Goal: Information Seeking & Learning: Learn about a topic

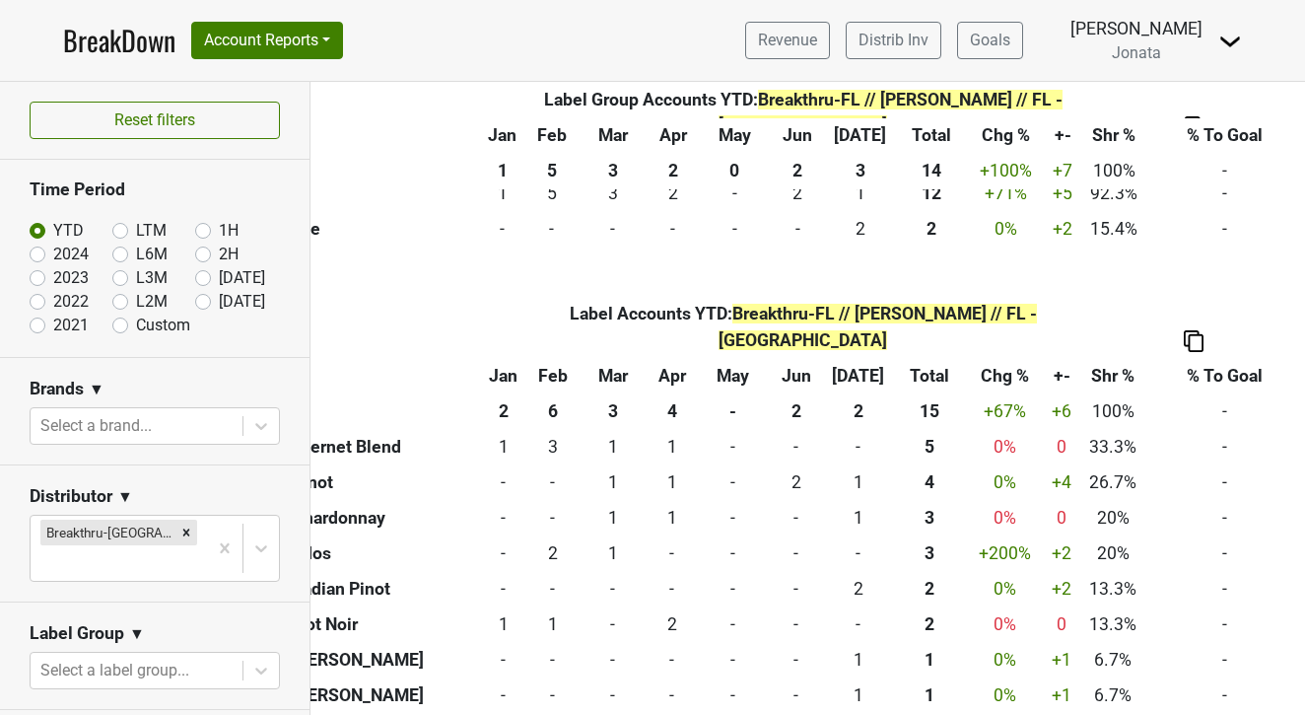
scroll to position [1019, 105]
click at [1191, 330] on img at bounding box center [1194, 340] width 20 height 21
click at [1175, 244] on div "Copy as Image" at bounding box center [1192, 237] width 101 height 29
click at [53, 252] on label "2024" at bounding box center [70, 255] width 35 height 24
click at [38, 252] on input "2024" at bounding box center [69, 253] width 79 height 20
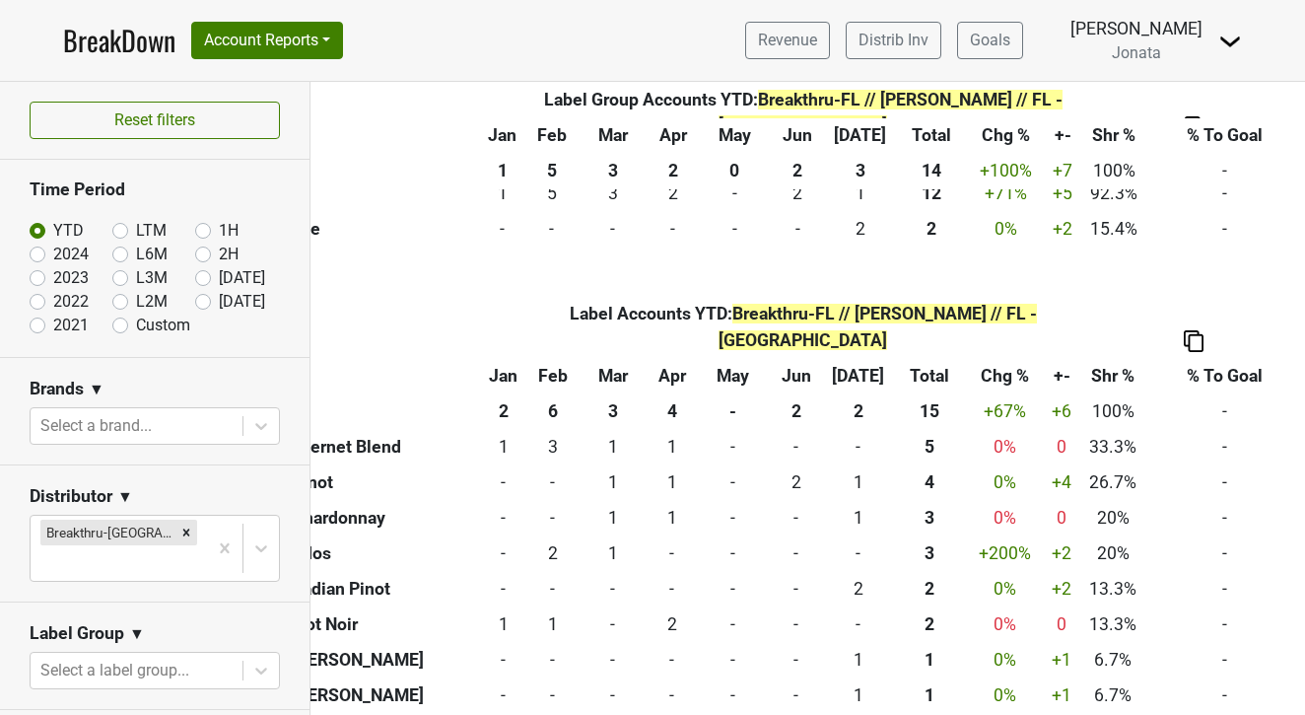
radio input "true"
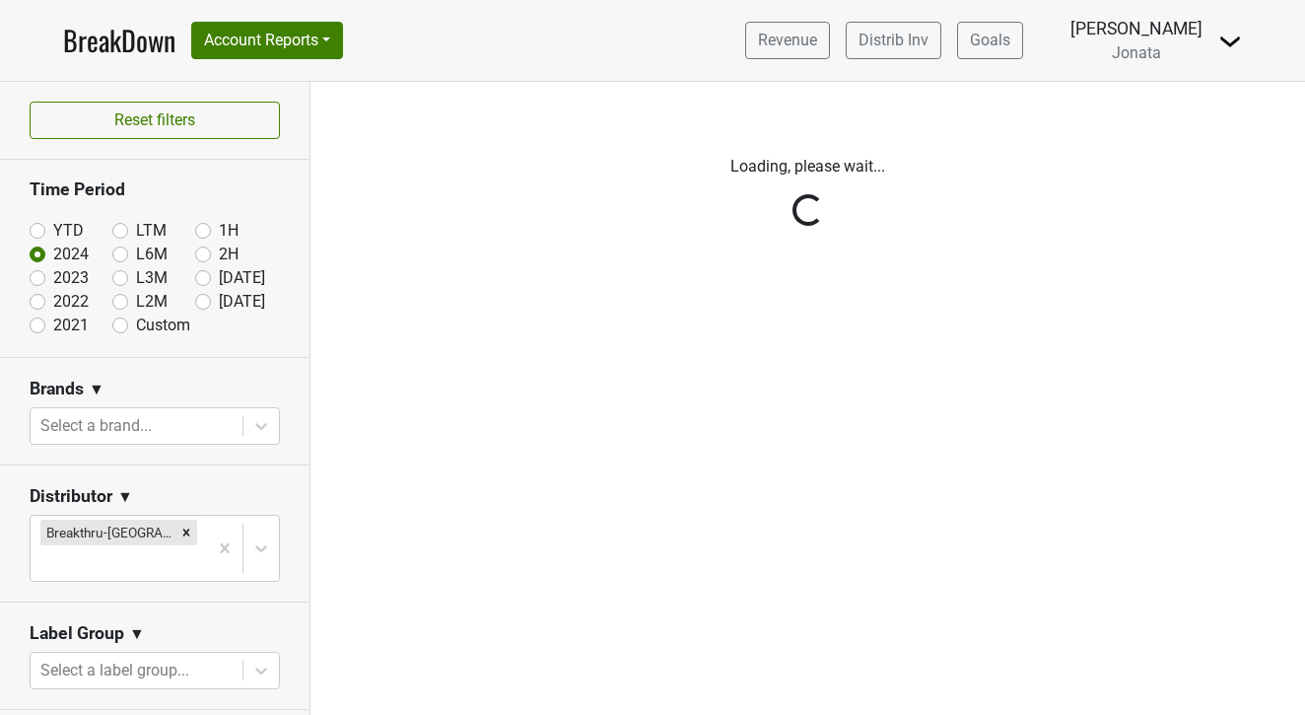
scroll to position [0, 0]
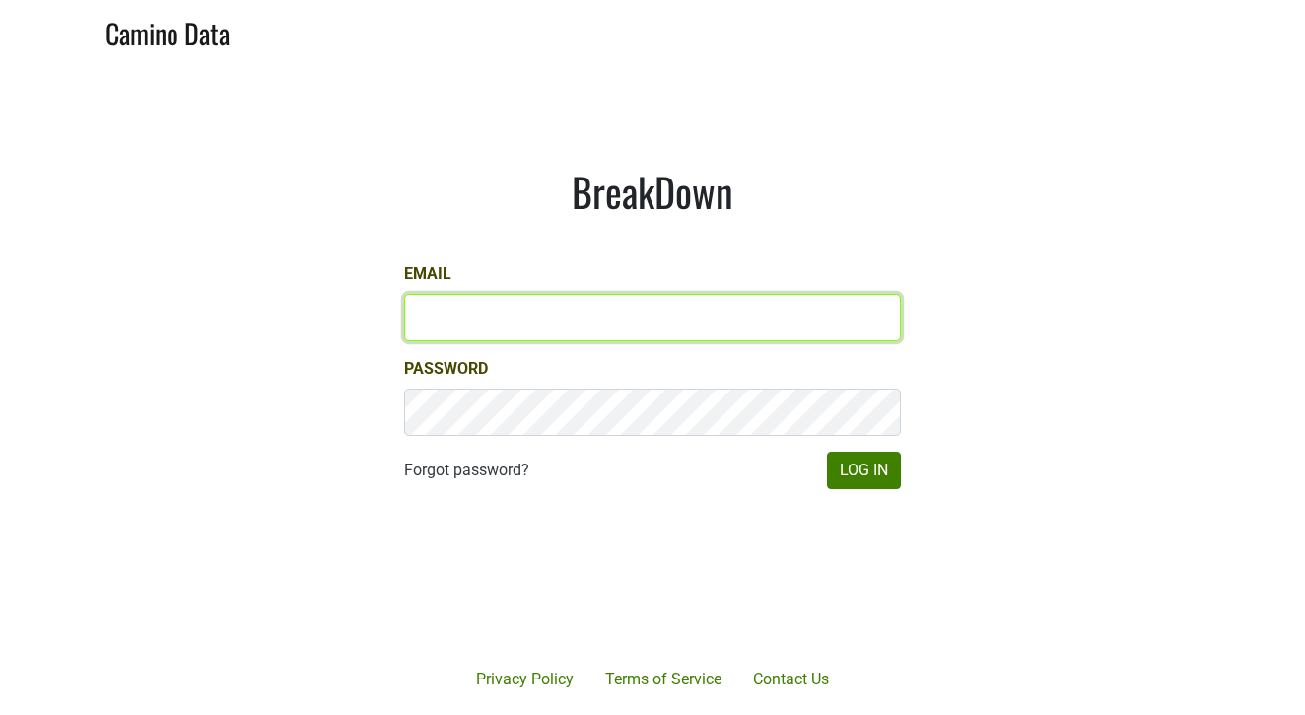
type input "jd@jonata.com"
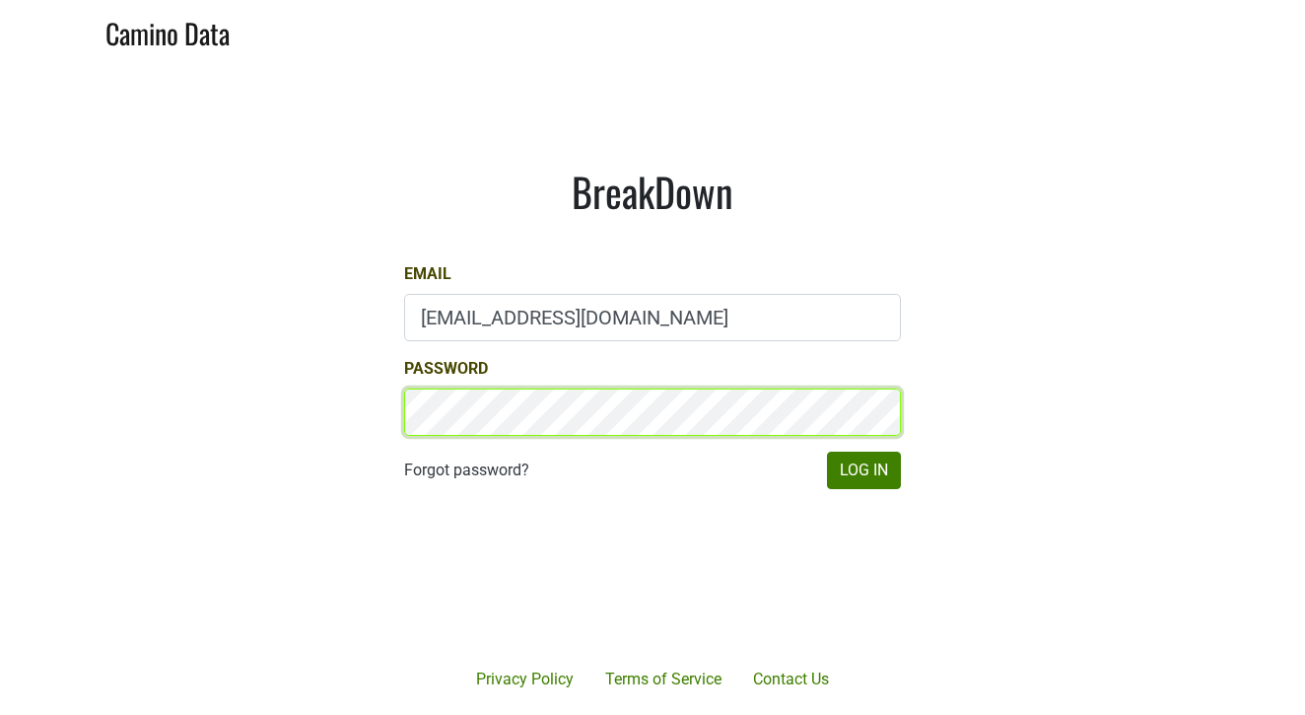
click at [864, 470] on button "Log In" at bounding box center [864, 470] width 74 height 37
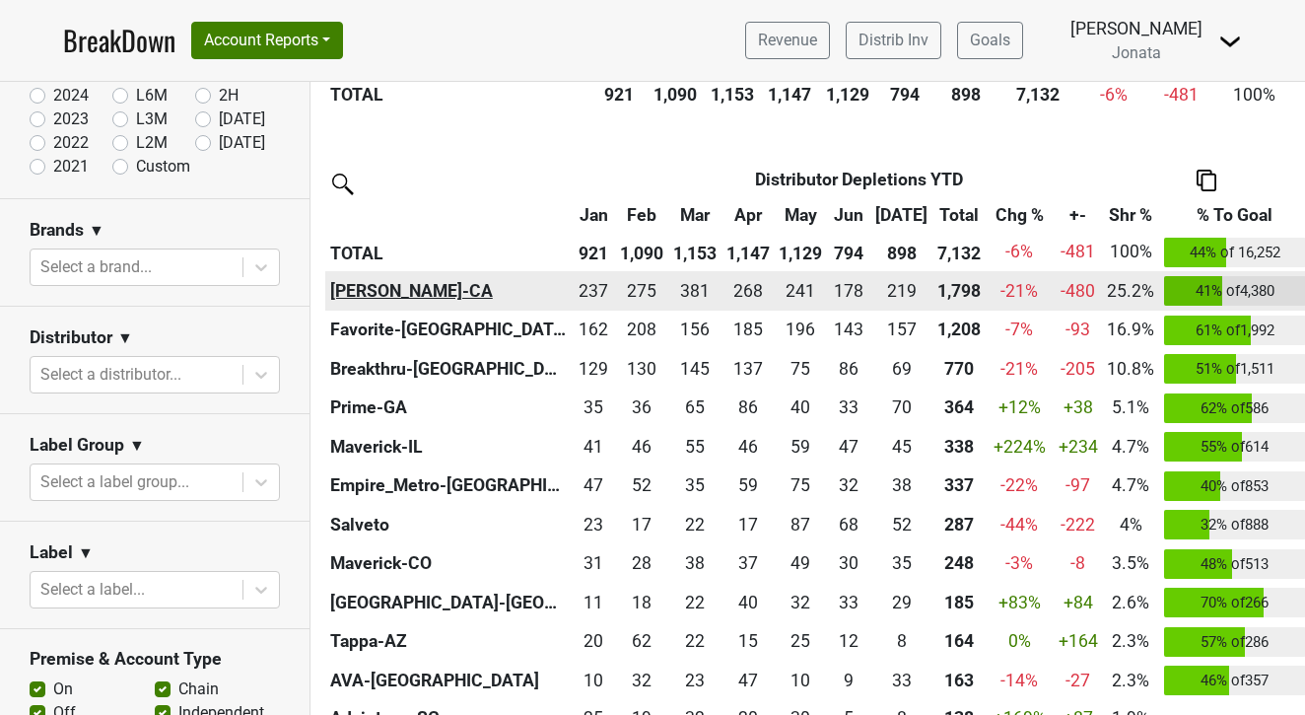
scroll to position [738, 0]
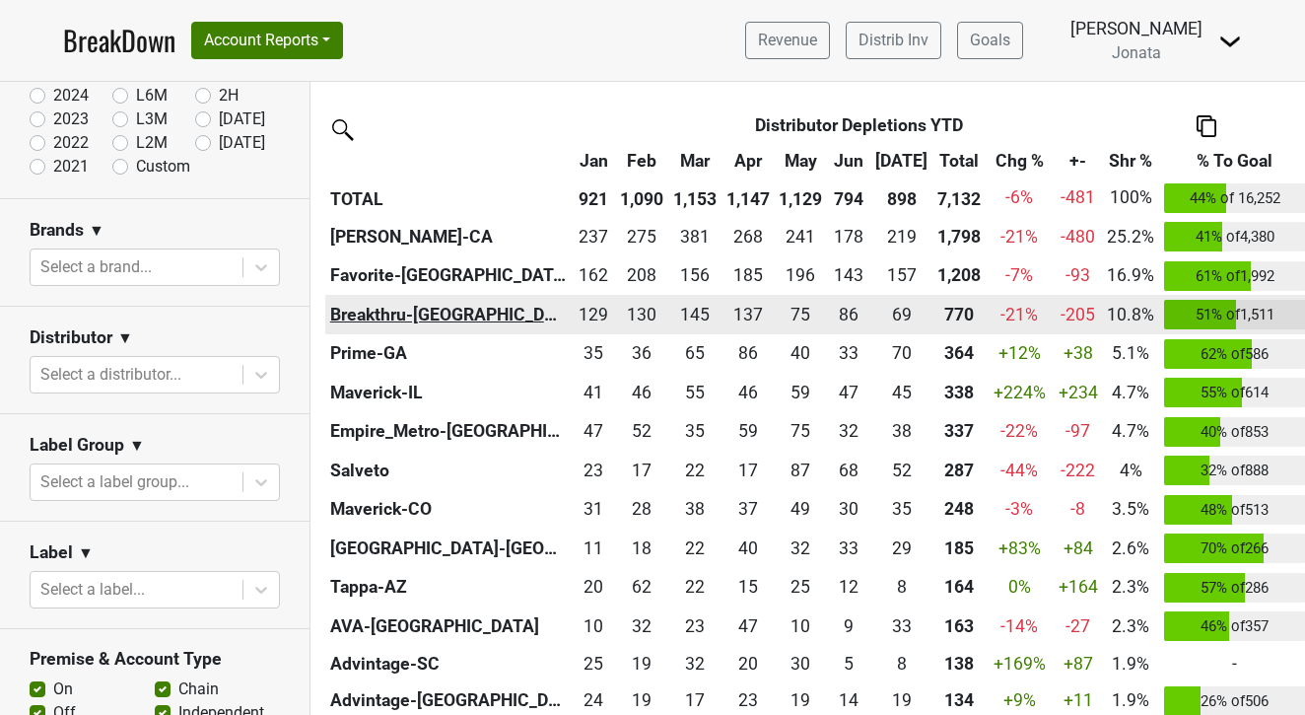
click at [364, 312] on th "Breakthru-FL" at bounding box center [448, 314] width 246 height 39
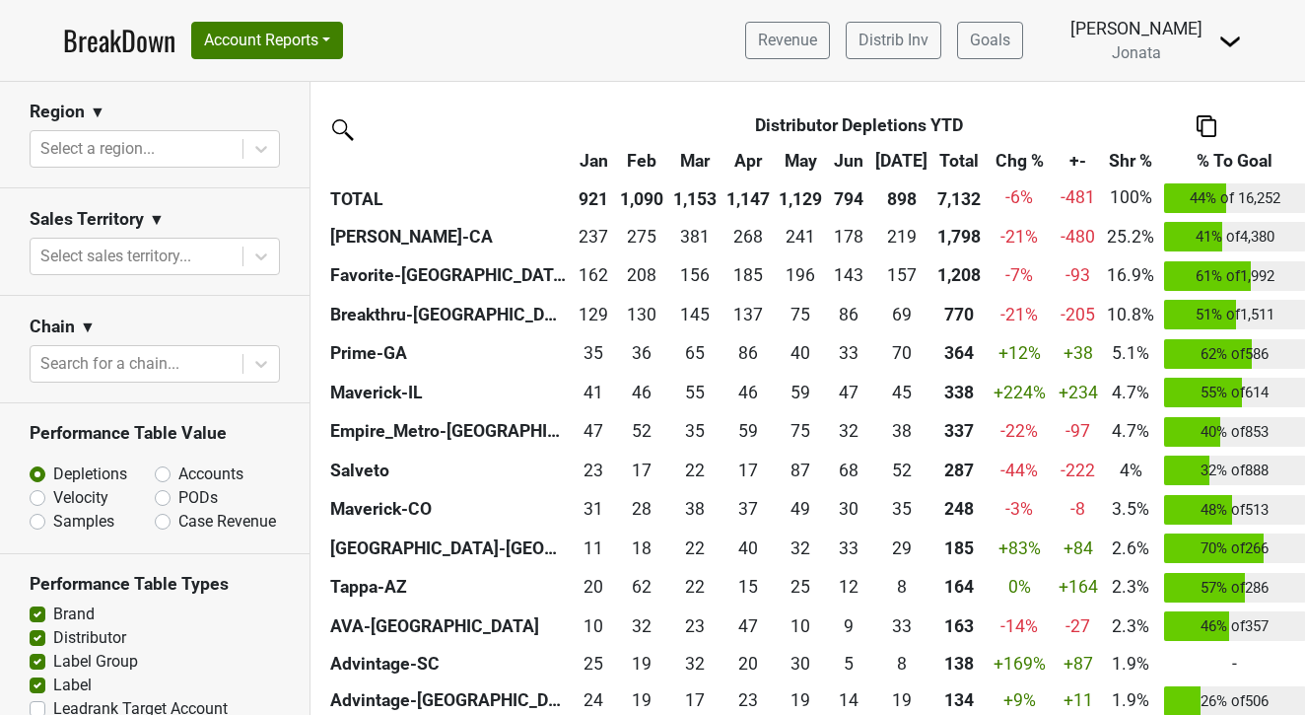
scroll to position [881, 0]
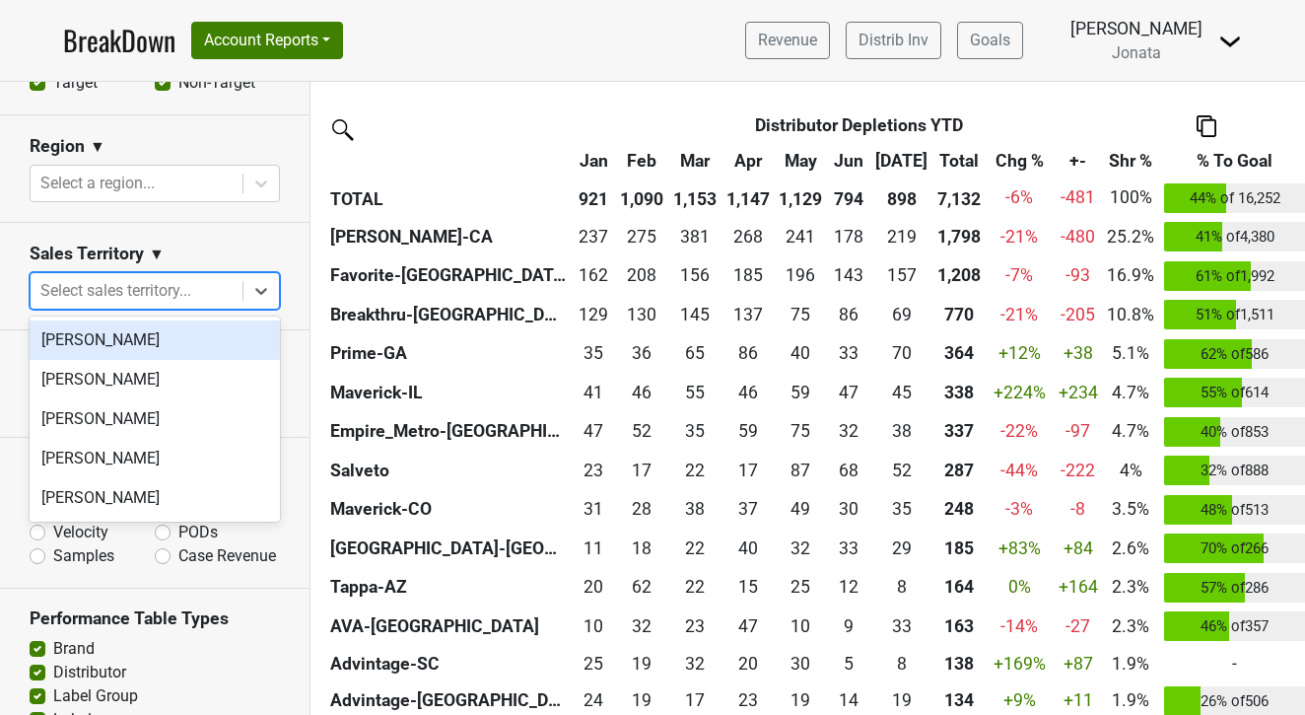
click at [114, 288] on div "Select sales territory..." at bounding box center [136, 291] width 192 height 24
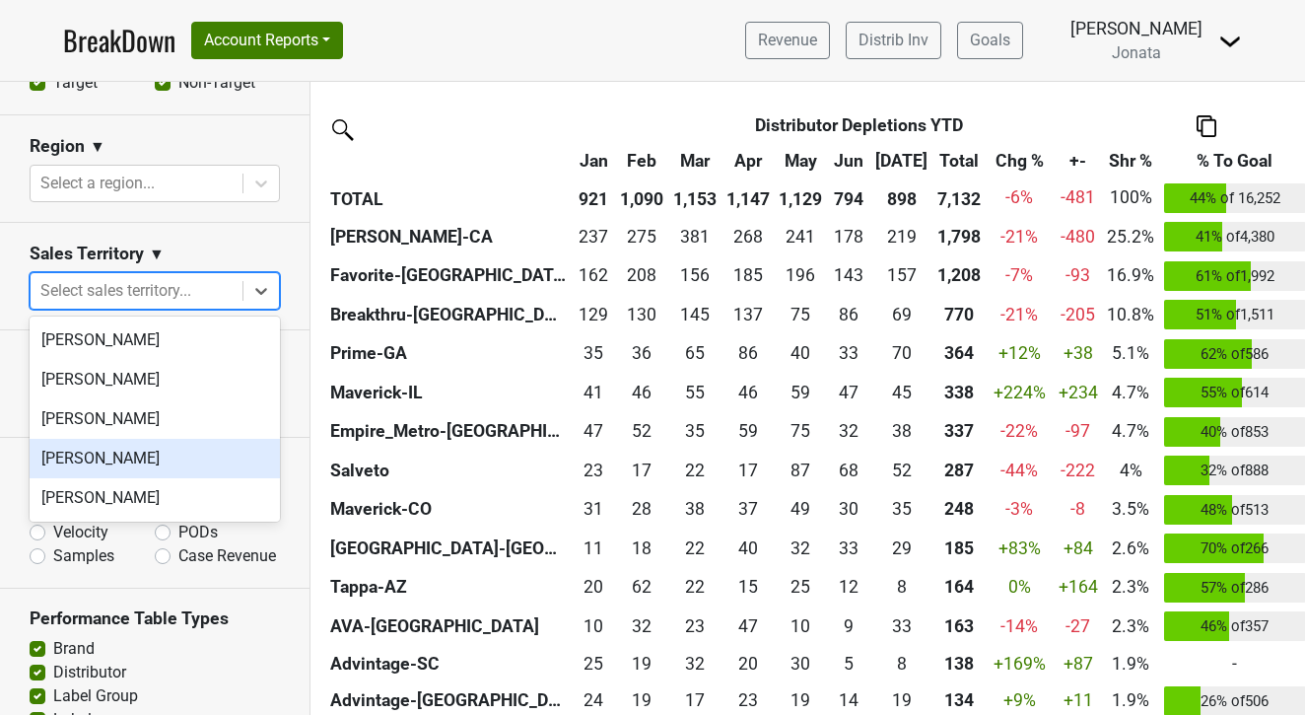
click at [84, 455] on div "[PERSON_NAME]" at bounding box center [155, 458] width 250 height 39
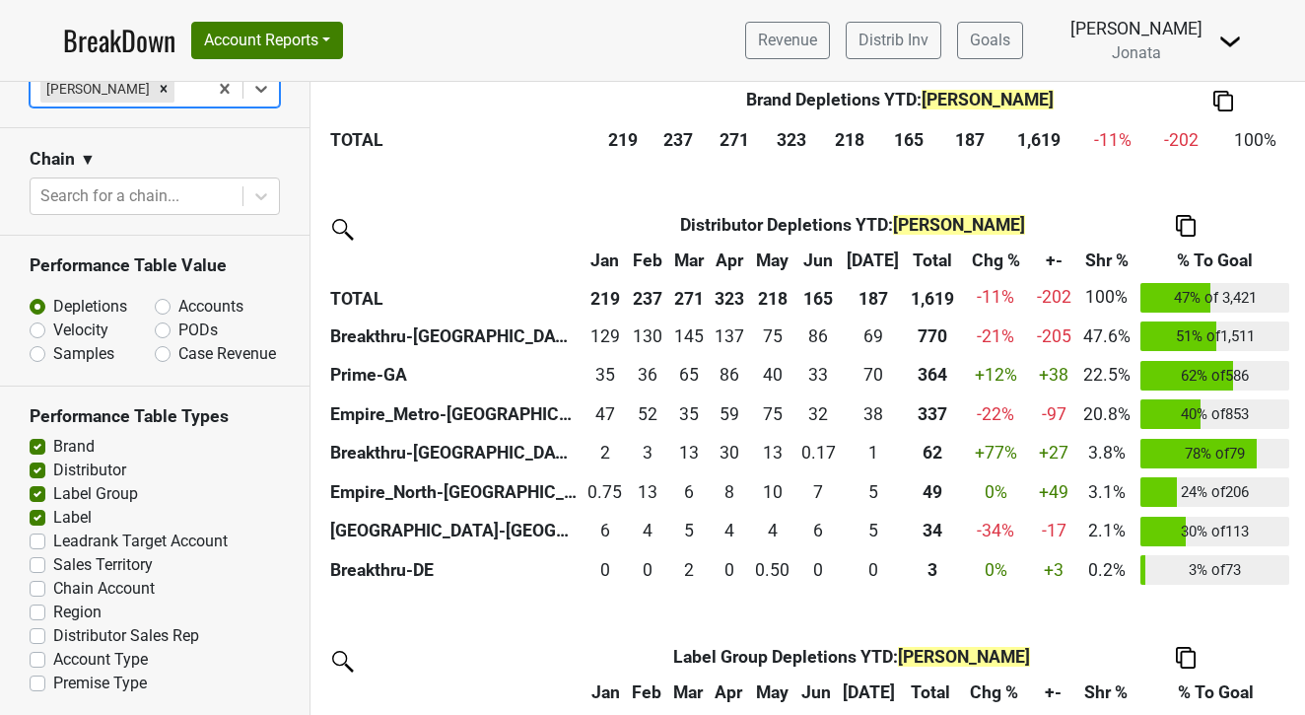
scroll to position [1083, 0]
click at [53, 634] on label "Distributor Sales Rep" at bounding box center [126, 637] width 146 height 24
click at [37, 634] on input "Distributor Sales Rep" at bounding box center [38, 635] width 16 height 20
checkbox input "true"
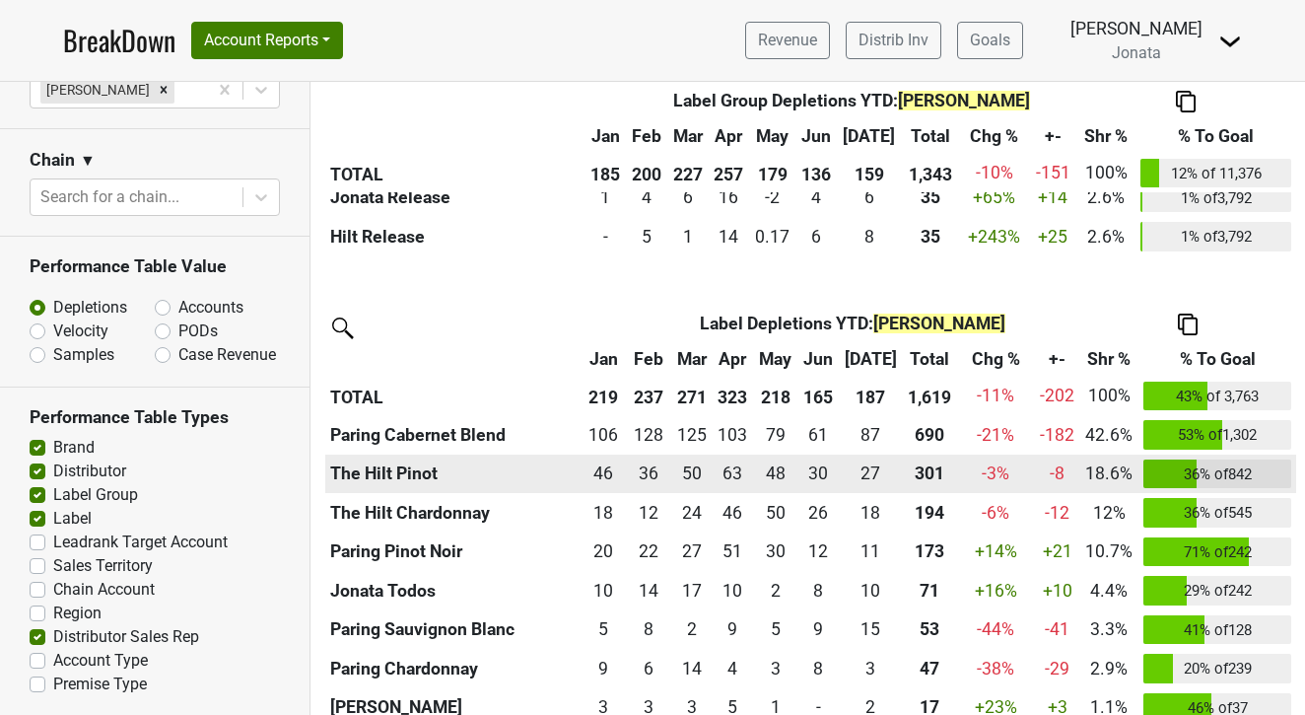
scroll to position [1250, 0]
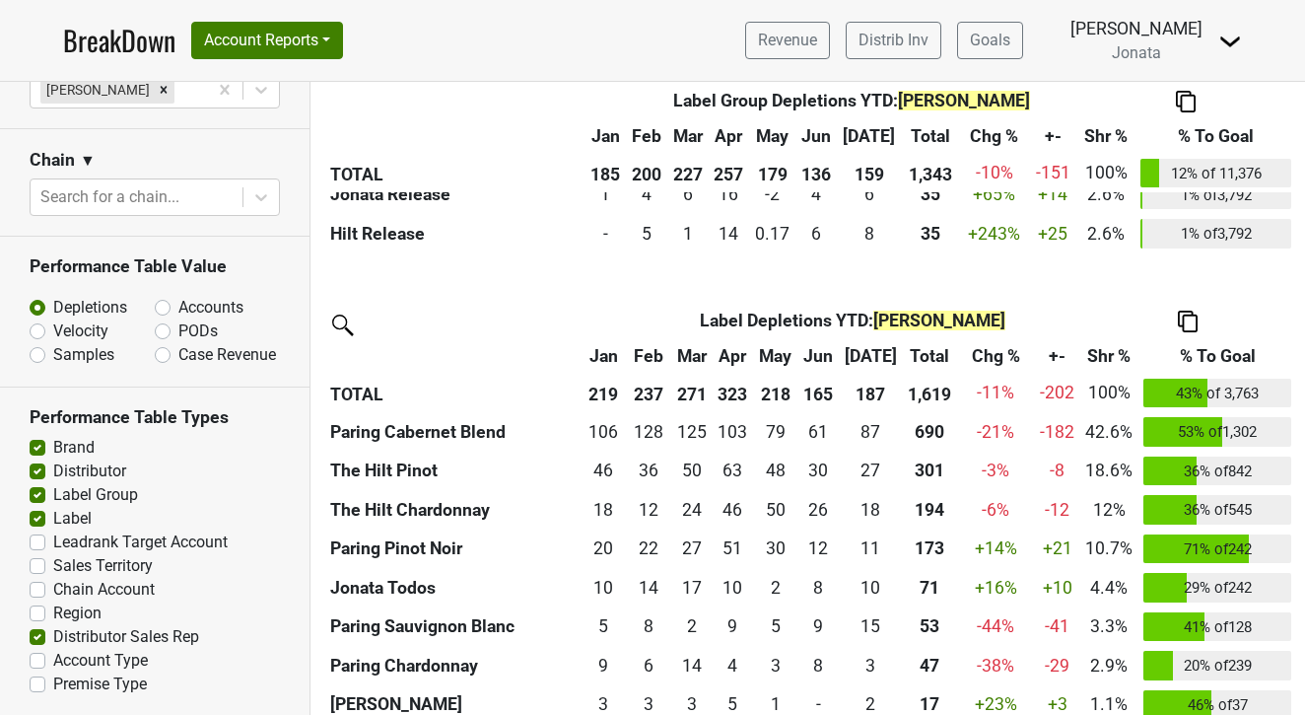
click at [53, 562] on label "Sales Territory" at bounding box center [103, 566] width 100 height 24
click at [37, 562] on input "Sales Territory" at bounding box center [38, 564] width 16 height 20
checkbox input "true"
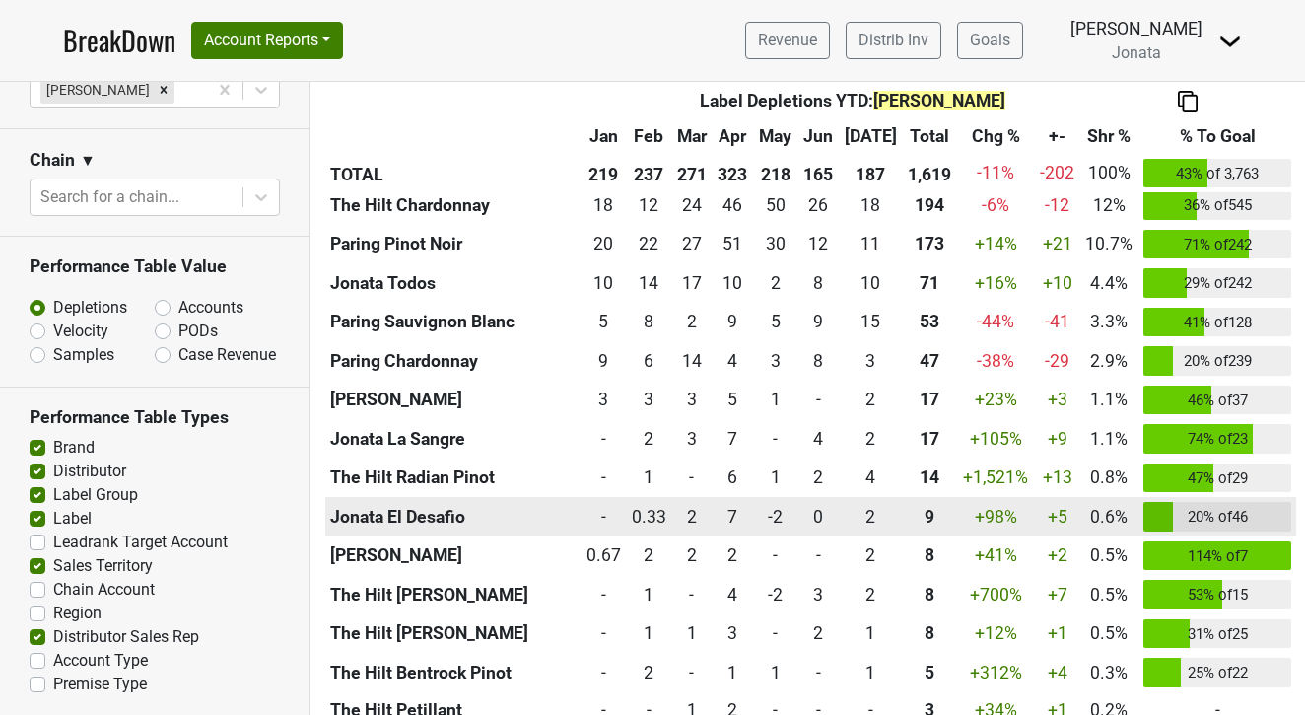
scroll to position [1583, 0]
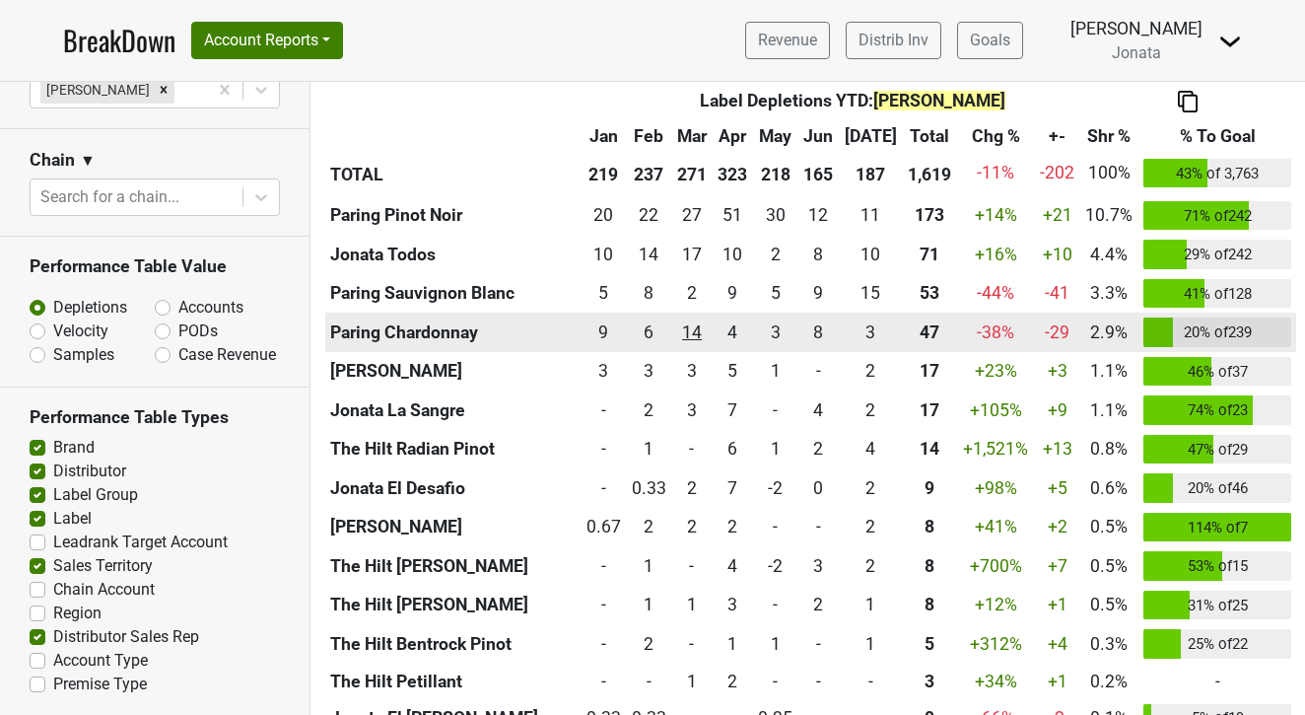
click at [702, 326] on div "14.243 14" at bounding box center [691, 332] width 31 height 26
click at [872, 322] on div "2.58 3" at bounding box center [871, 332] width 54 height 26
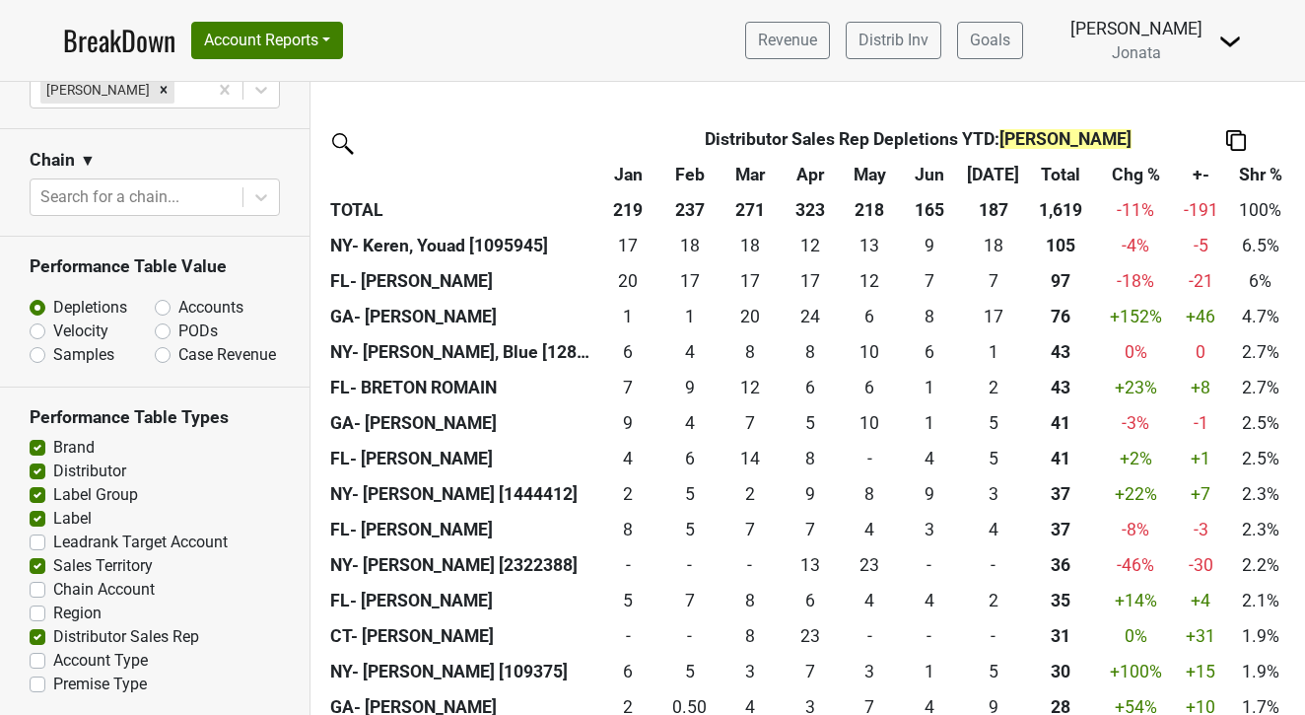
scroll to position [2354, 0]
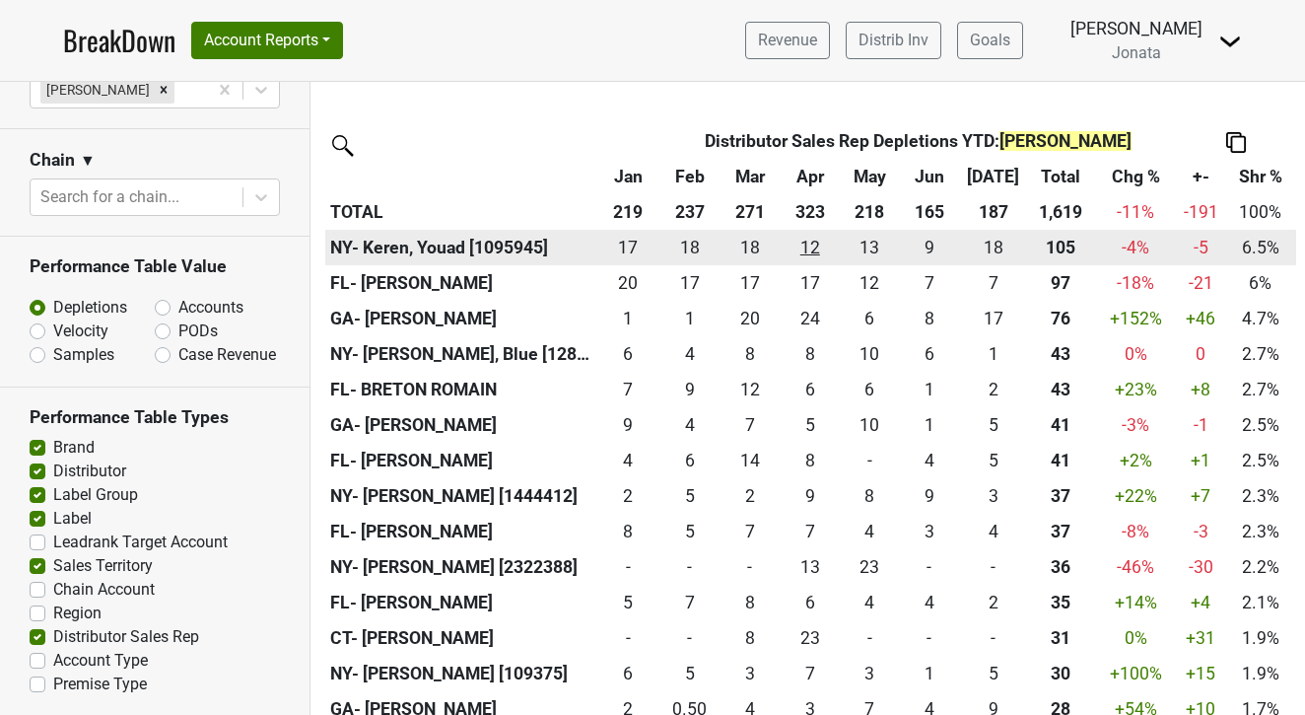
click at [812, 237] on div "12 12" at bounding box center [810, 248] width 50 height 26
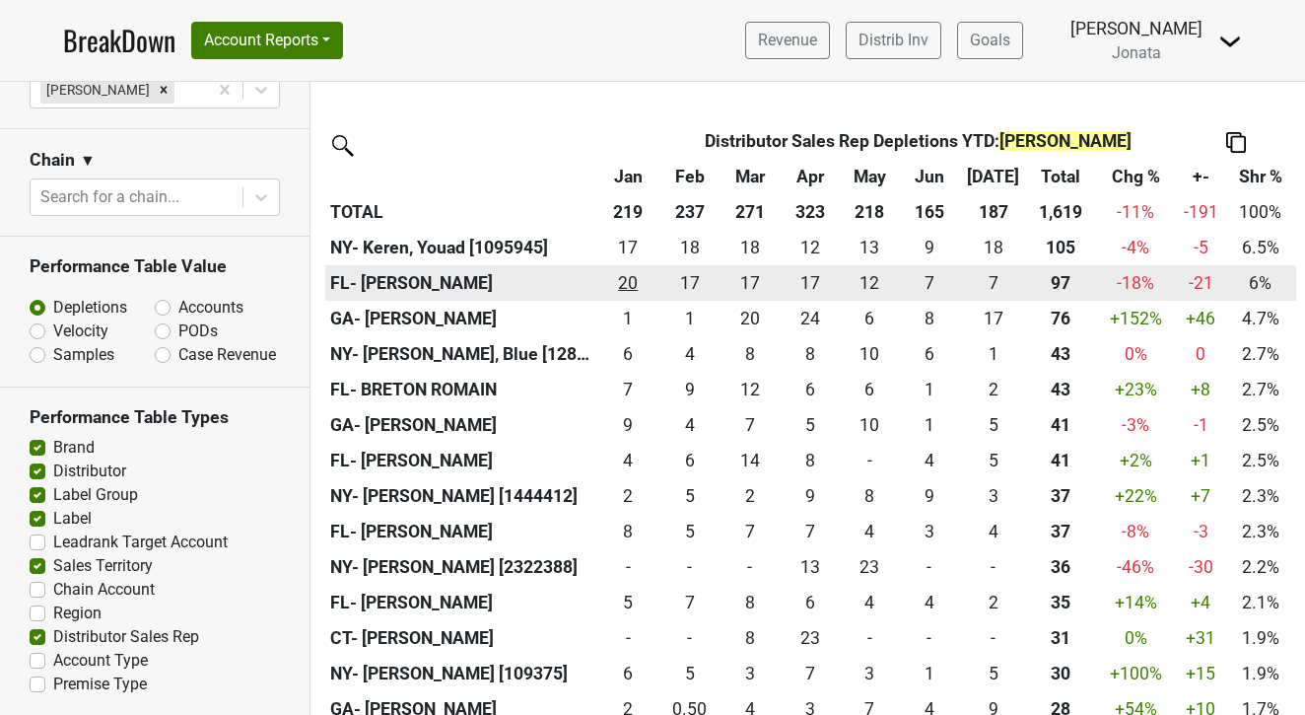
click at [631, 276] on div "20 20" at bounding box center [628, 283] width 54 height 26
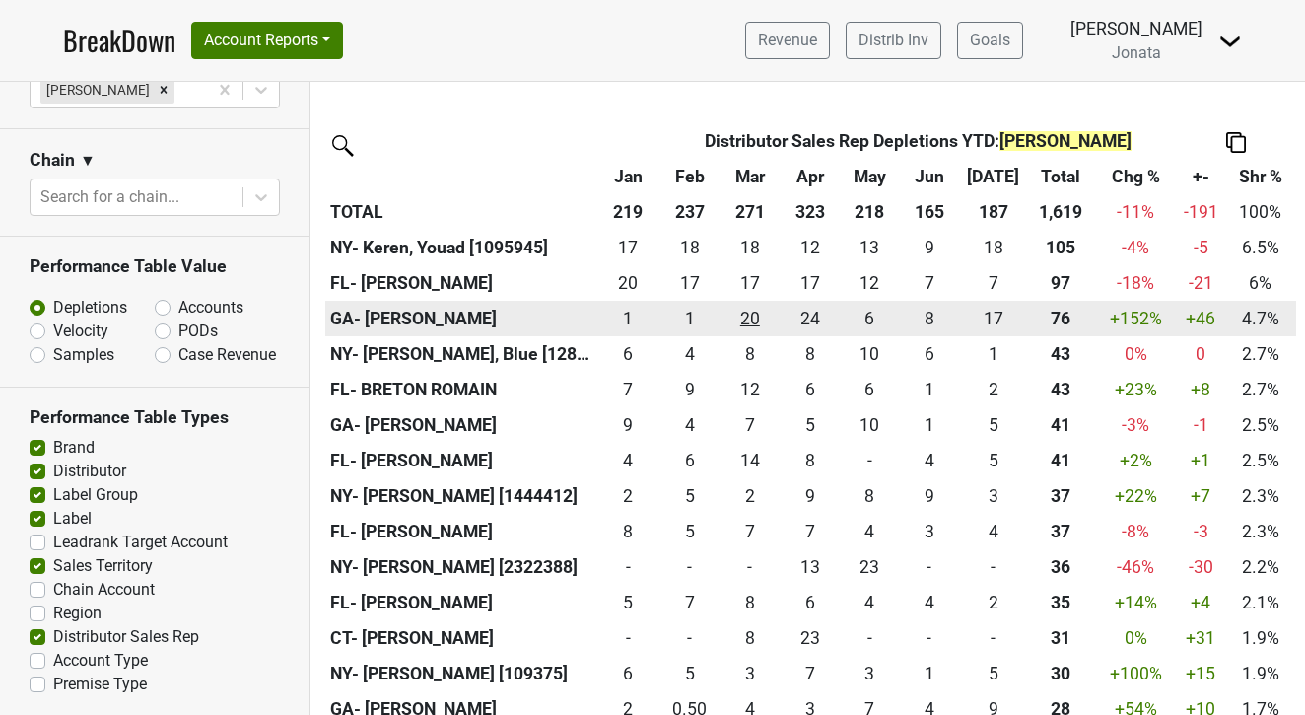
click at [740, 313] on div "20.25 20" at bounding box center [750, 319] width 50 height 26
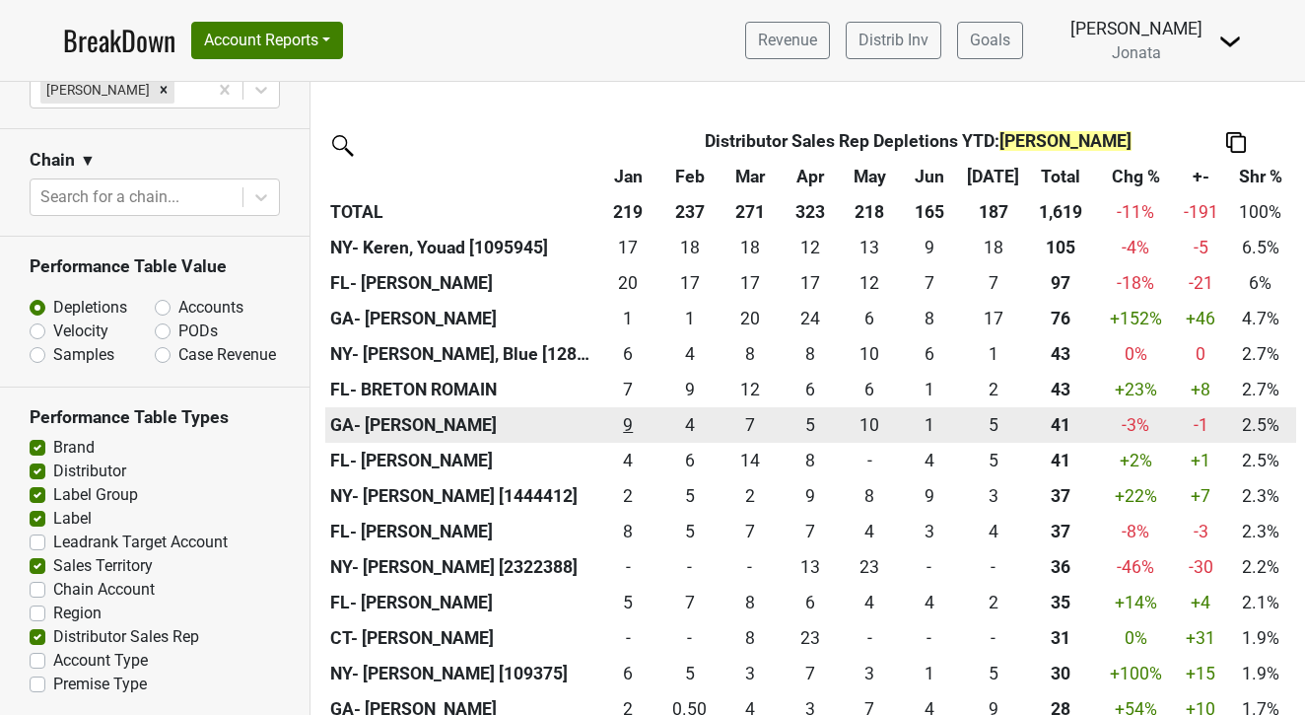
click at [627, 412] on div "8.5 9" at bounding box center [628, 425] width 54 height 26
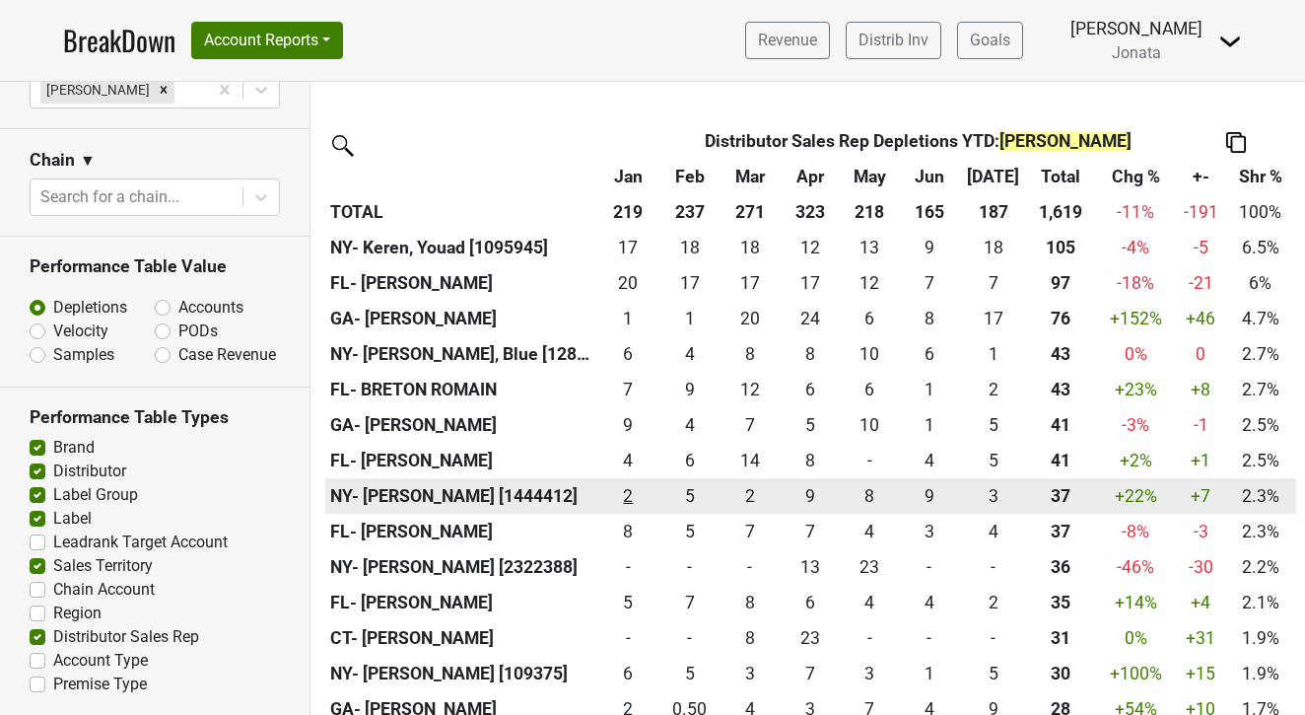
click at [629, 483] on div "1.5 2" at bounding box center [628, 496] width 54 height 26
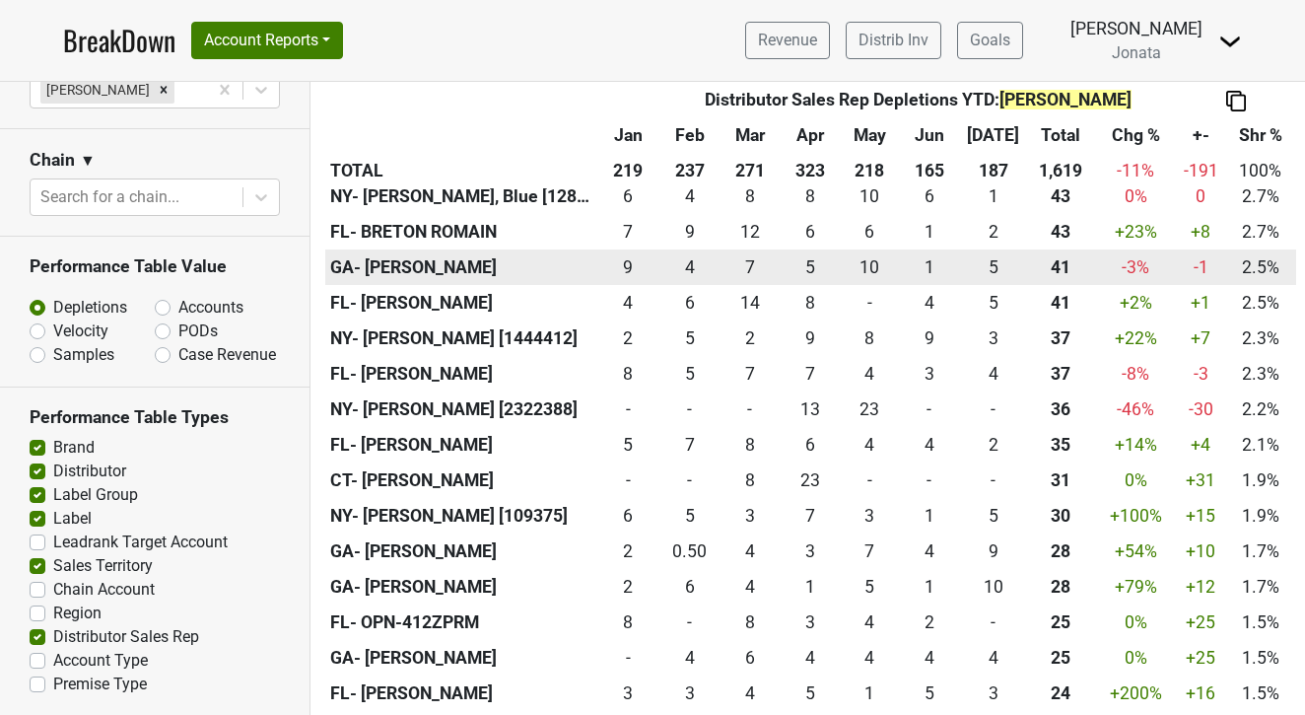
scroll to position [2527, 0]
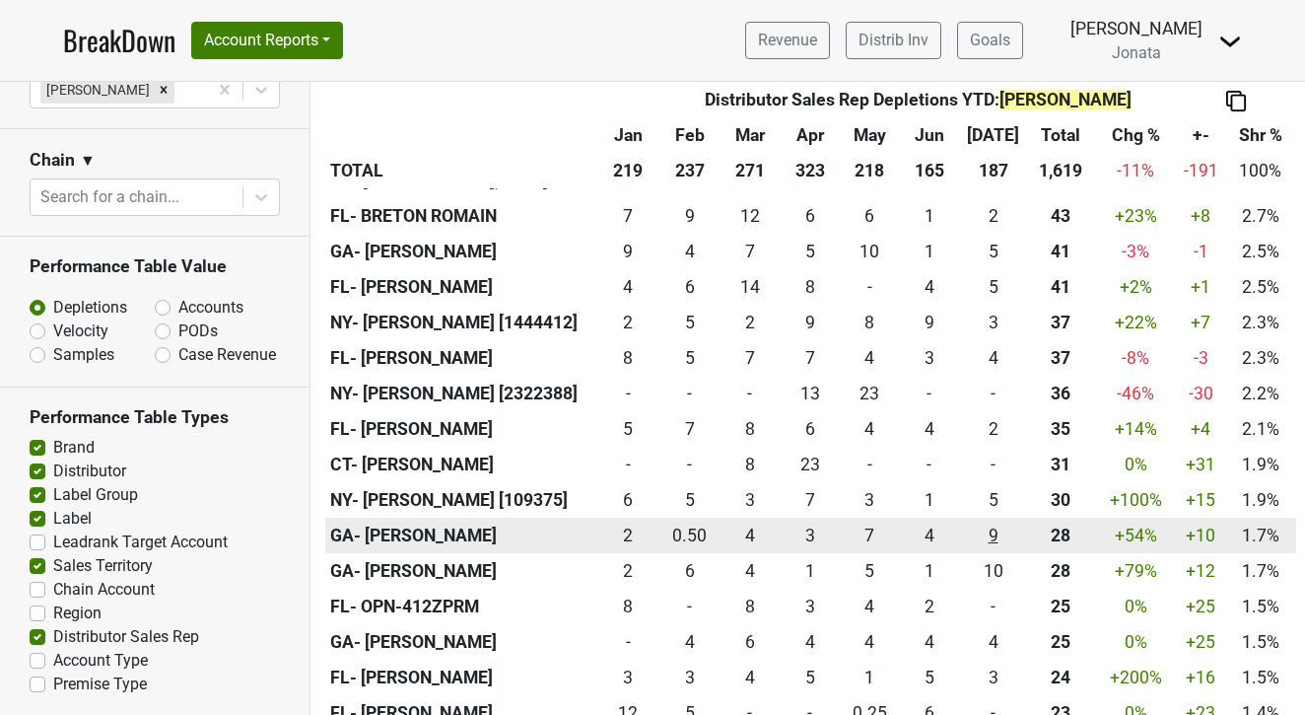
click at [999, 523] on div "8.5 9" at bounding box center [993, 536] width 58 height 26
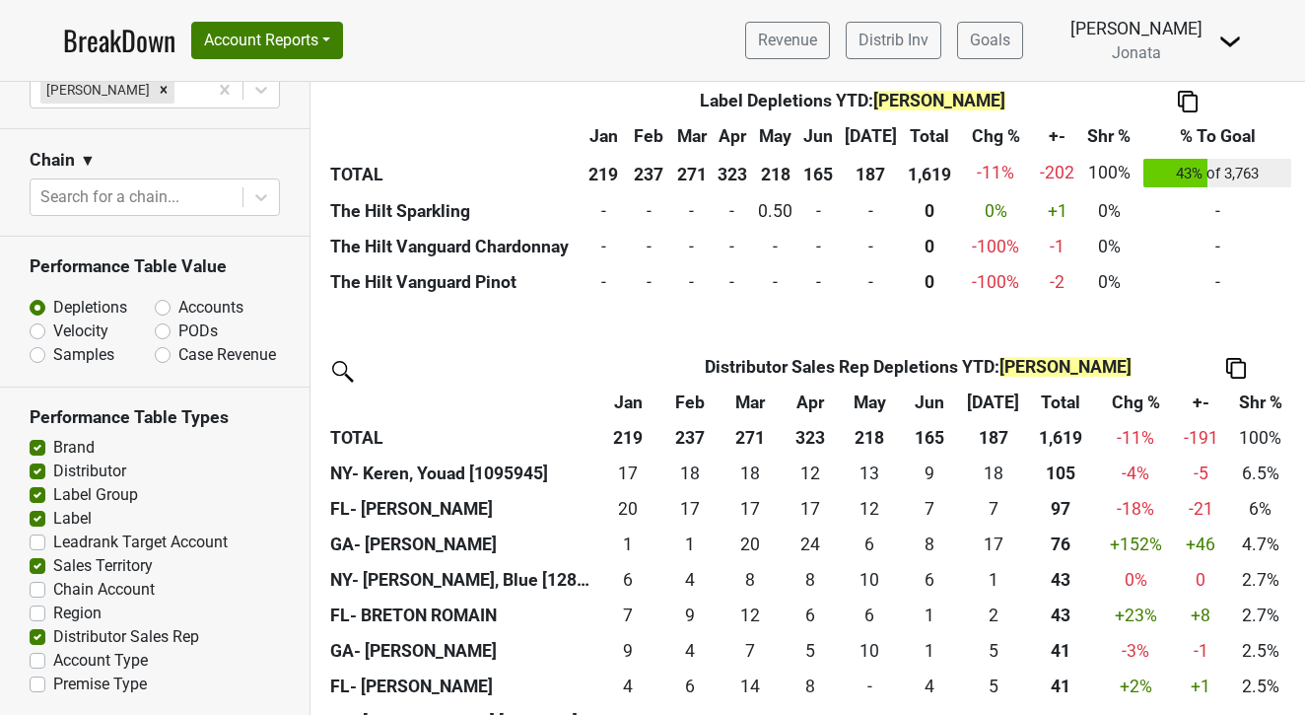
scroll to position [2125, 0]
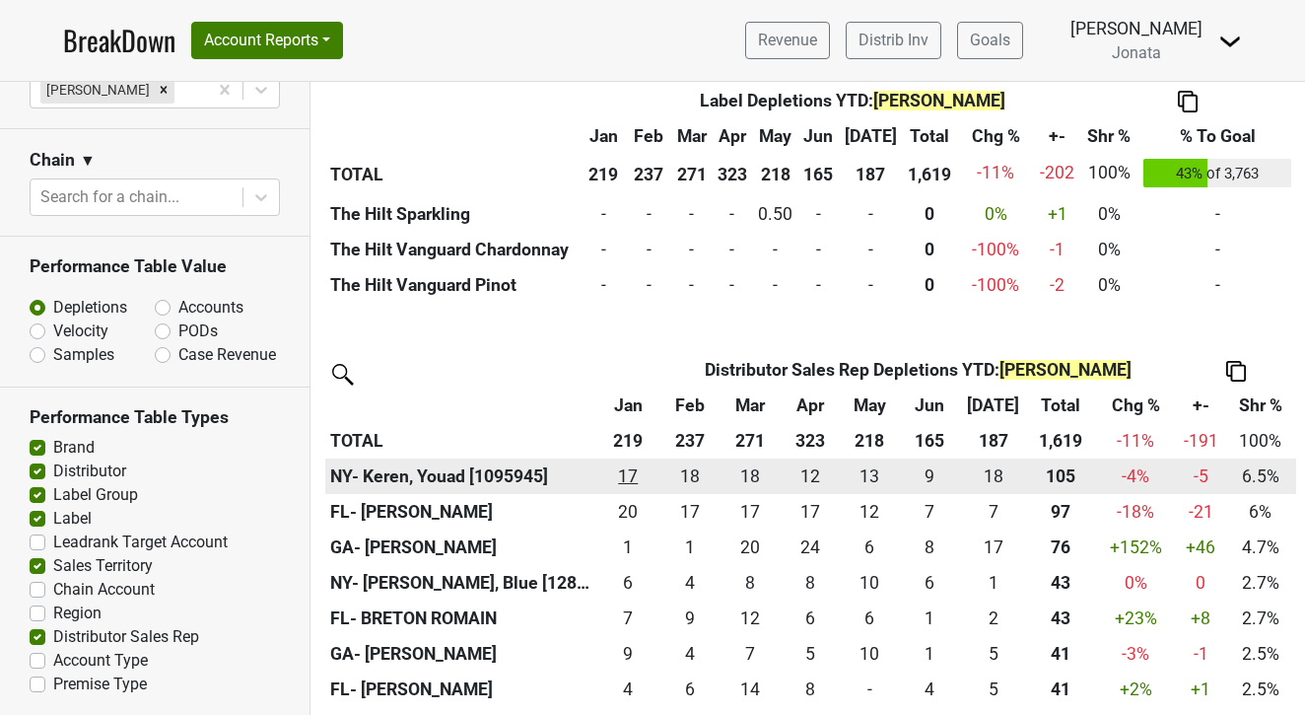
click at [630, 465] on div "17 17" at bounding box center [628, 476] width 54 height 26
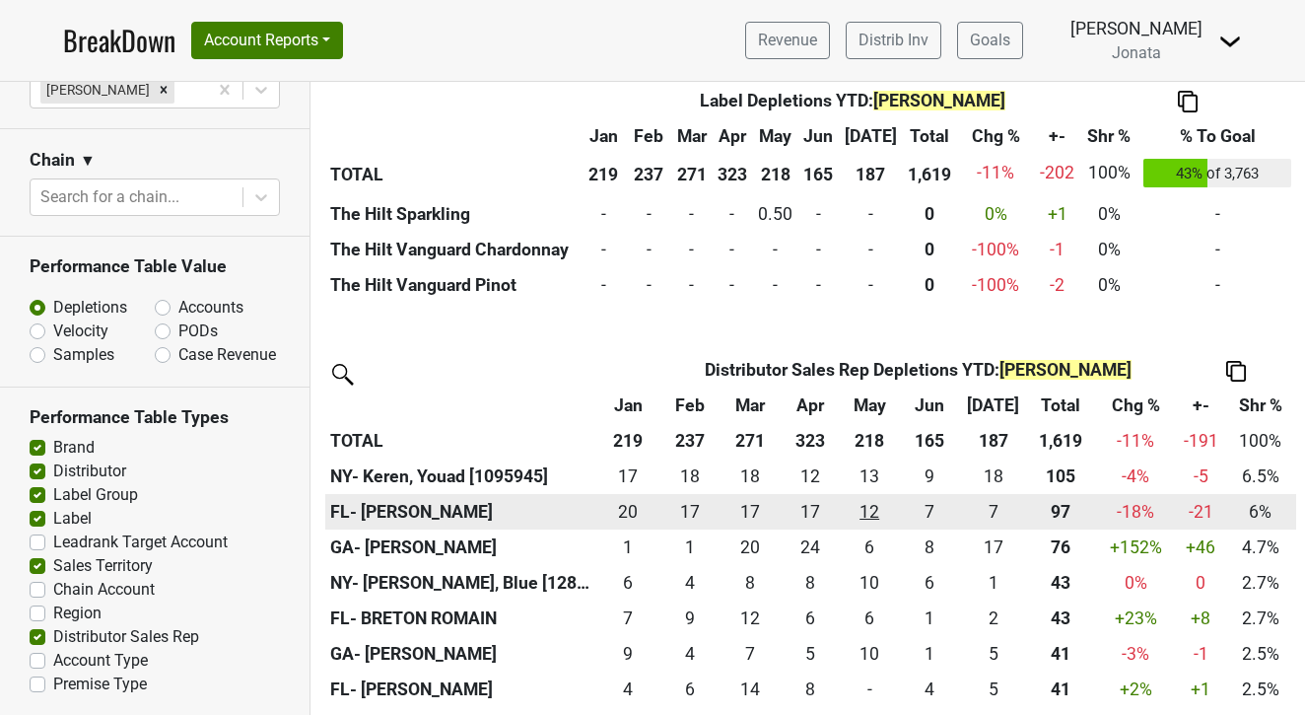
click at [875, 501] on div "12 12" at bounding box center [869, 512] width 49 height 26
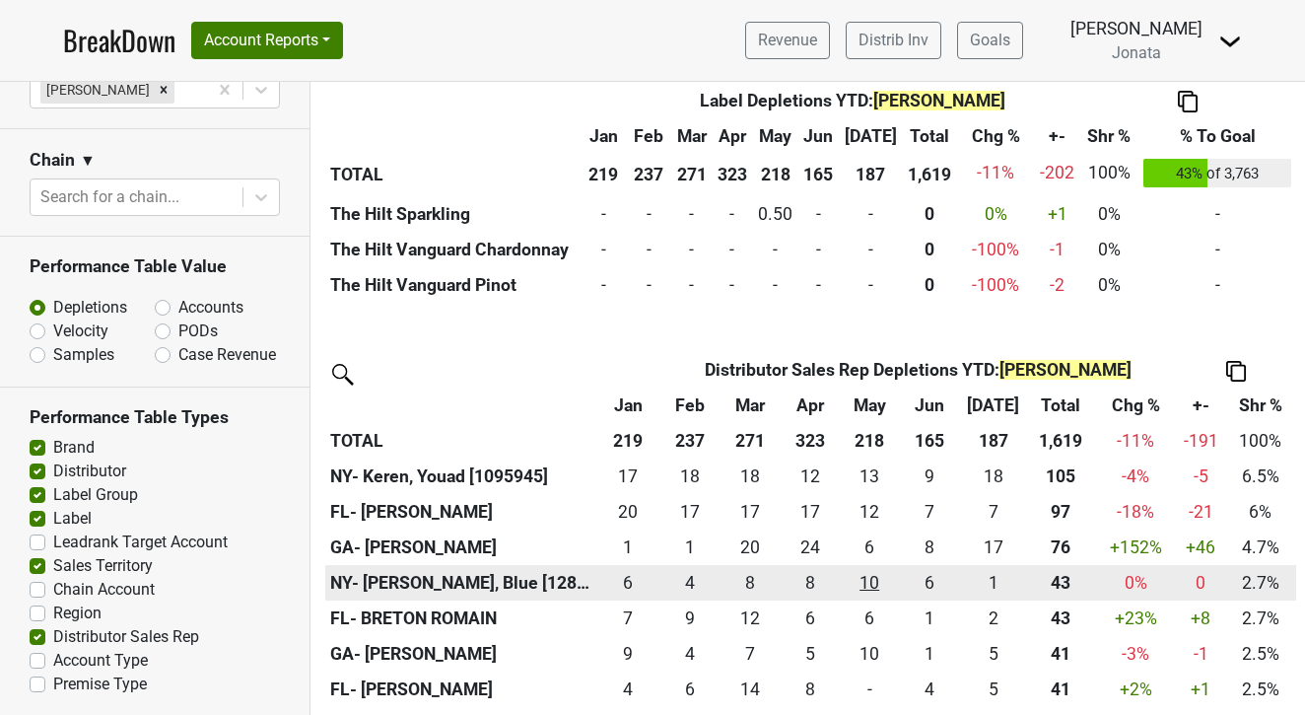
click at [871, 572] on div "10 10" at bounding box center [869, 583] width 49 height 26
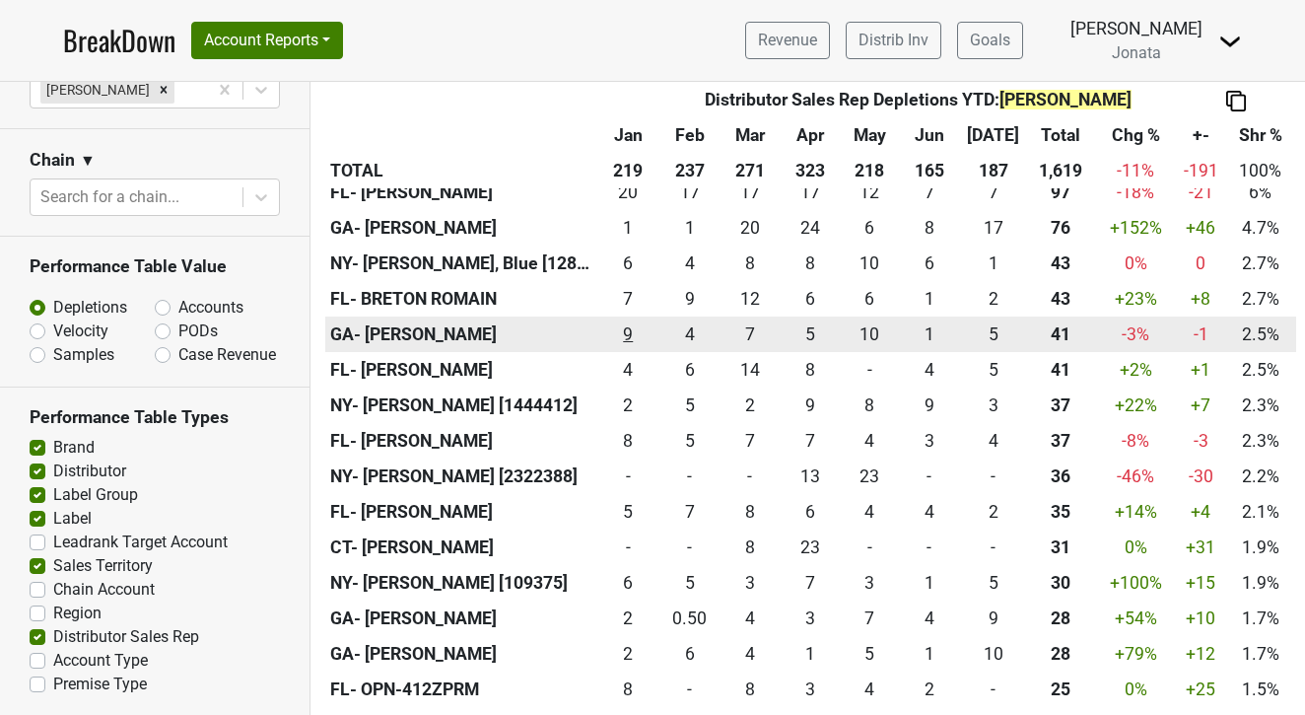
scroll to position [2400, 0]
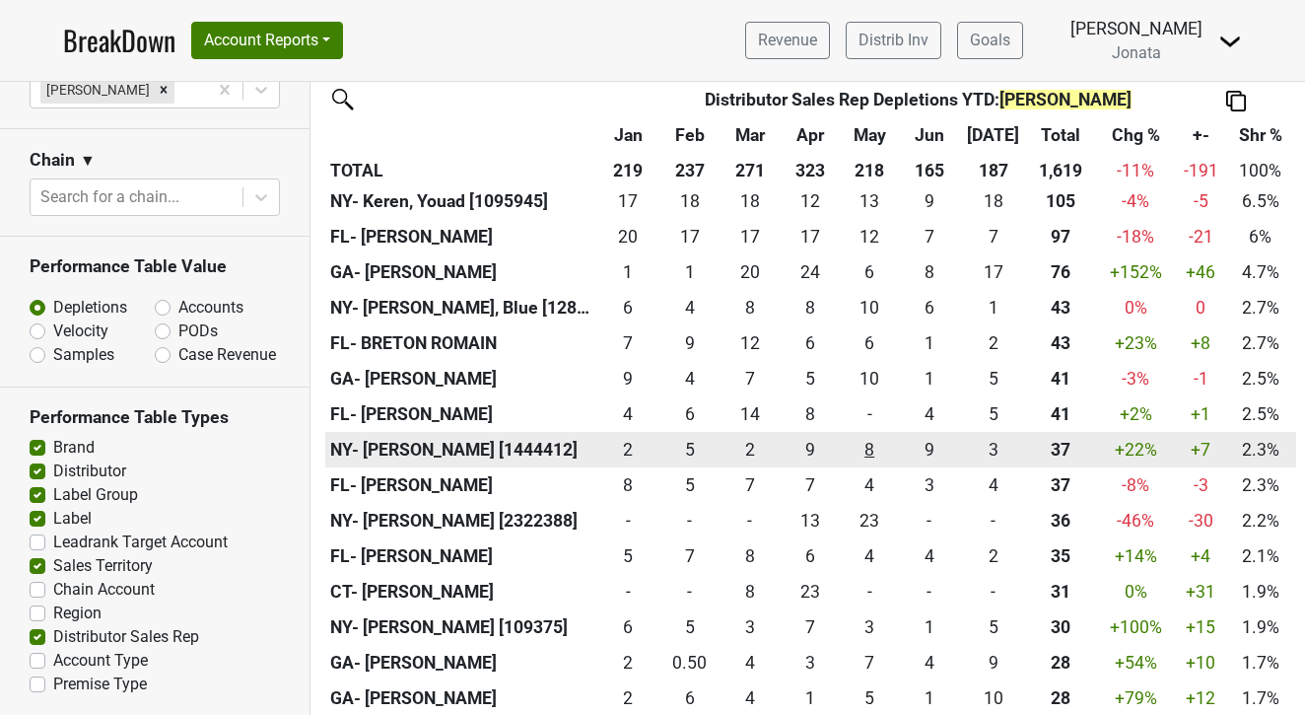
click at [875, 438] on div "7.75 8" at bounding box center [869, 450] width 49 height 26
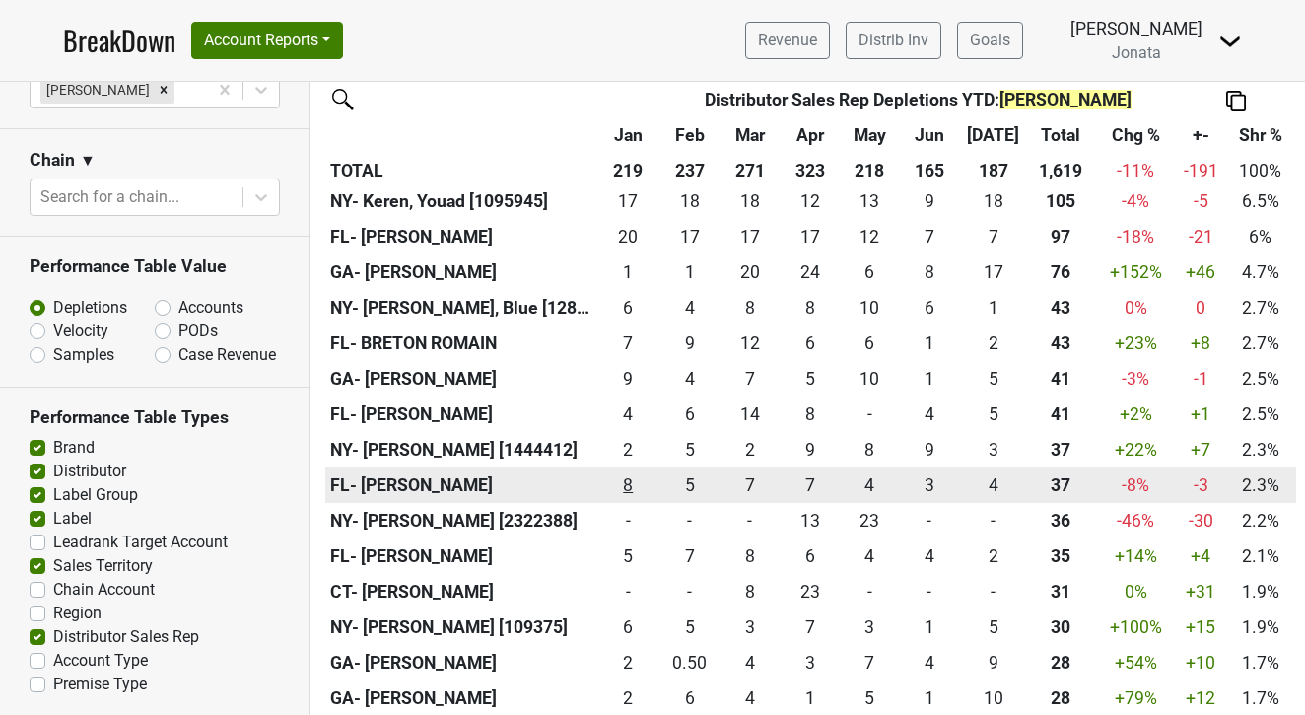
click at [636, 472] on div "7.5 8" at bounding box center [628, 485] width 54 height 26
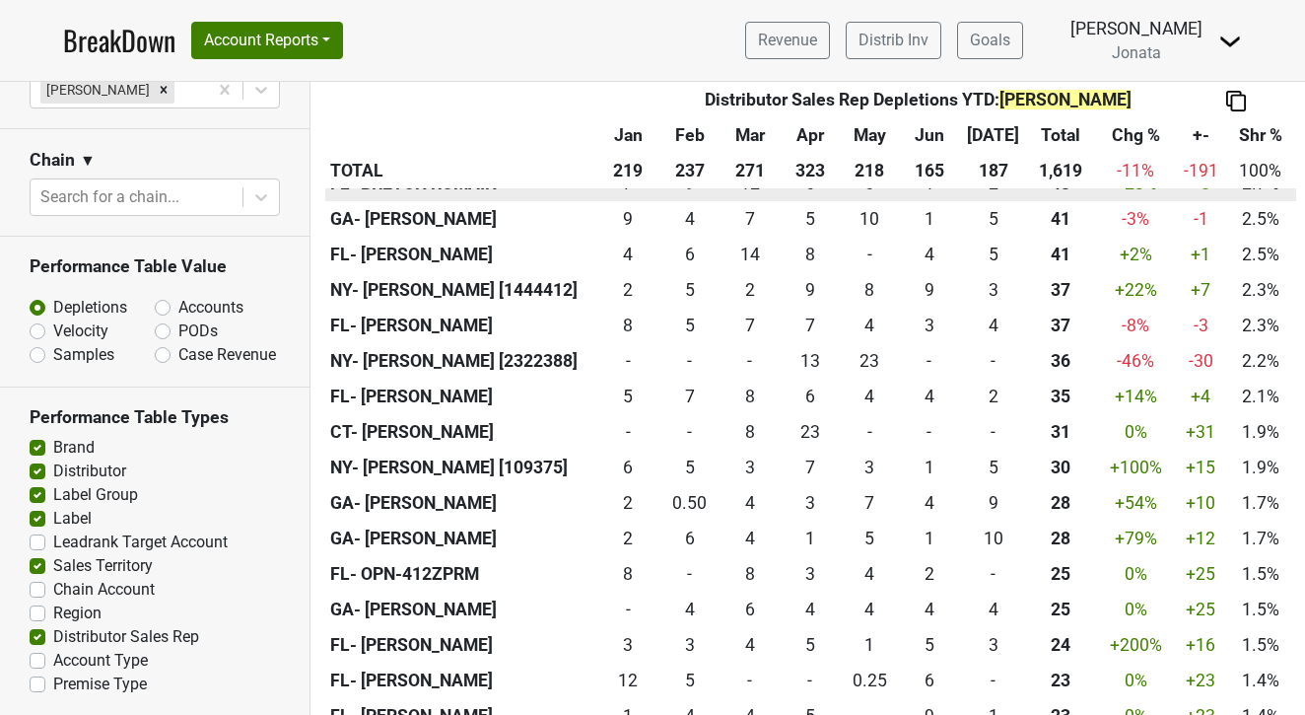
scroll to position [2564, 0]
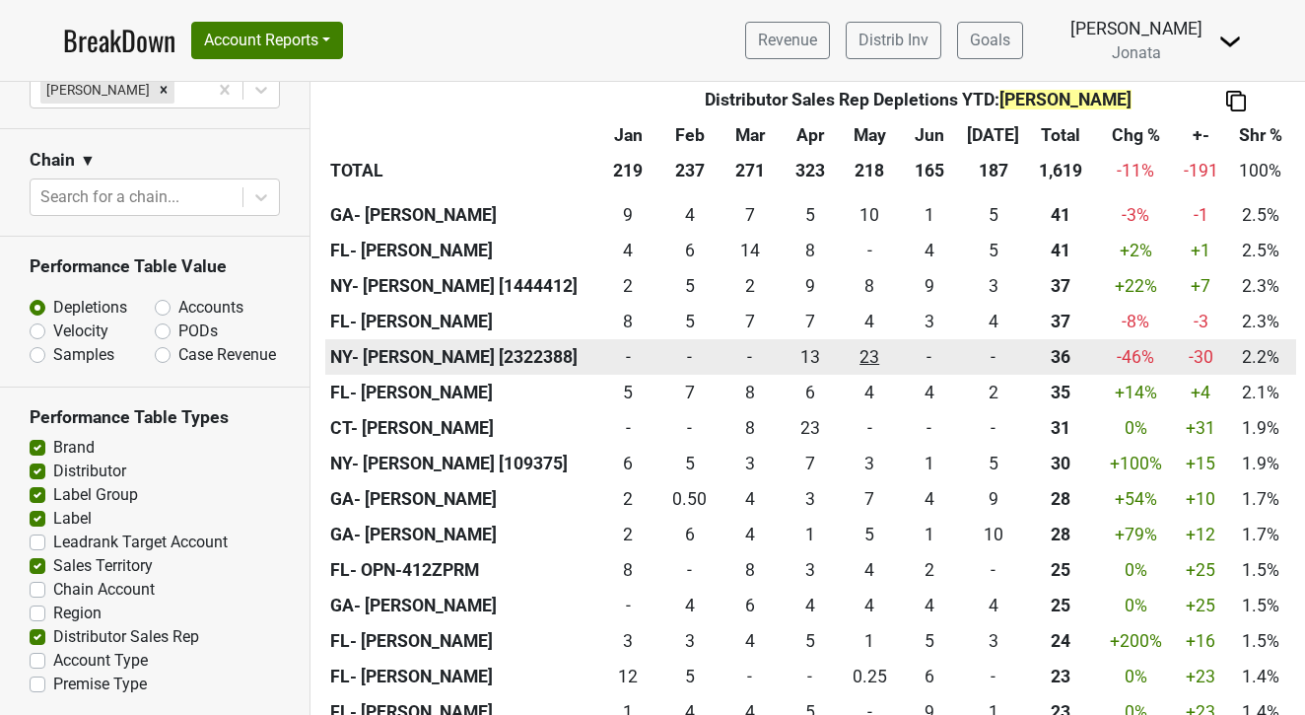
click at [873, 344] on div "23 23" at bounding box center [869, 357] width 49 height 26
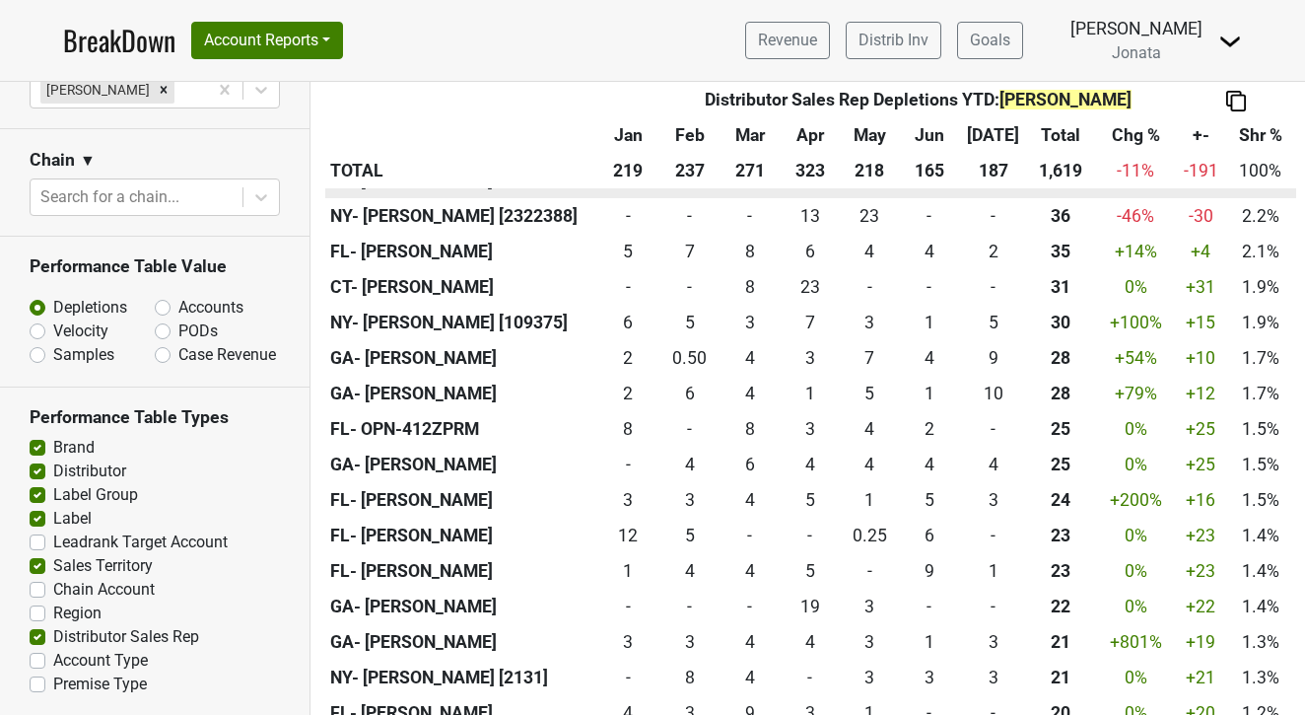
scroll to position [2725, 0]
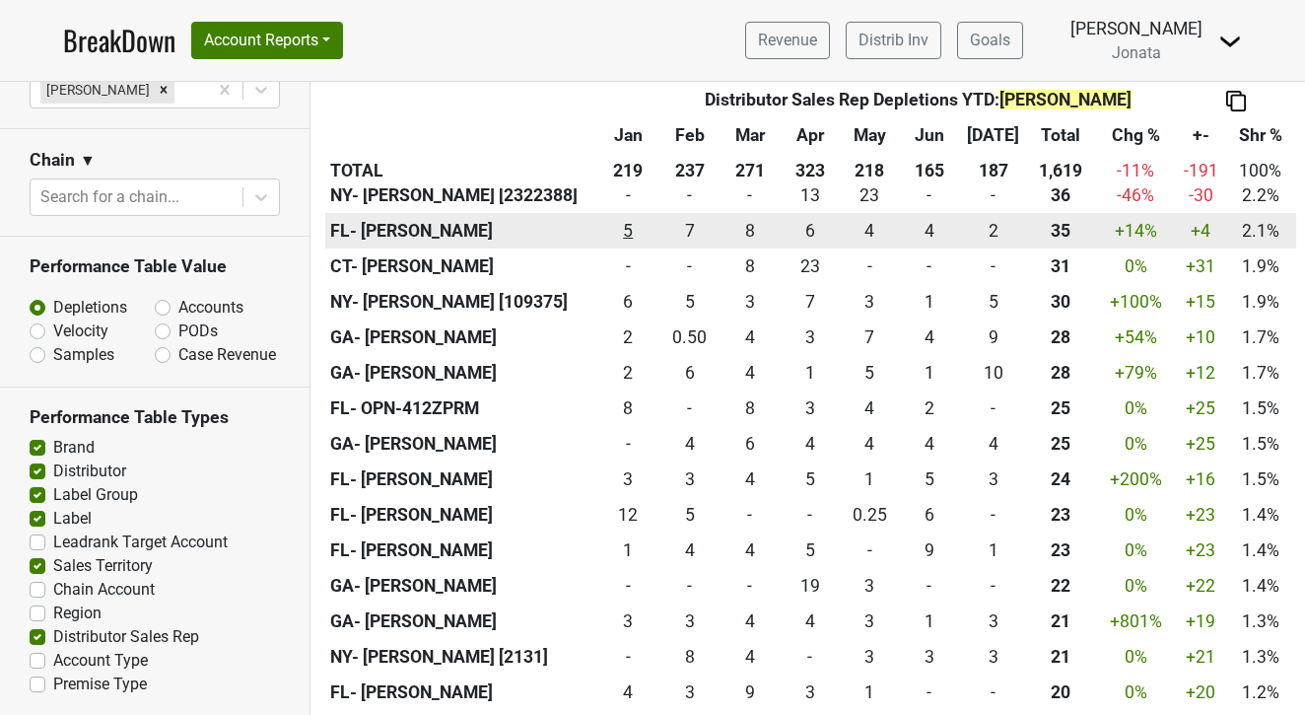
click at [639, 218] on div "5 5" at bounding box center [628, 231] width 54 height 26
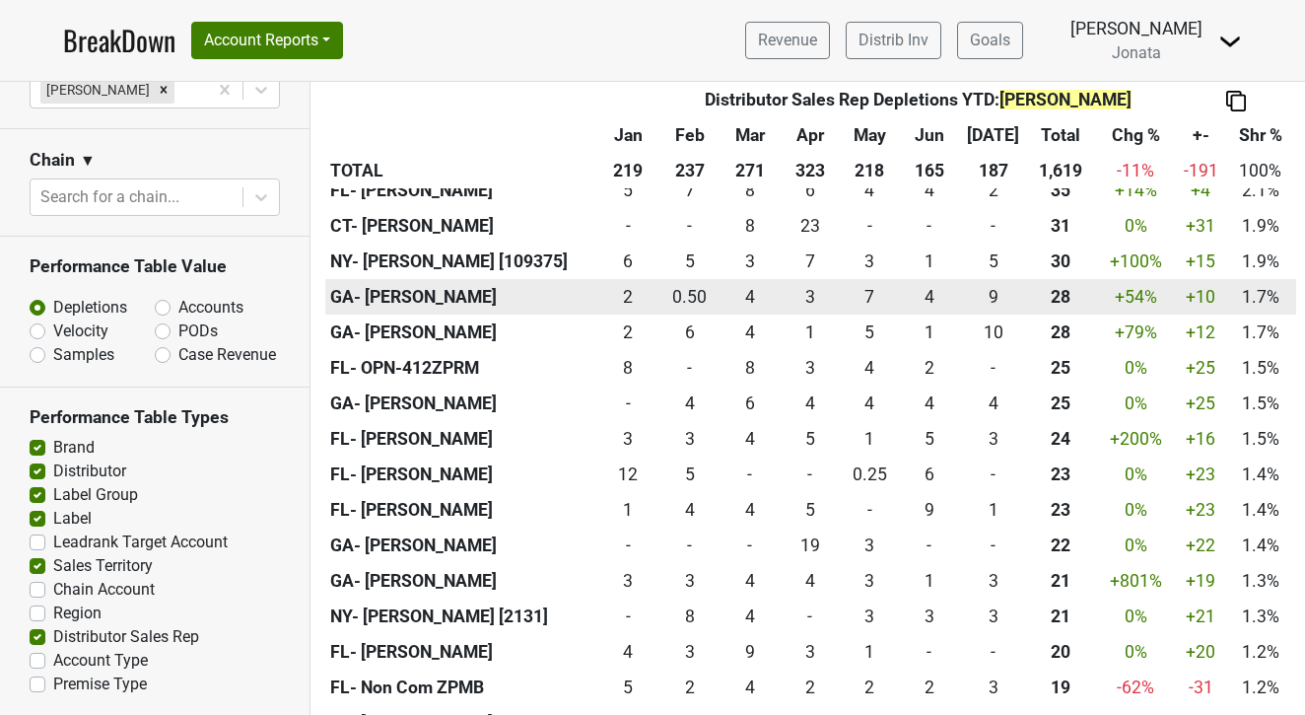
scroll to position [2772, 0]
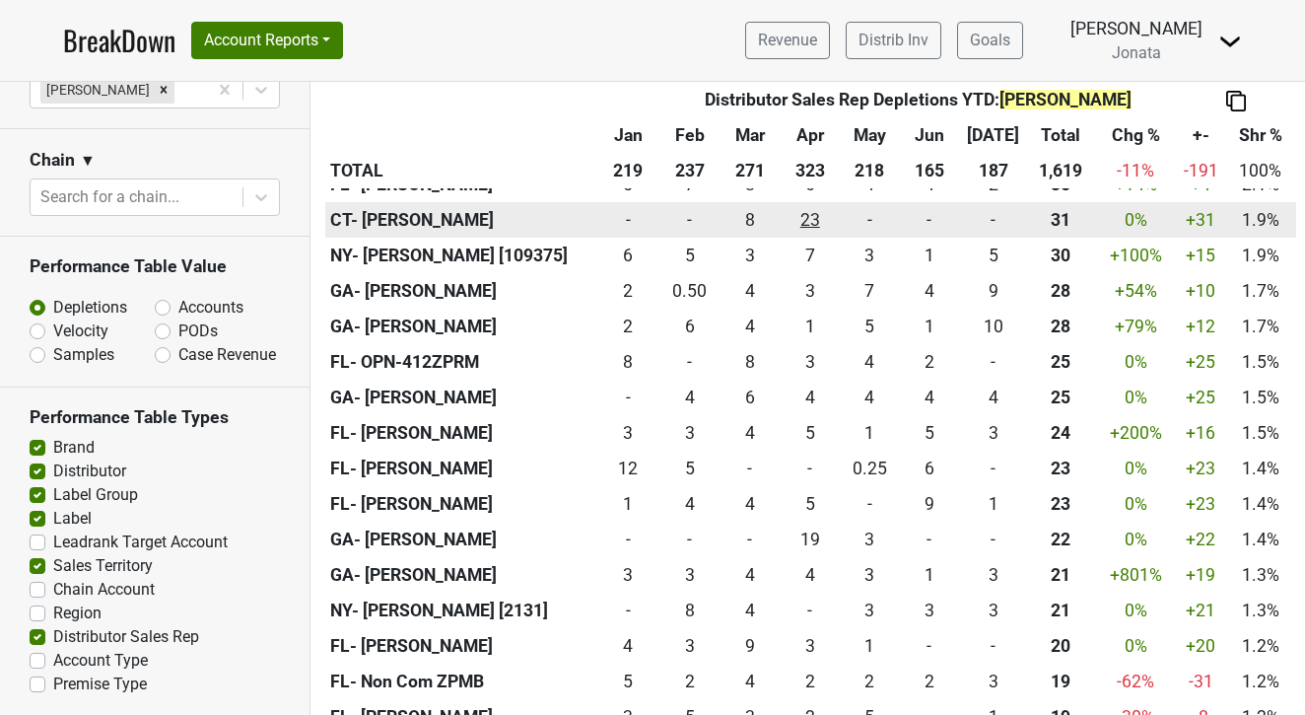
click at [808, 207] on div "22.666 23" at bounding box center [810, 220] width 50 height 26
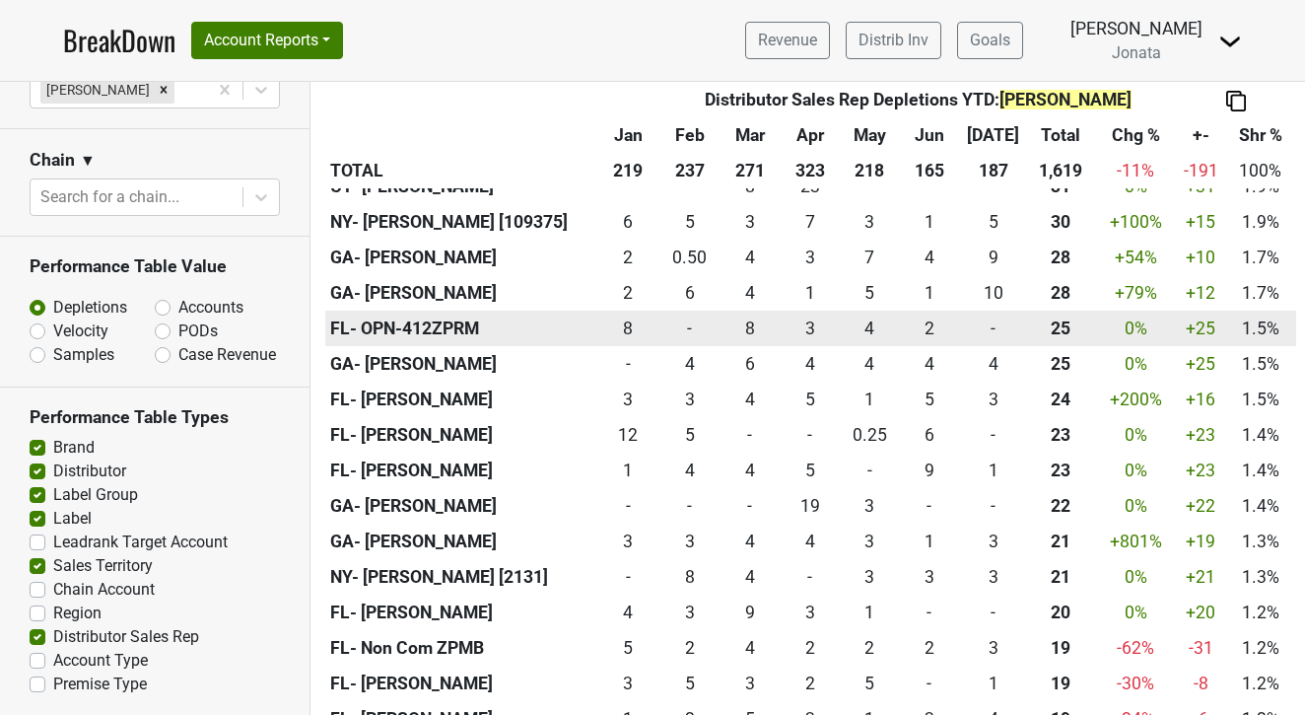
scroll to position [2804, 0]
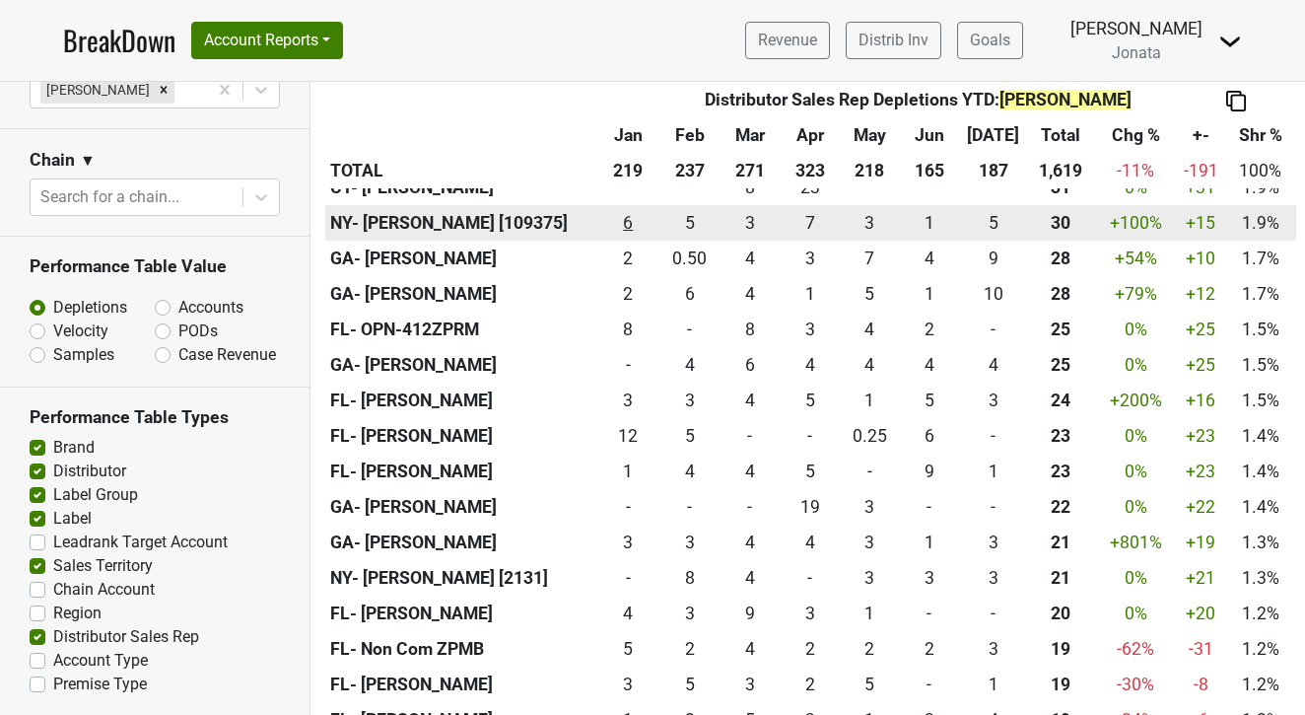
click at [630, 210] on div "6 6" at bounding box center [628, 223] width 54 height 26
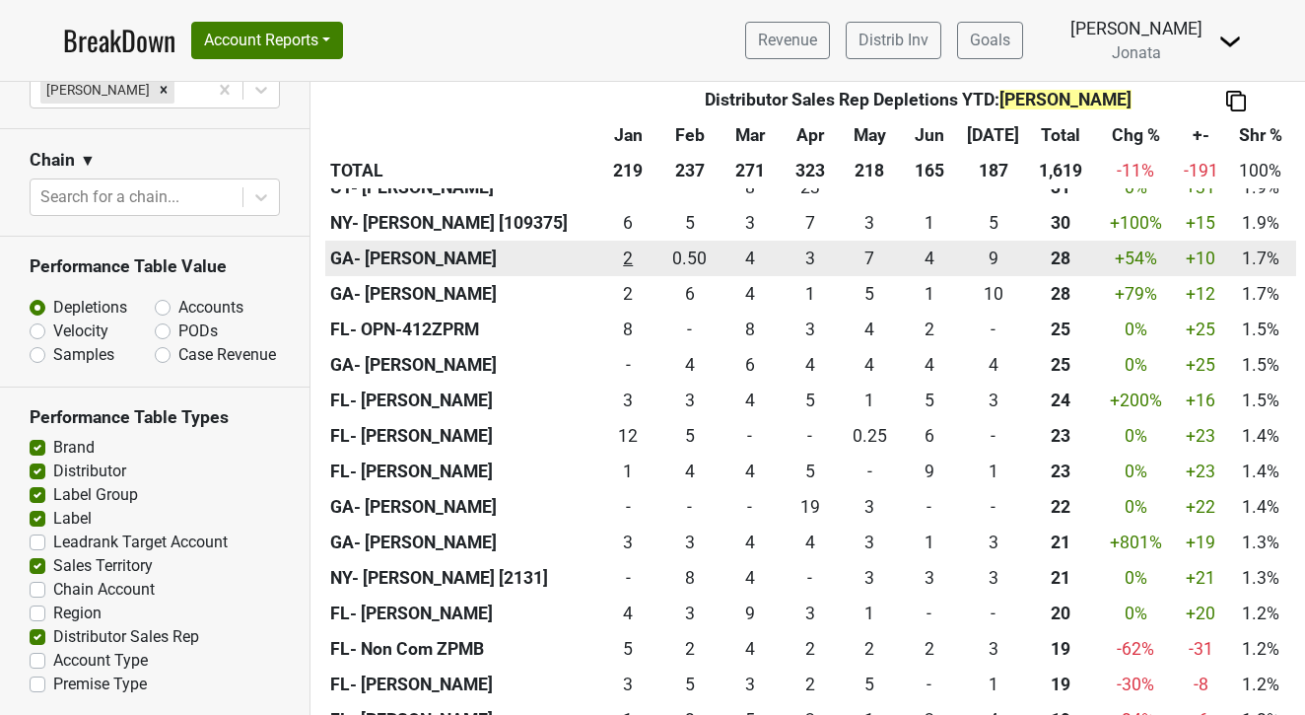
click at [630, 246] on div "1.5 2" at bounding box center [628, 259] width 54 height 26
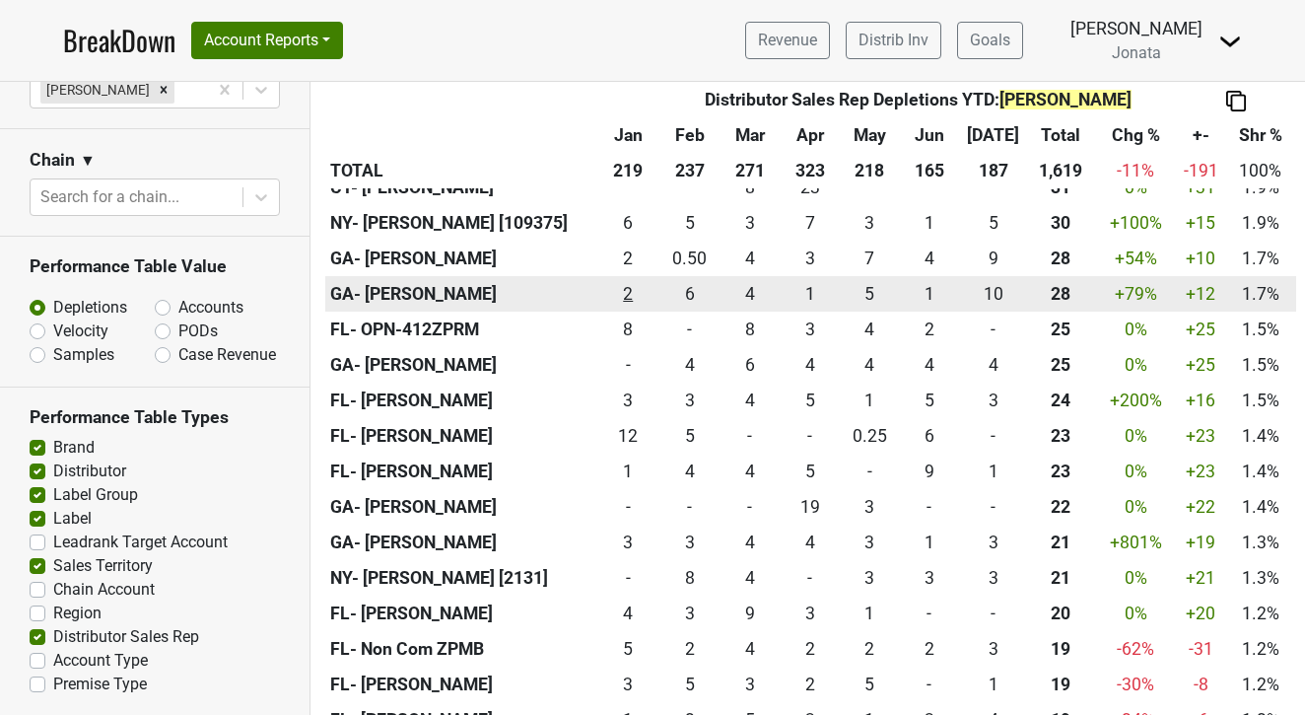
click at [631, 281] on div "2.17 2" at bounding box center [628, 294] width 54 height 26
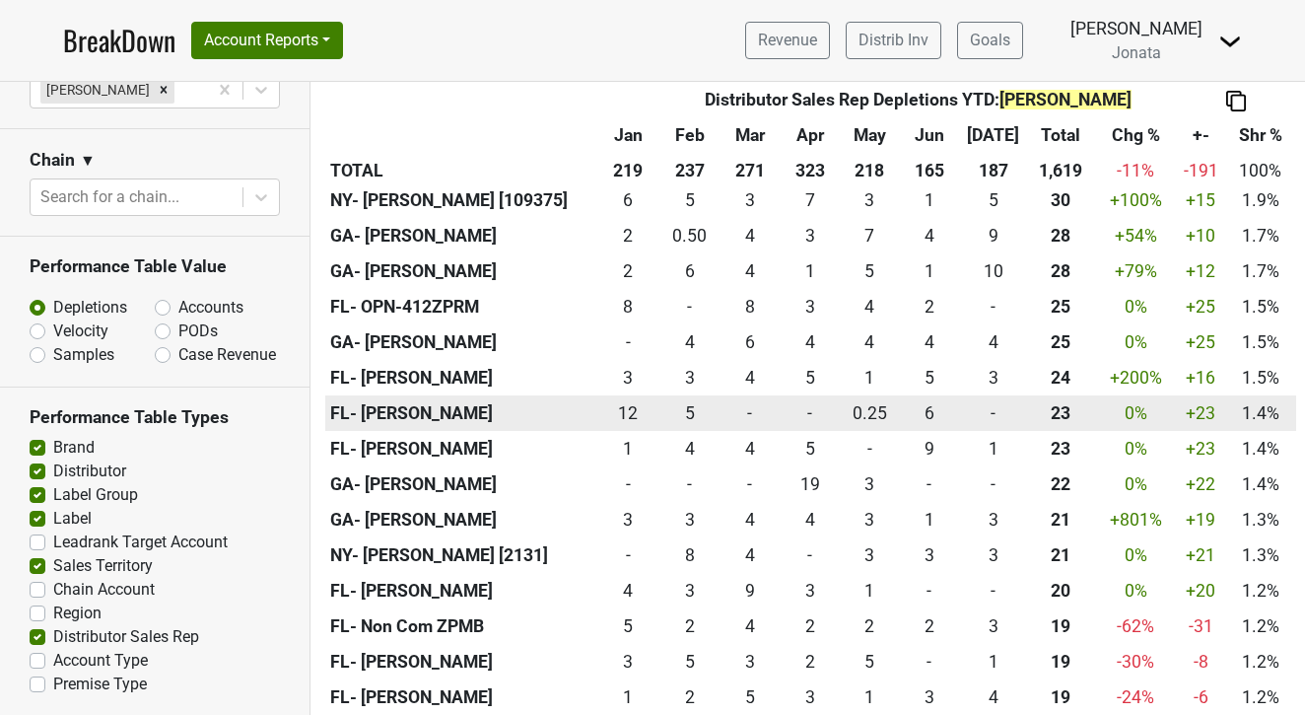
scroll to position [2823, 0]
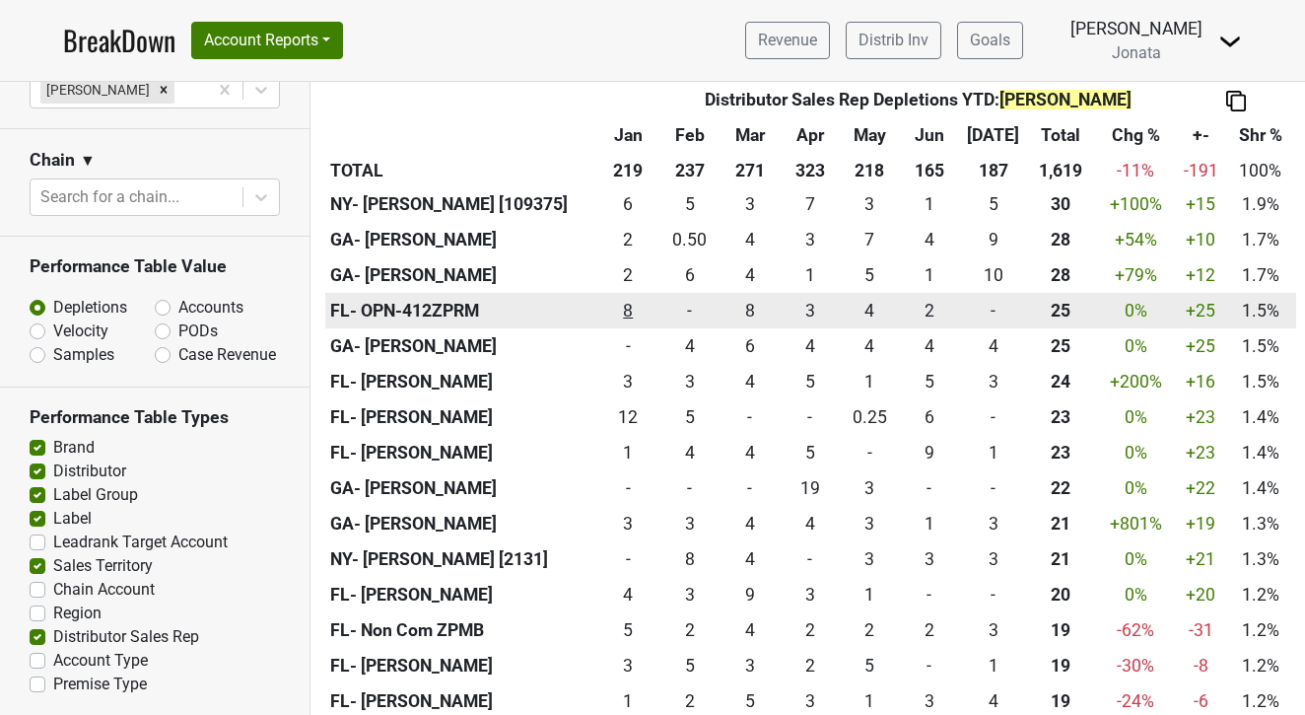
click at [623, 298] on div "8 8" at bounding box center [628, 311] width 54 height 26
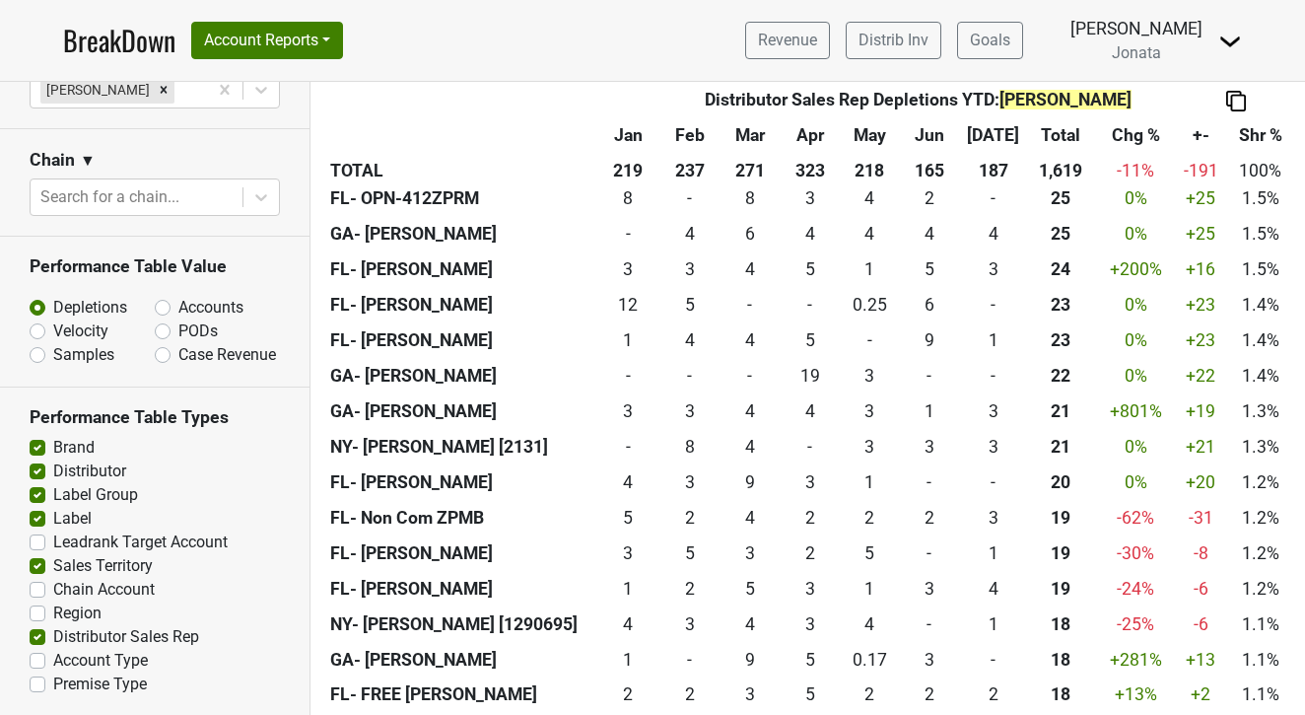
scroll to position [2938, 0]
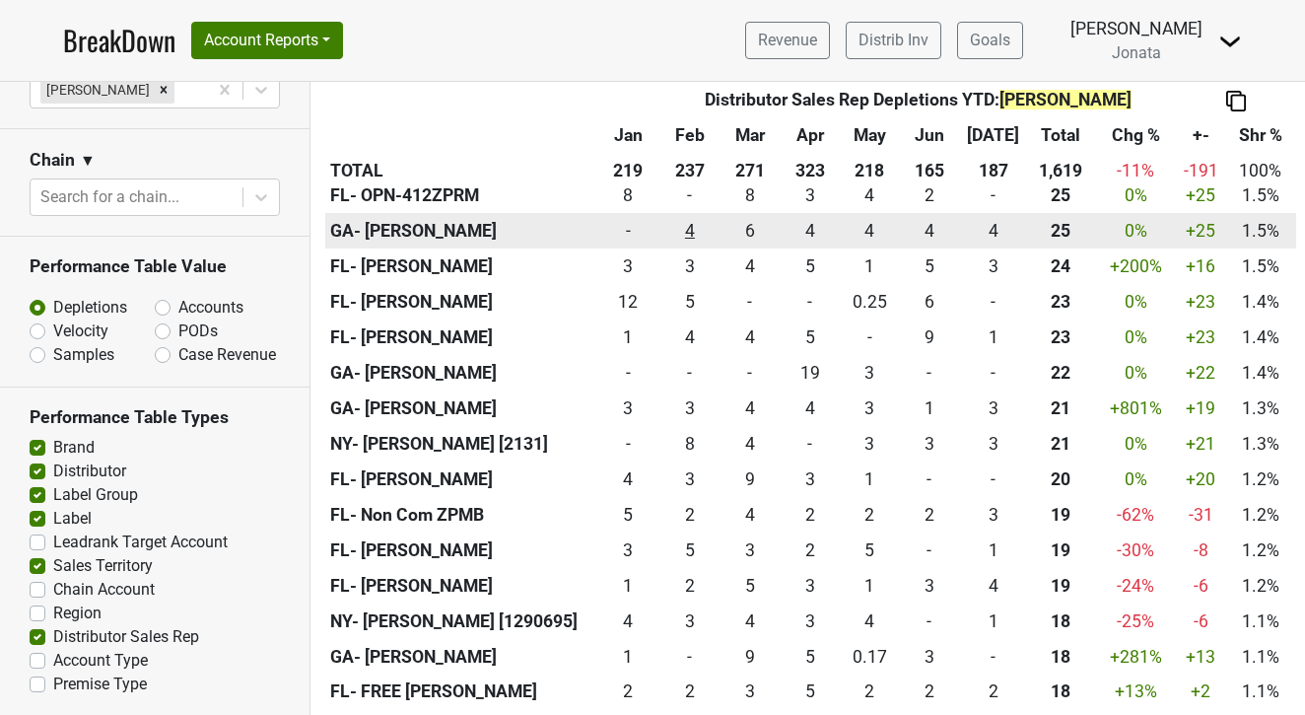
click at [688, 218] on div "3.5 4" at bounding box center [690, 231] width 50 height 26
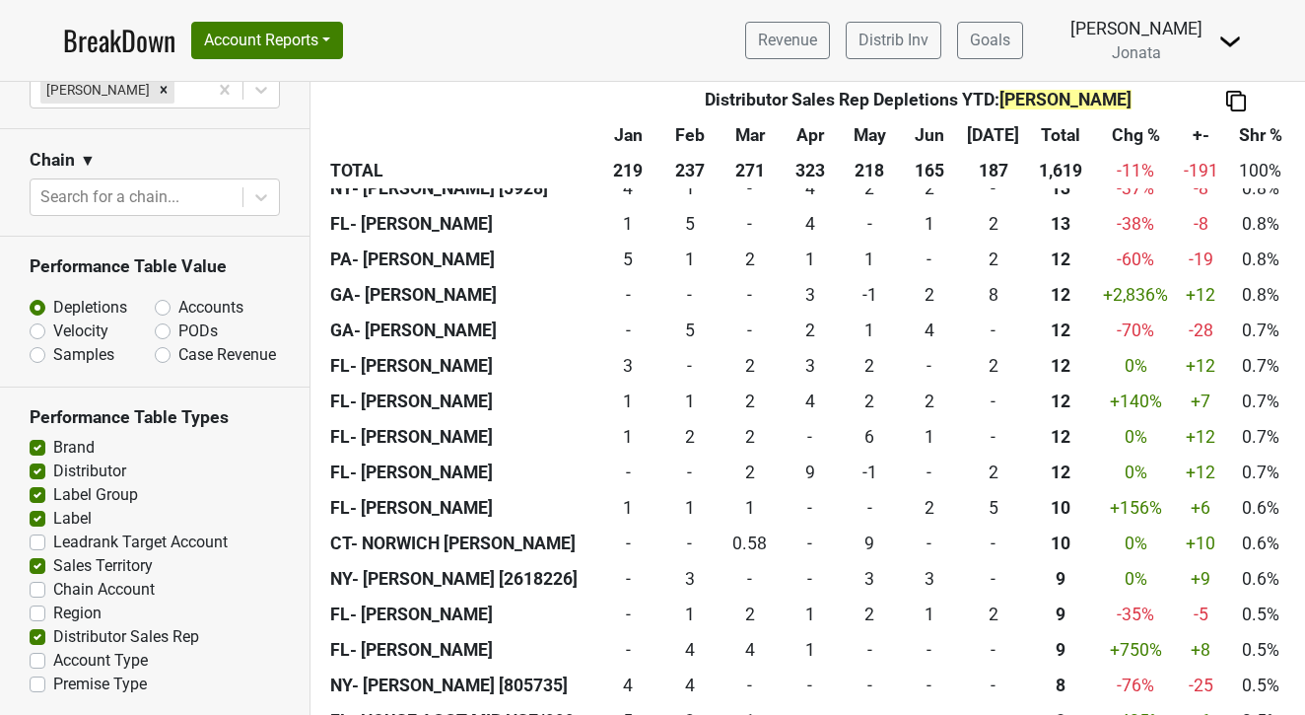
scroll to position [3837, 0]
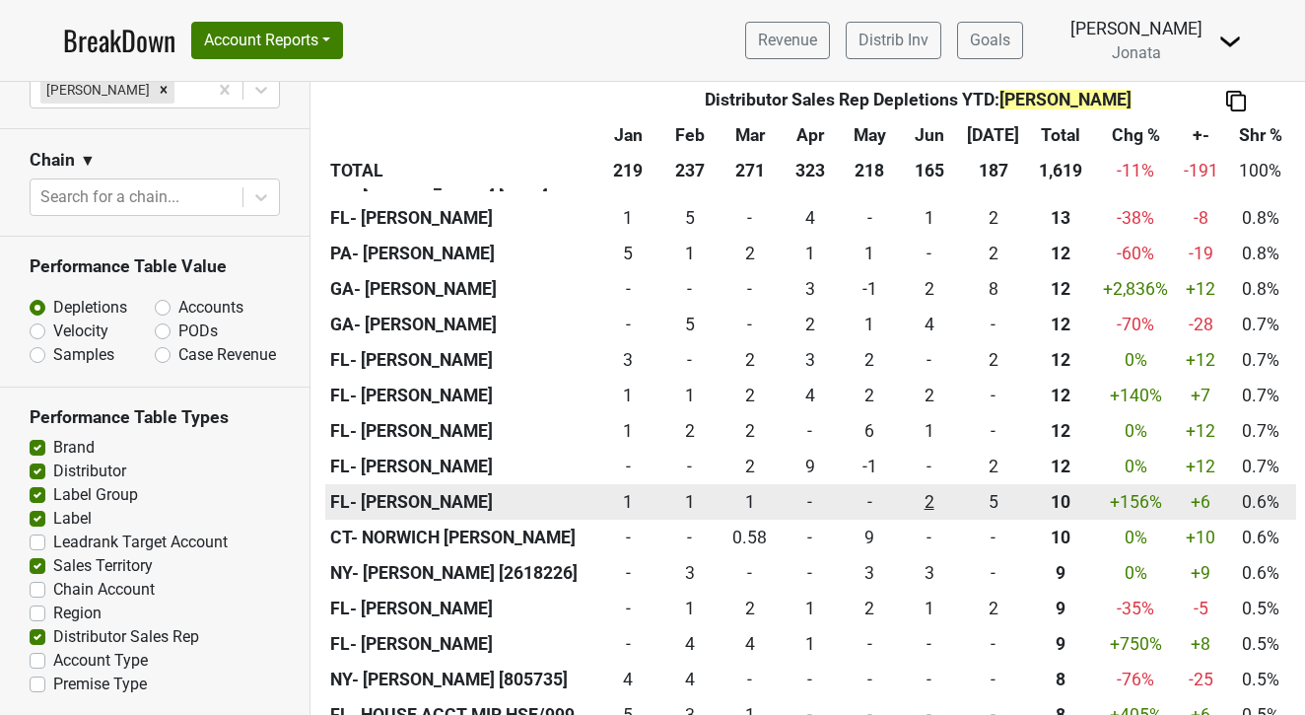
click at [933, 489] on div "2 2" at bounding box center [929, 502] width 50 height 26
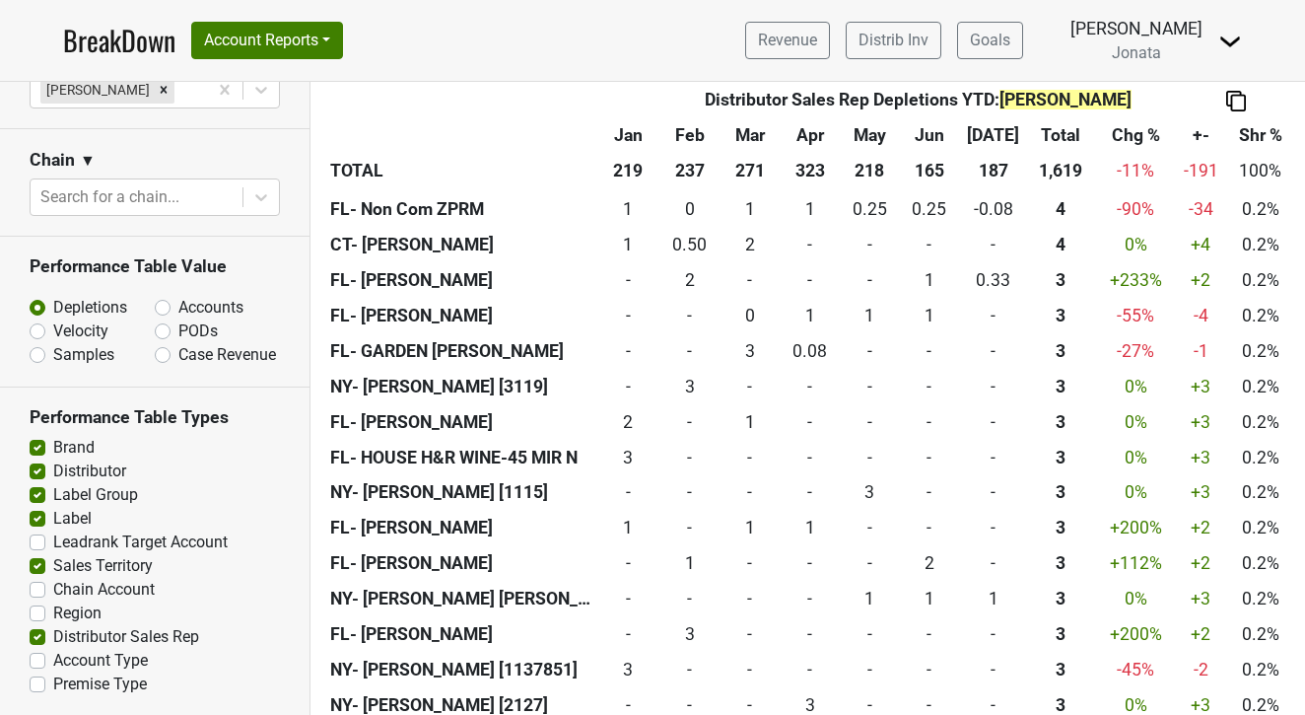
scroll to position [0, 0]
click at [53, 610] on label "Region" at bounding box center [77, 613] width 48 height 24
click at [40, 610] on input "Region" at bounding box center [38, 611] width 16 height 20
checkbox input "true"
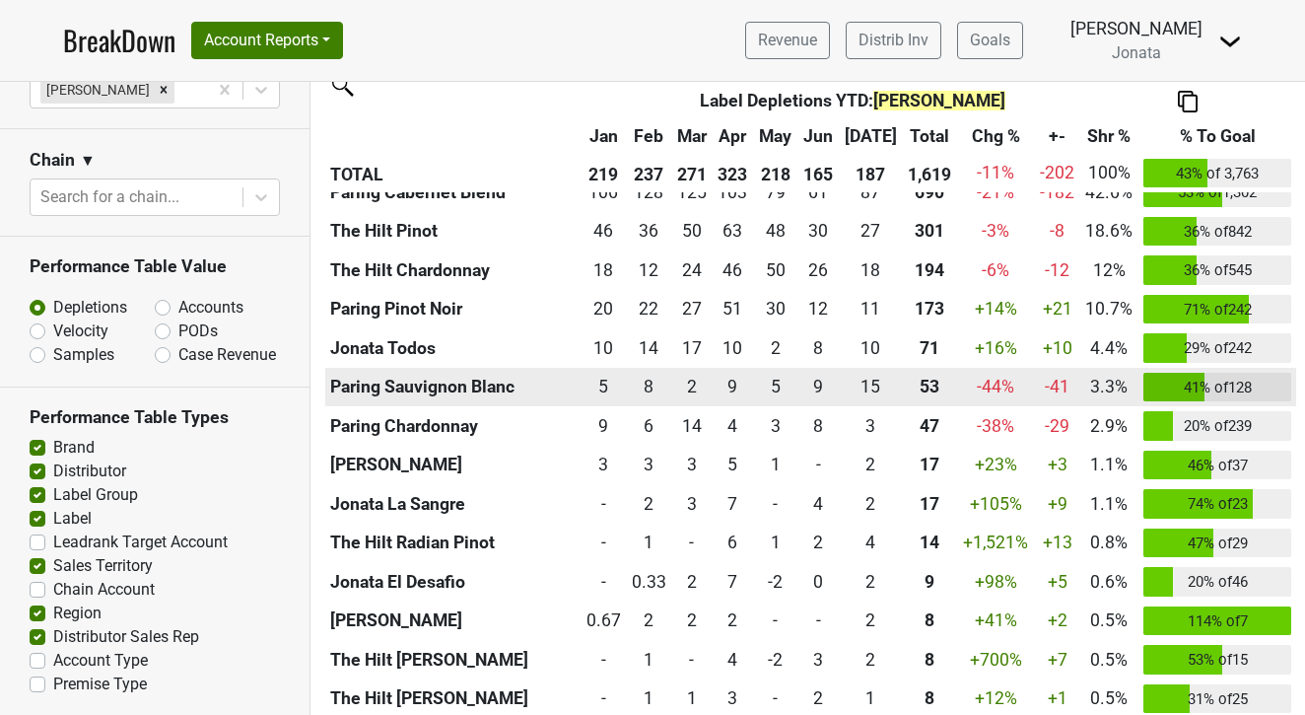
scroll to position [1491, 0]
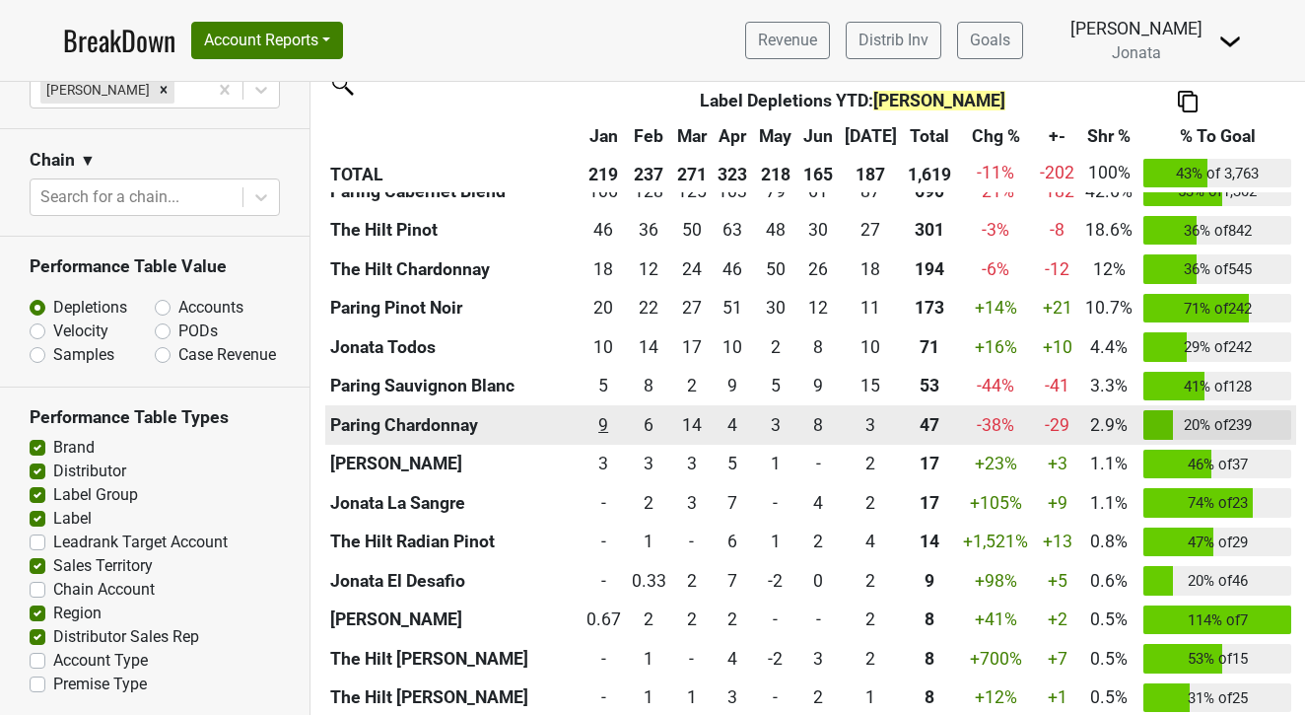
click at [617, 421] on div "9 9" at bounding box center [604, 425] width 36 height 26
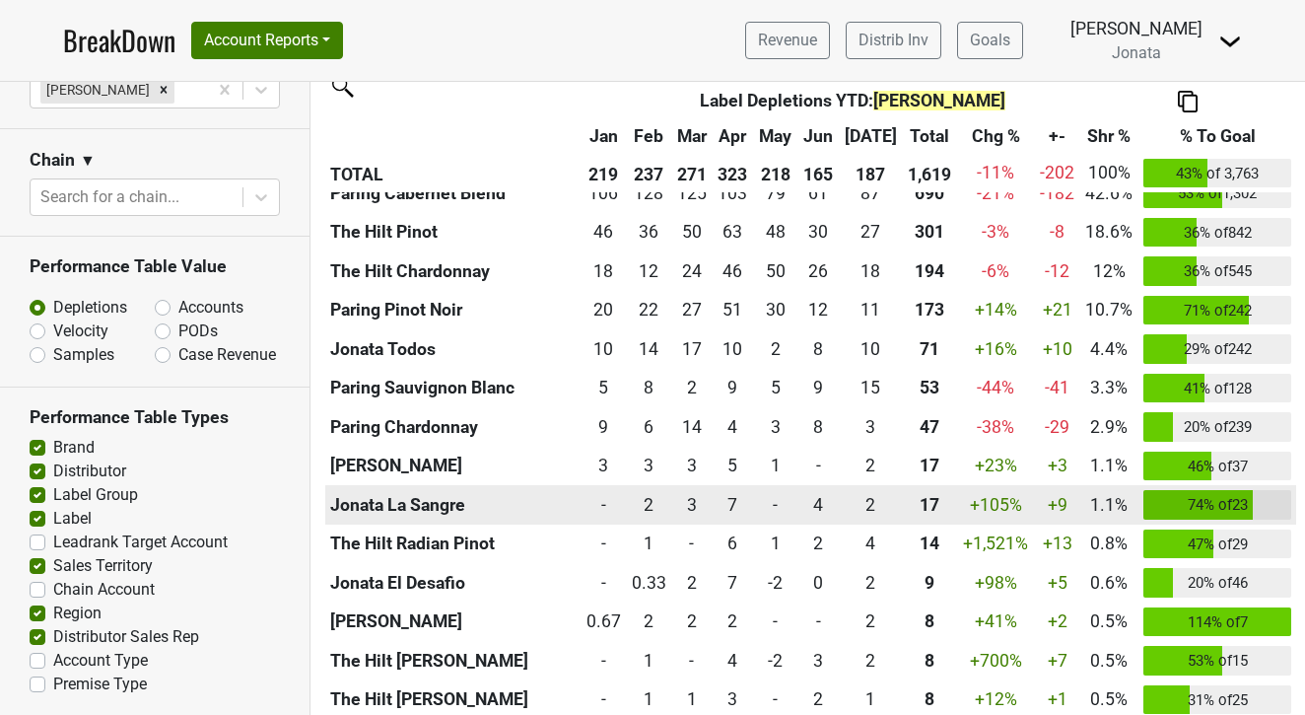
scroll to position [1487, 0]
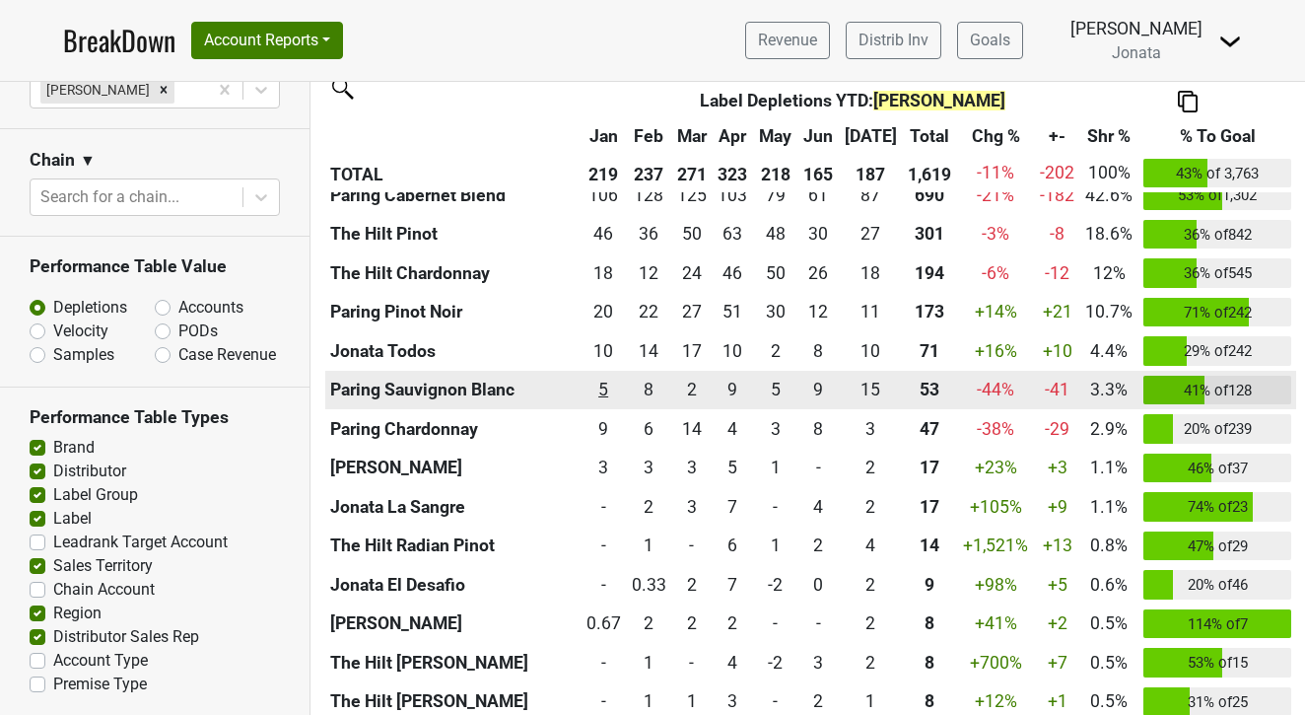
click at [615, 381] on div "5.167 5" at bounding box center [604, 390] width 36 height 26
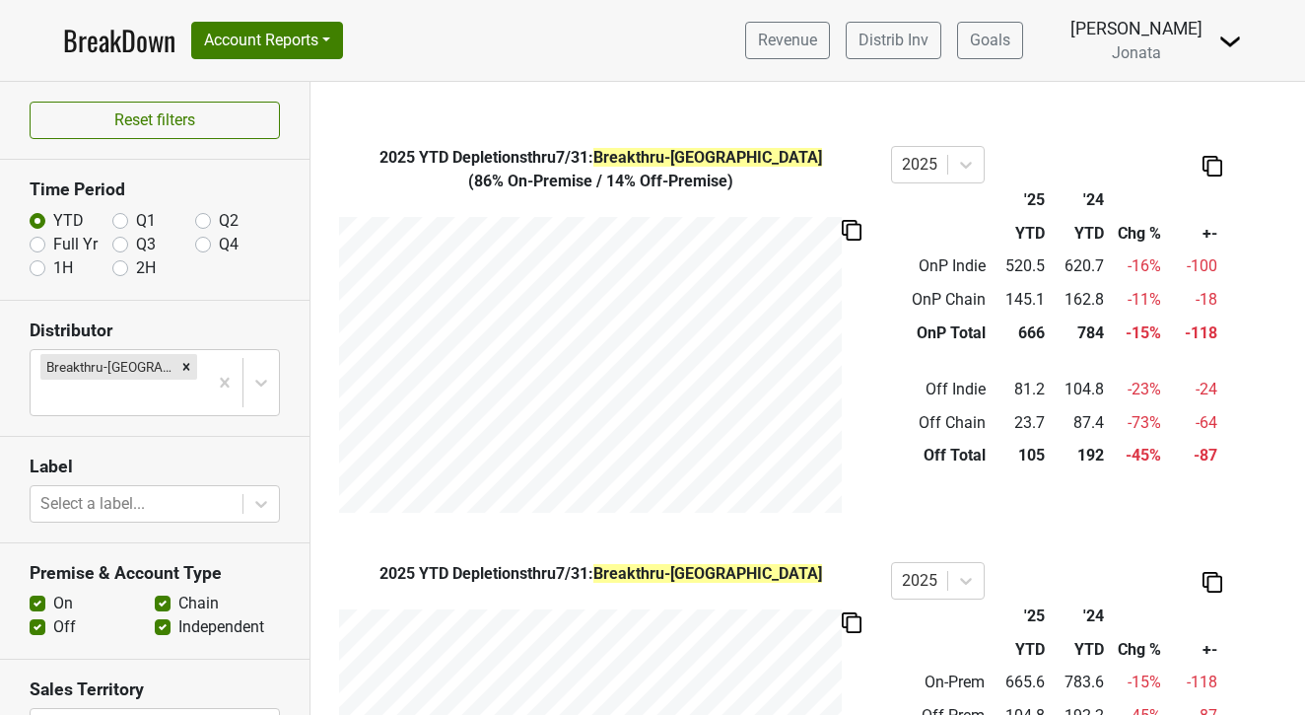
scroll to position [604, 0]
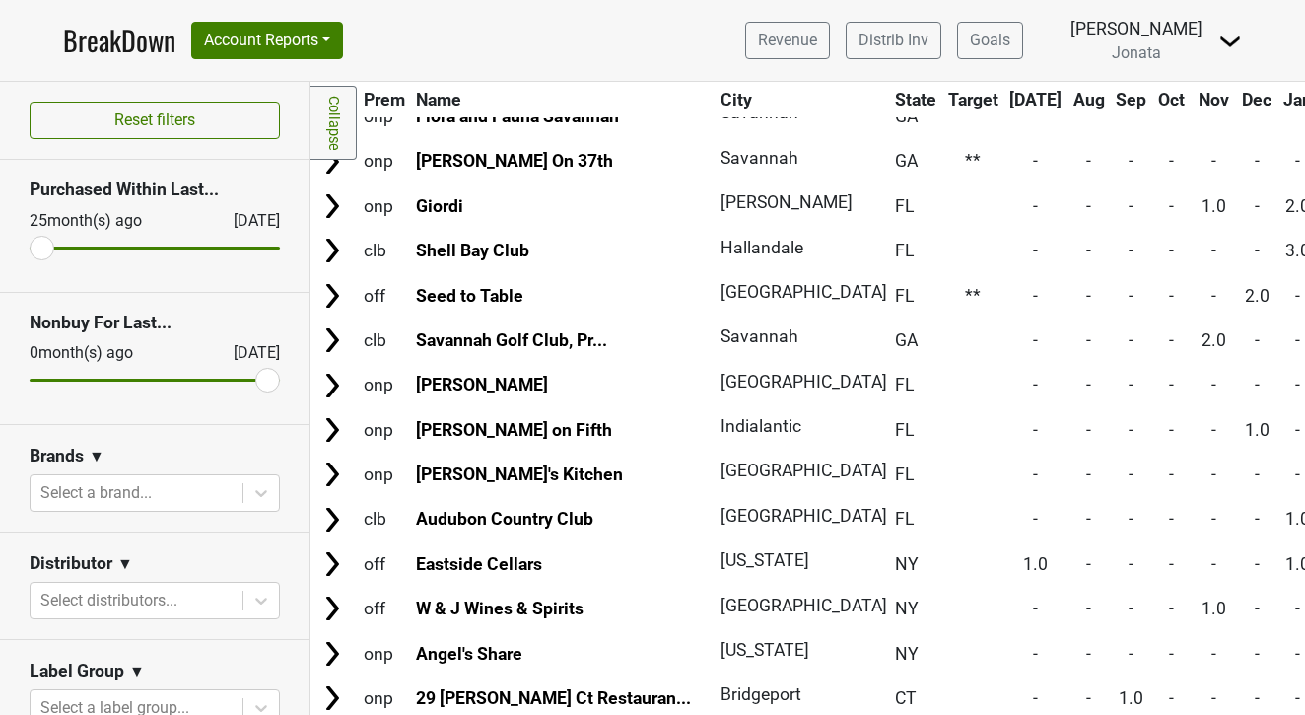
scroll to position [347, 0]
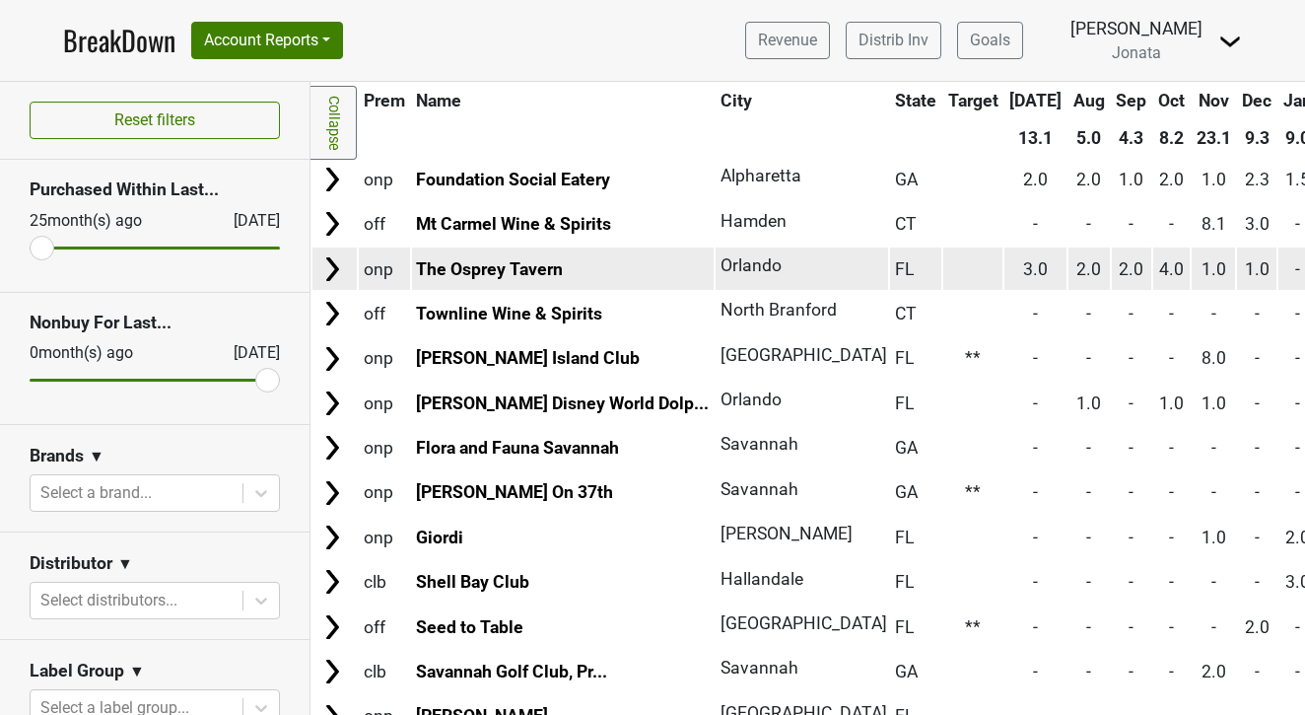
scroll to position [111, 0]
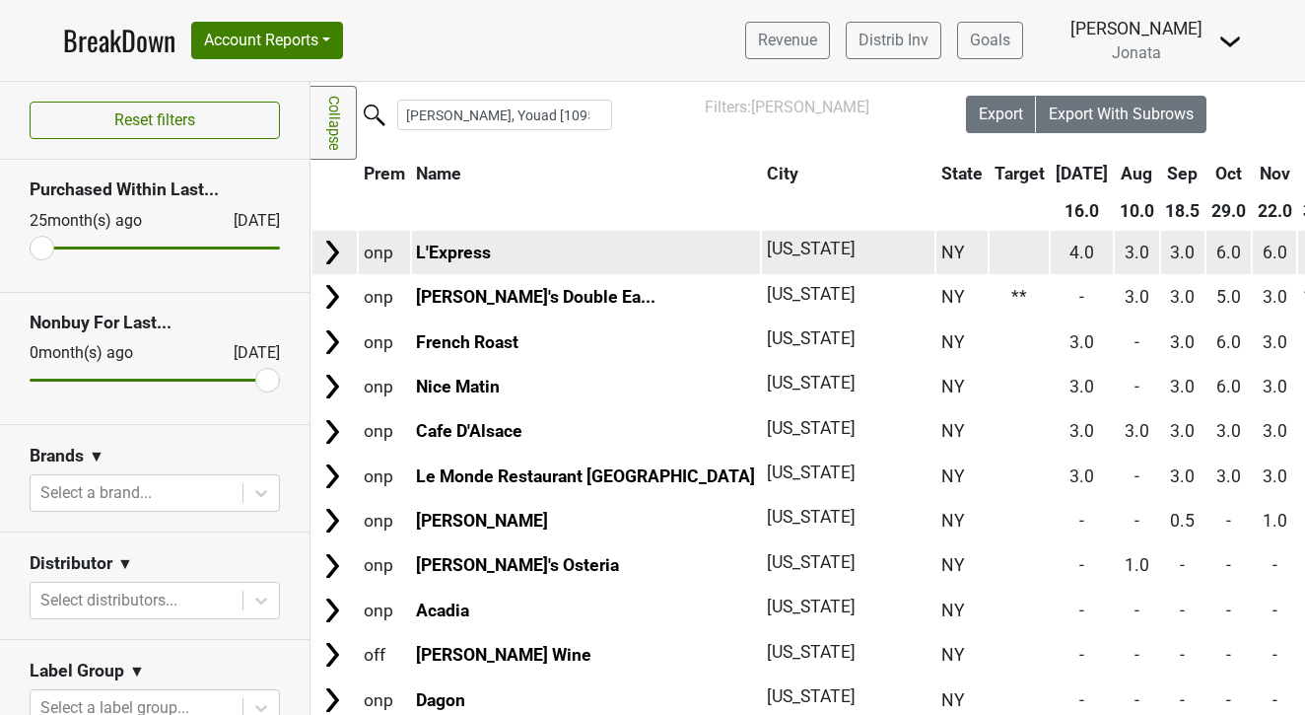
scroll to position [35, 0]
click at [336, 251] on img at bounding box center [332, 253] width 30 height 30
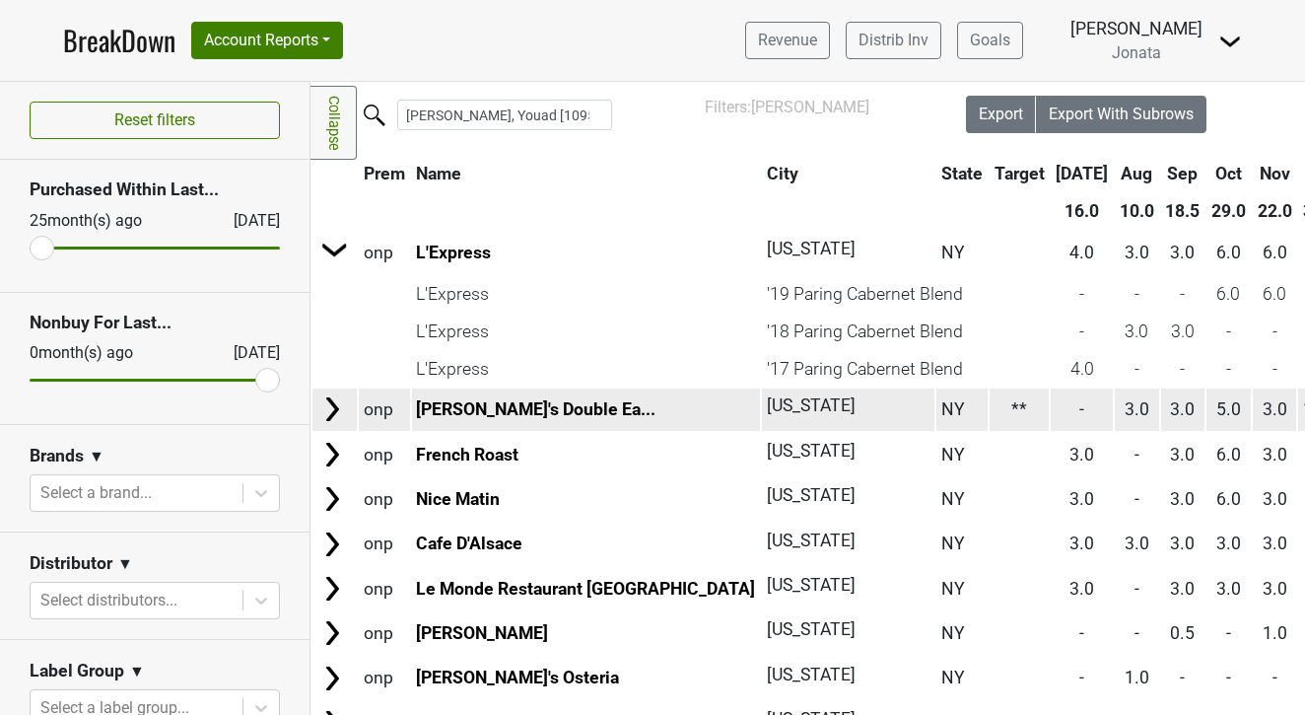
click at [334, 411] on img at bounding box center [332, 409] width 30 height 30
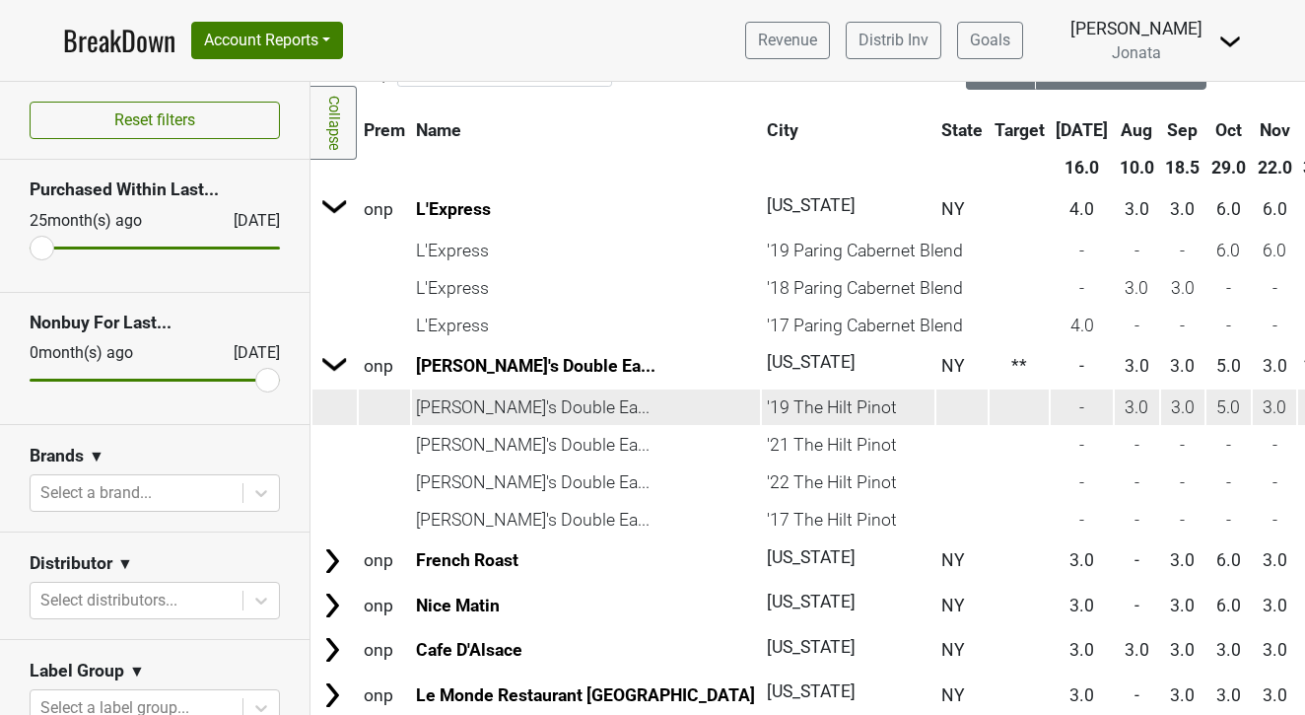
scroll to position [80, 0]
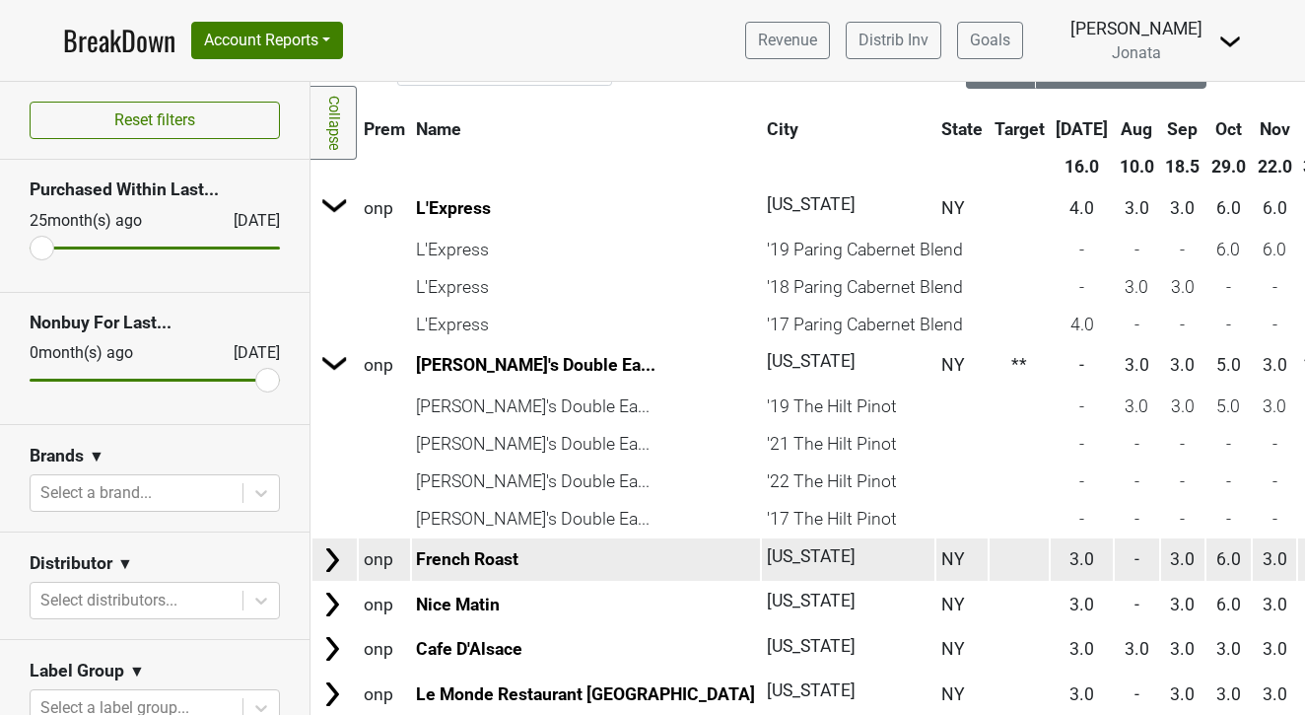
click at [332, 550] on img at bounding box center [332, 560] width 30 height 30
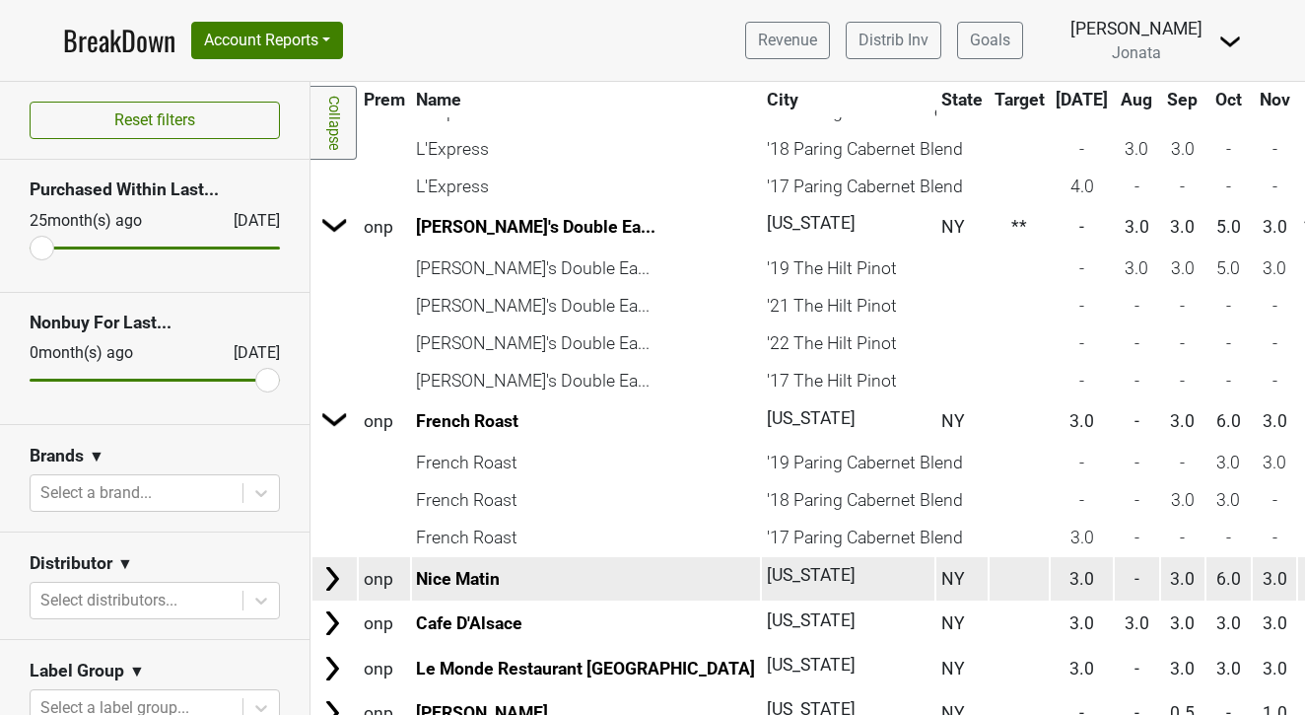
scroll to position [218, 0]
click at [333, 577] on img at bounding box center [332, 579] width 30 height 30
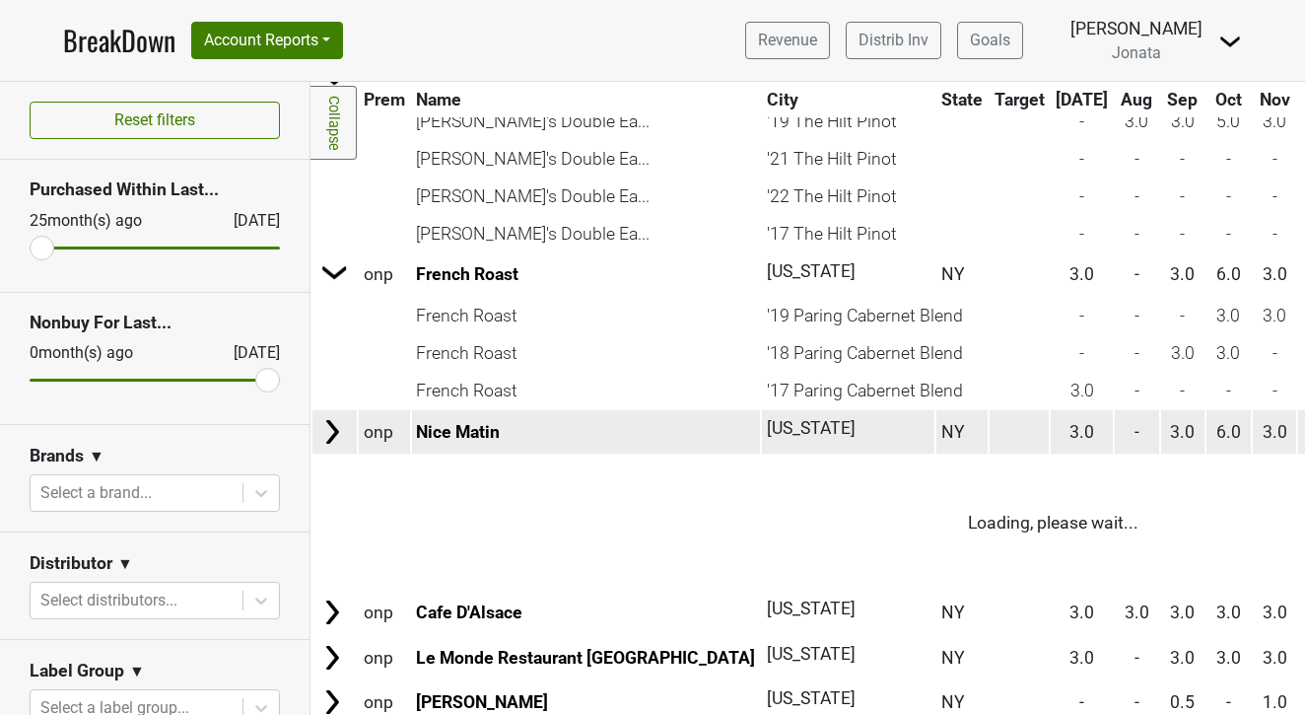
scroll to position [370, 0]
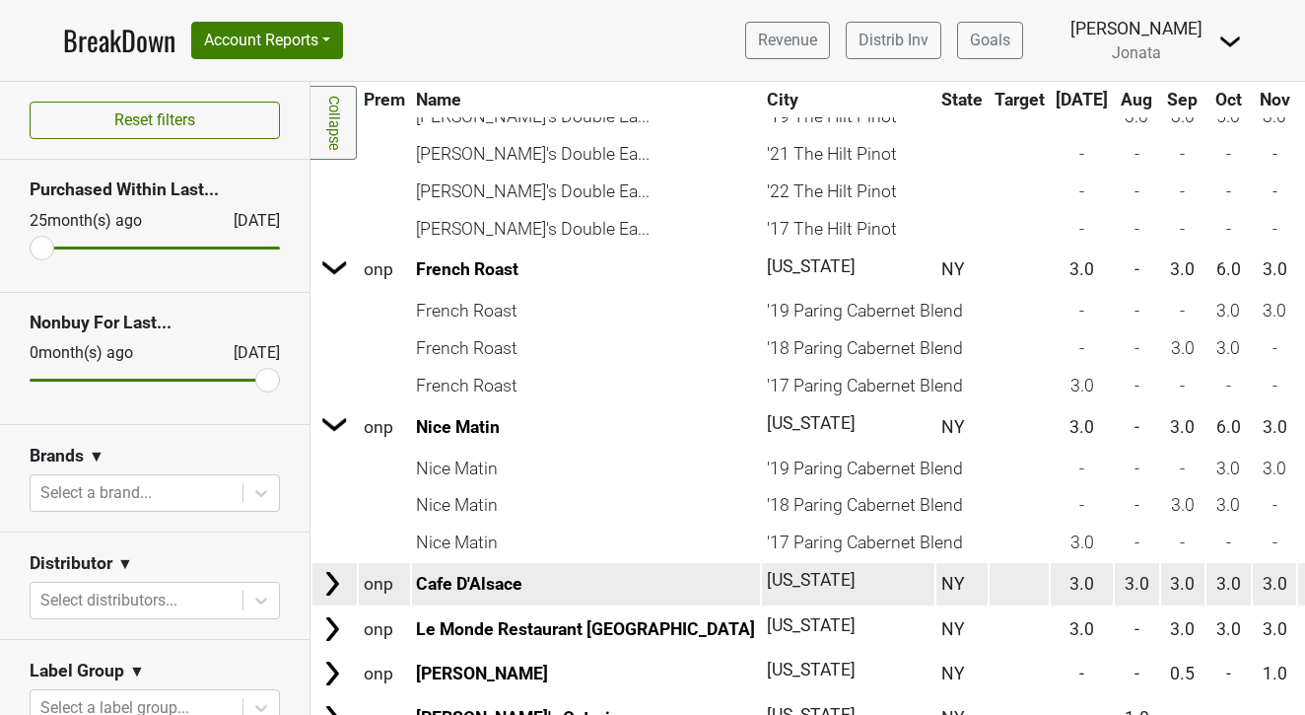
click at [333, 591] on td at bounding box center [335, 584] width 44 height 42
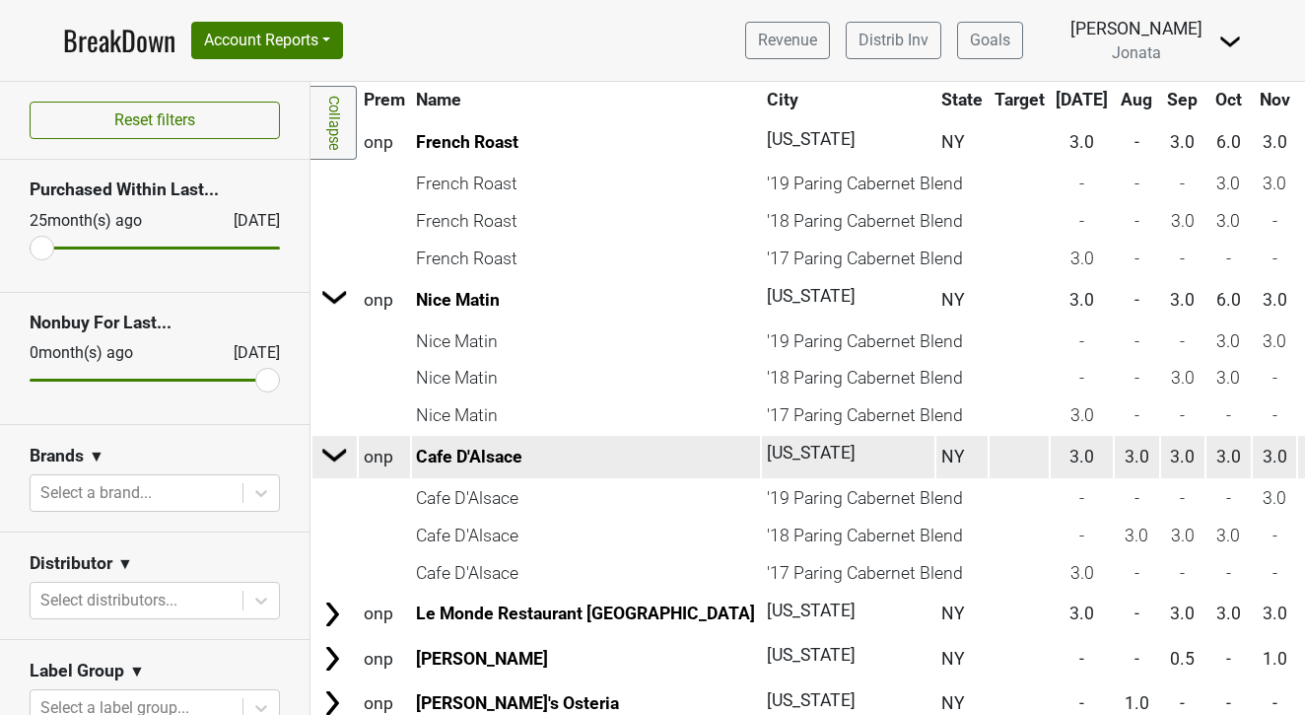
scroll to position [506, 0]
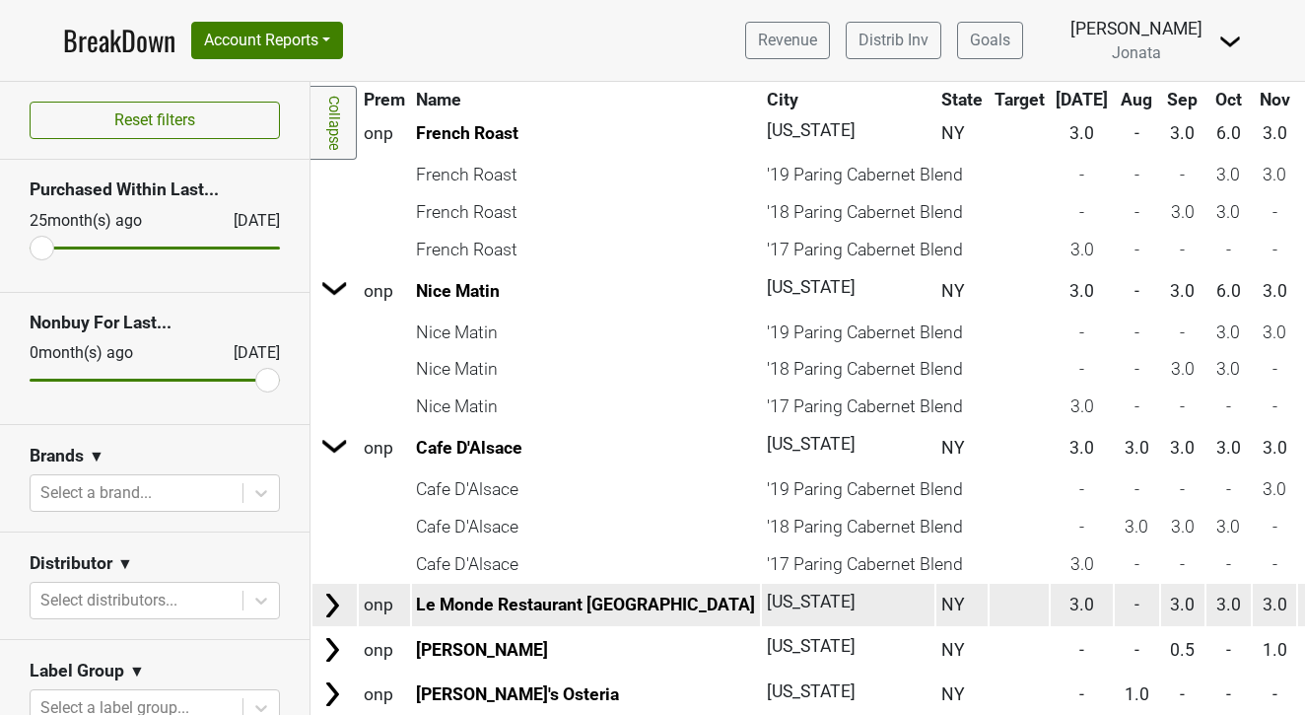
click at [333, 591] on img at bounding box center [332, 606] width 30 height 30
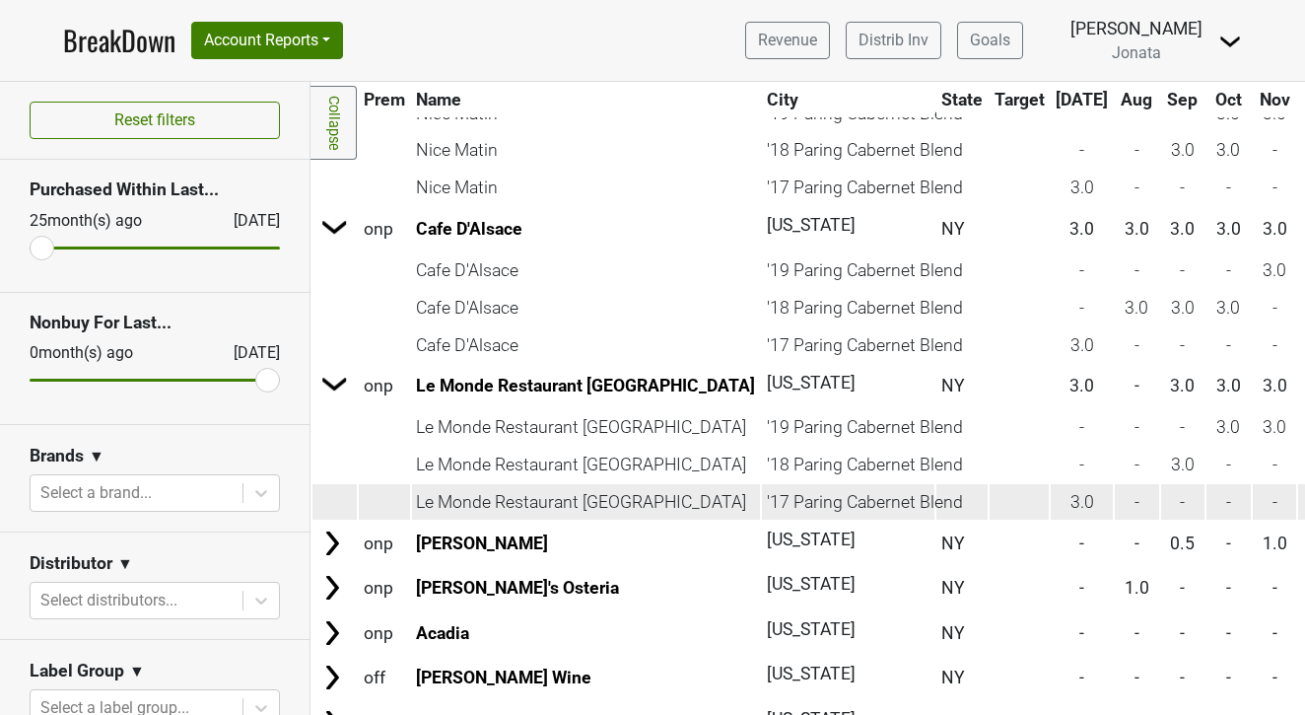
scroll to position [726, 0]
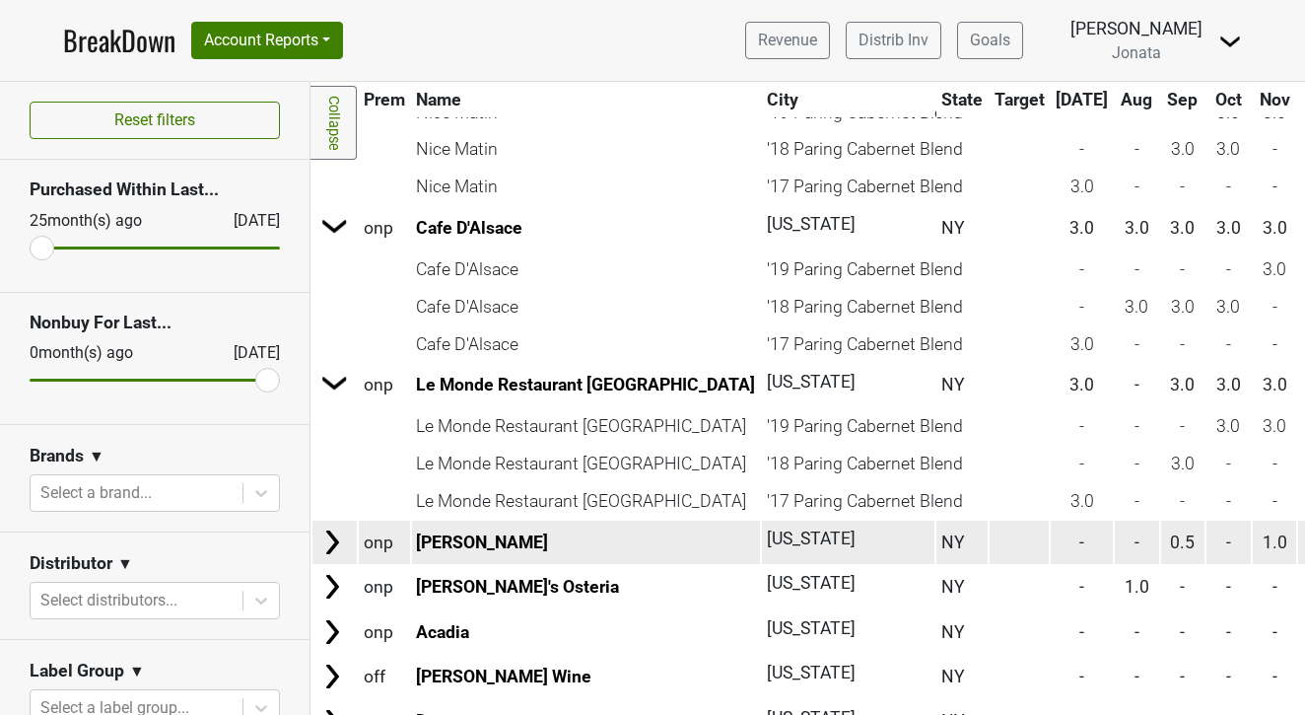
click at [325, 529] on img at bounding box center [332, 542] width 30 height 30
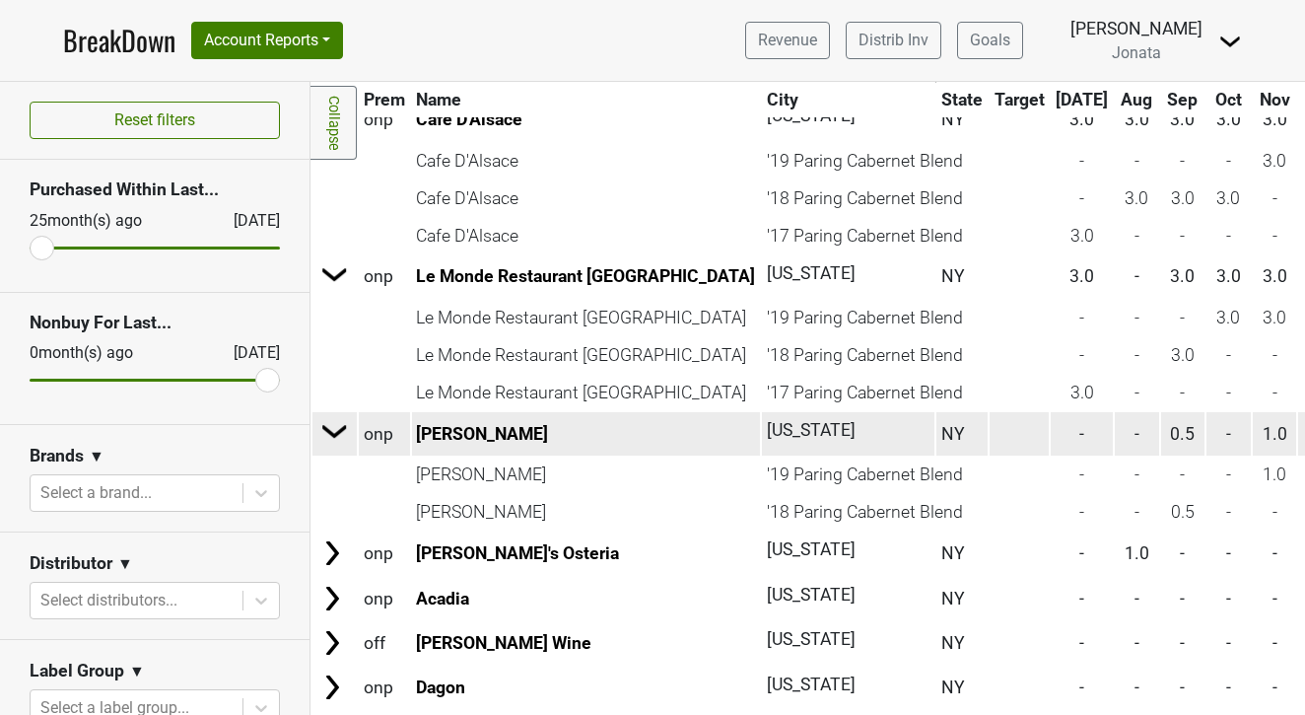
scroll to position [851, 0]
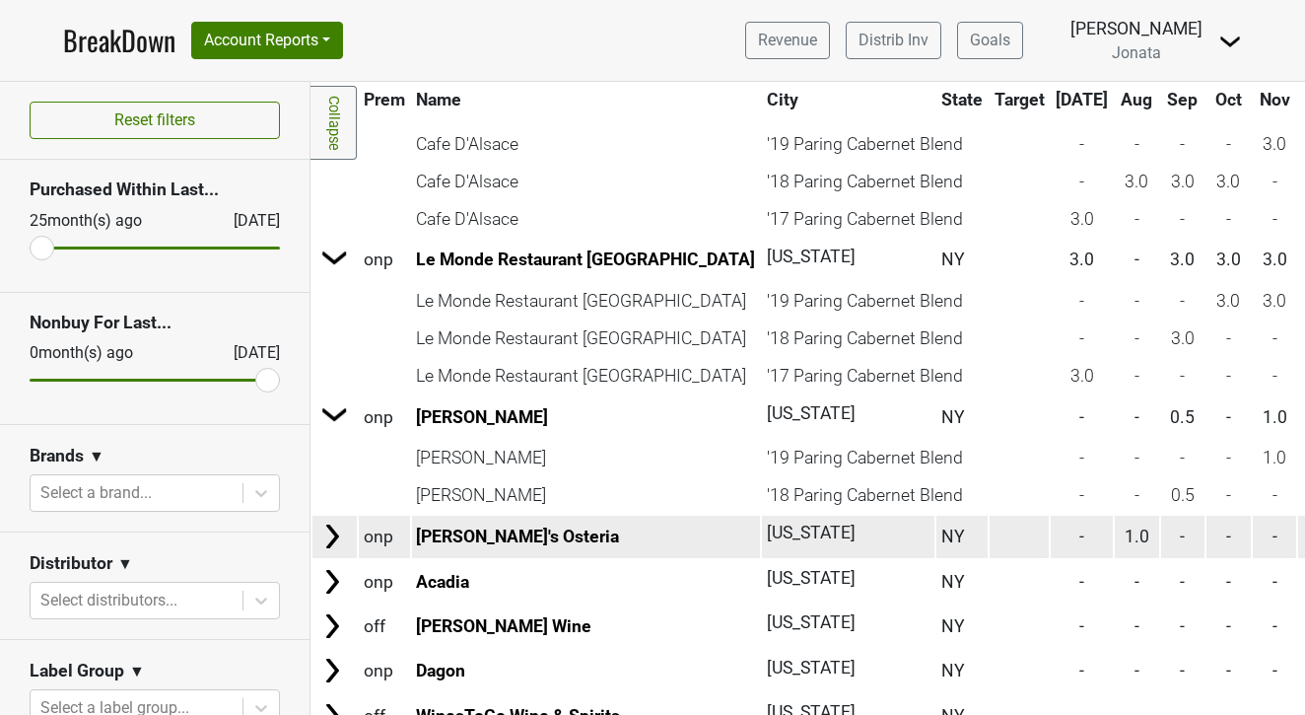
click at [325, 529] on img at bounding box center [332, 537] width 30 height 30
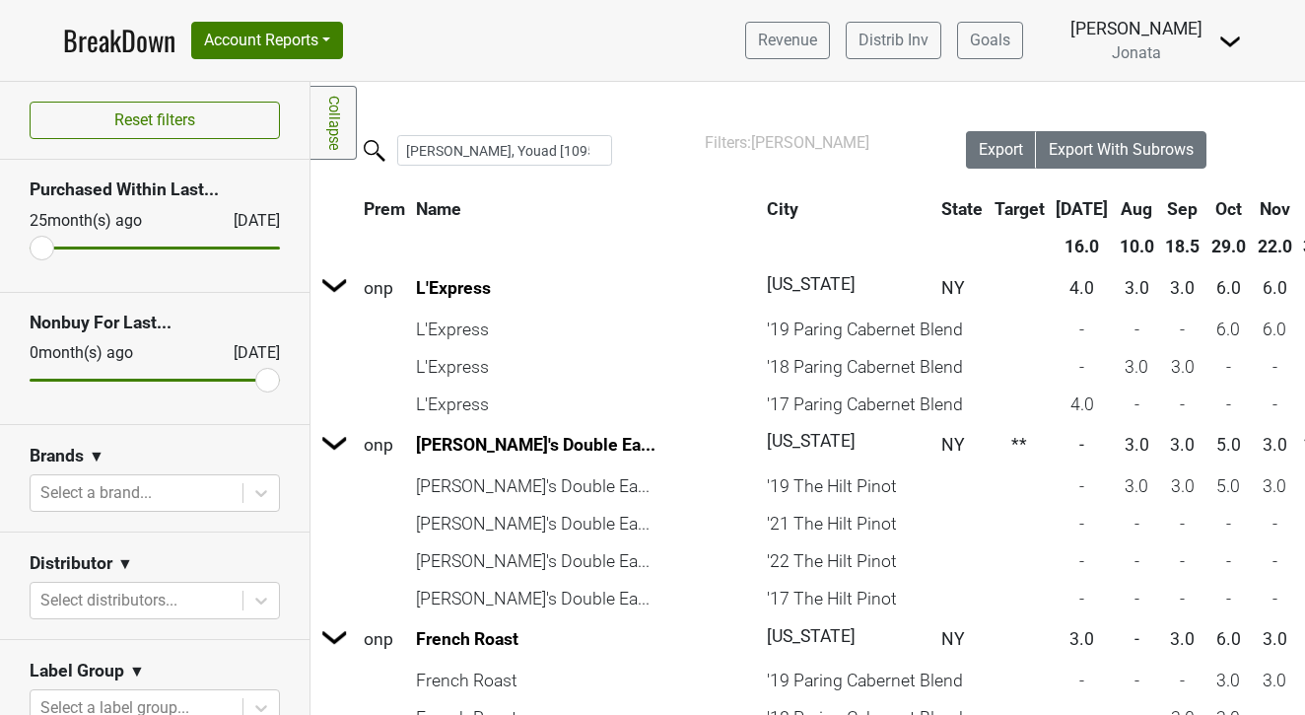
scroll to position [0, 0]
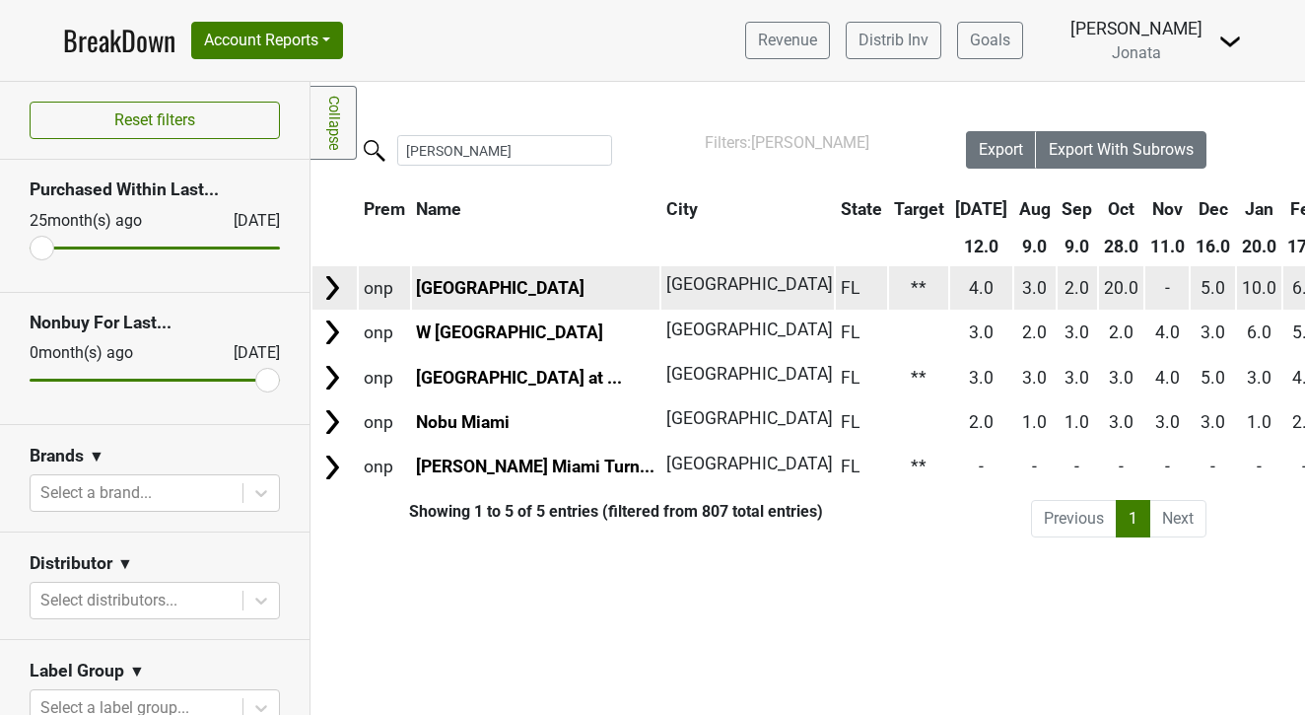
click at [340, 288] on img at bounding box center [332, 288] width 30 height 30
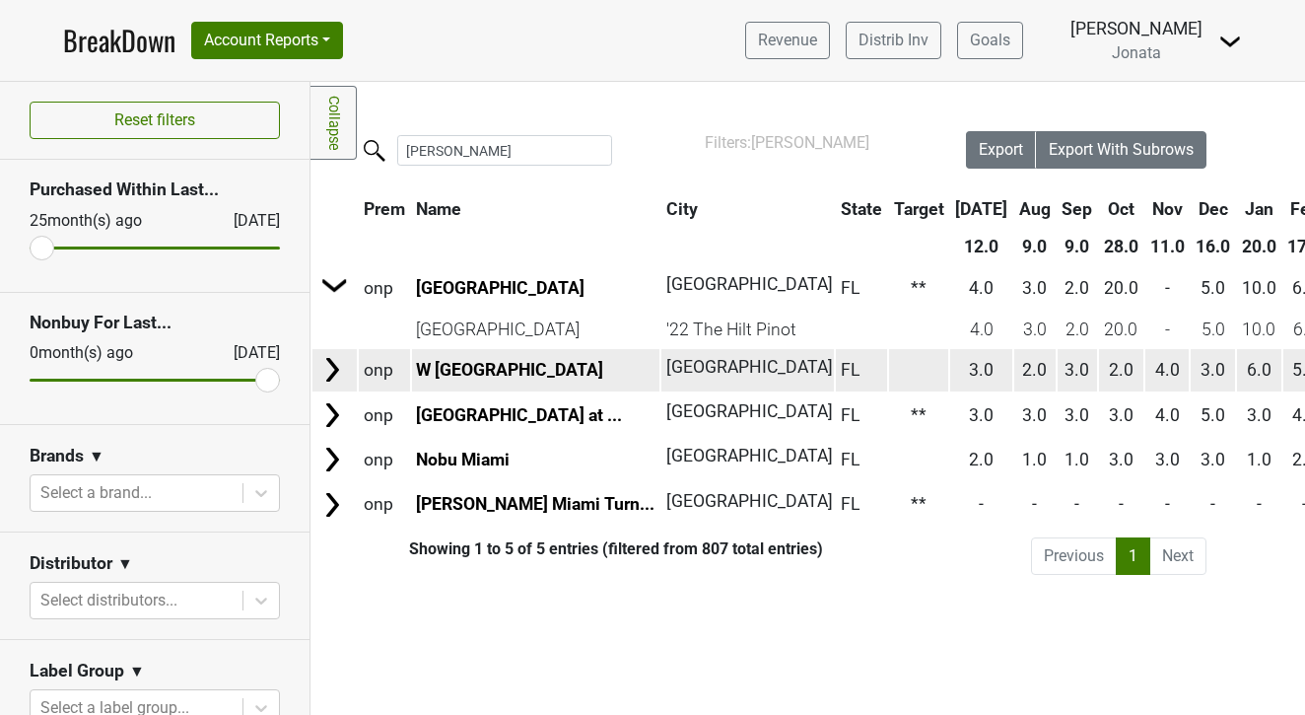
click at [339, 367] on img at bounding box center [332, 370] width 30 height 30
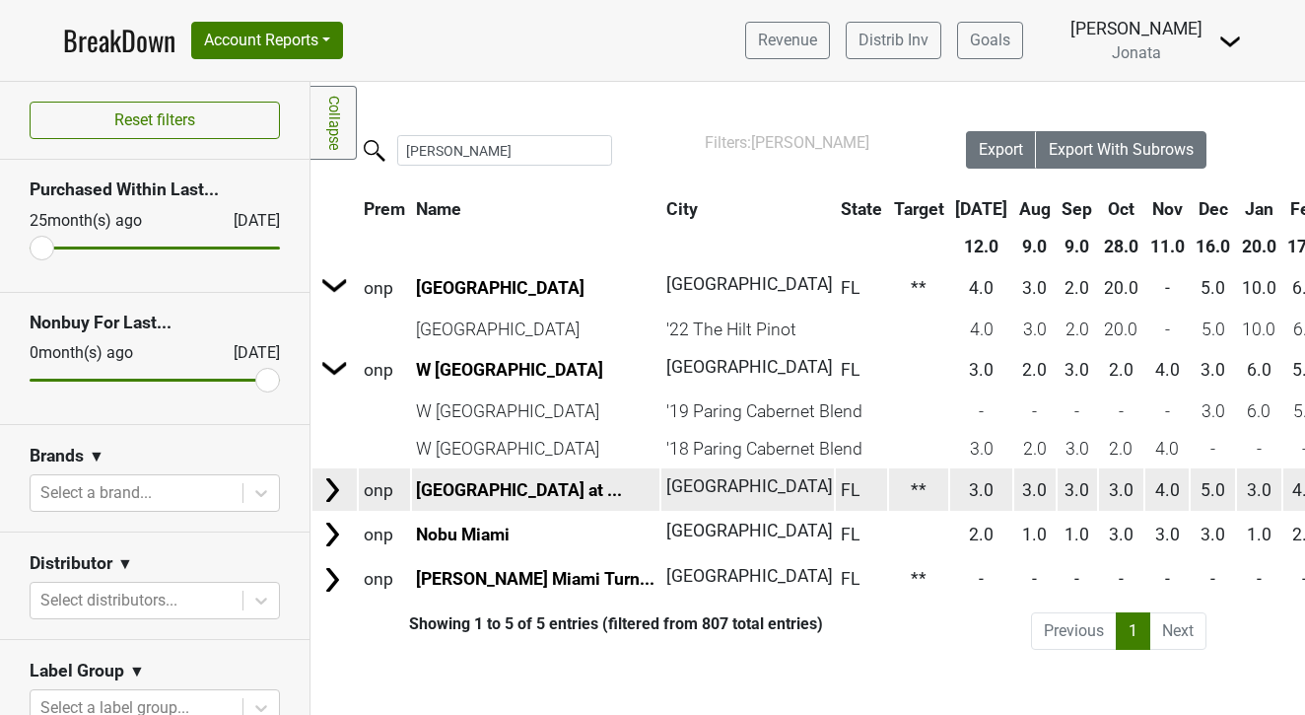
click at [335, 481] on img at bounding box center [332, 490] width 30 height 30
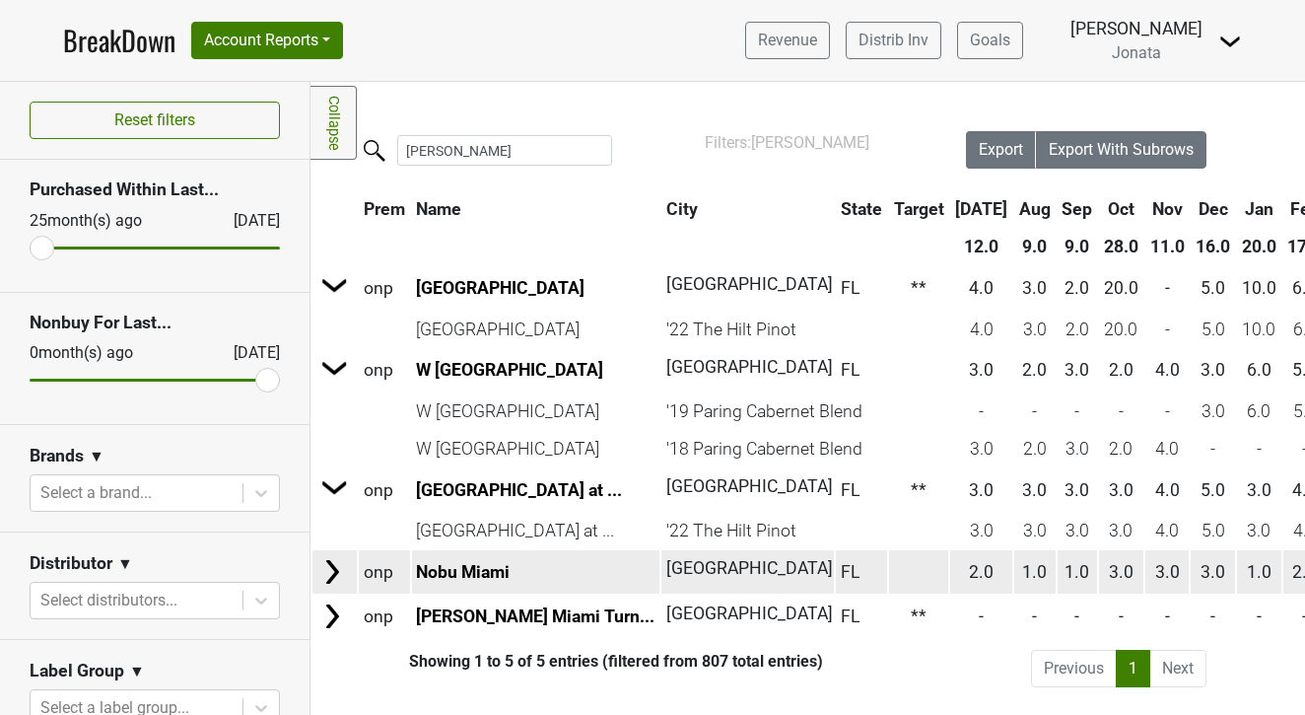
click at [335, 577] on img at bounding box center [332, 572] width 30 height 30
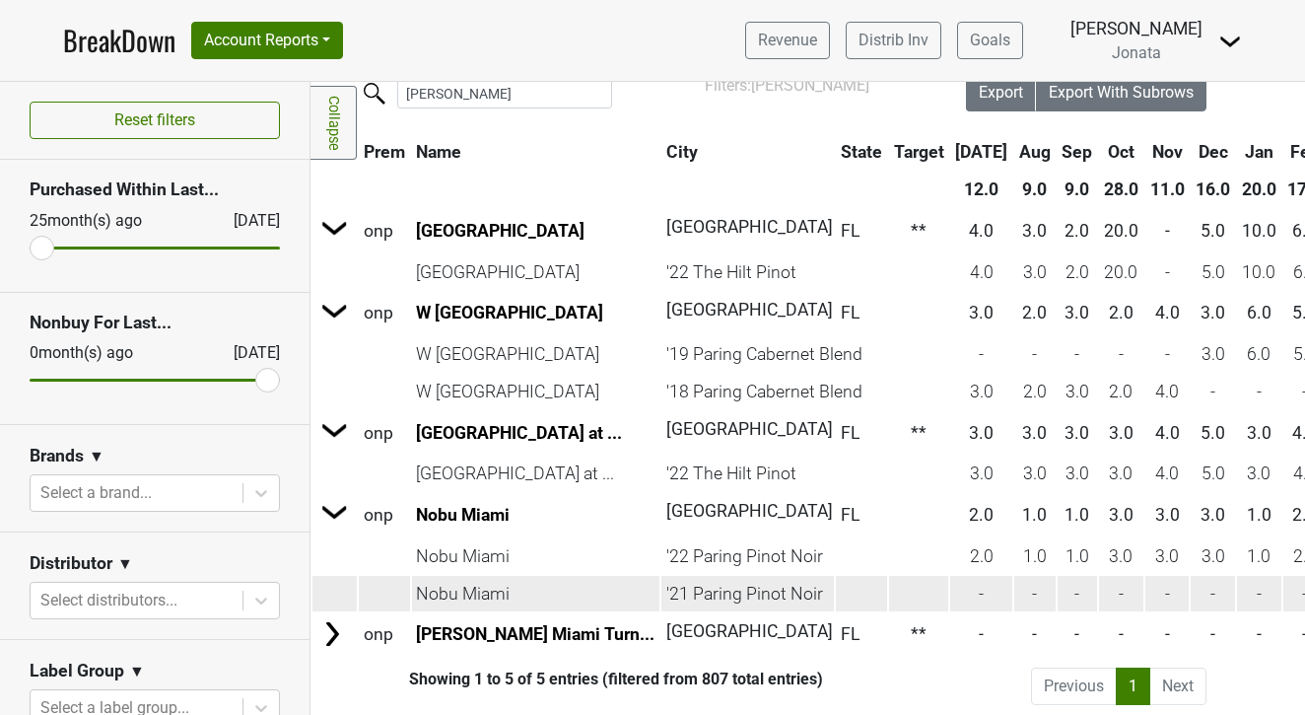
scroll to position [56, 0]
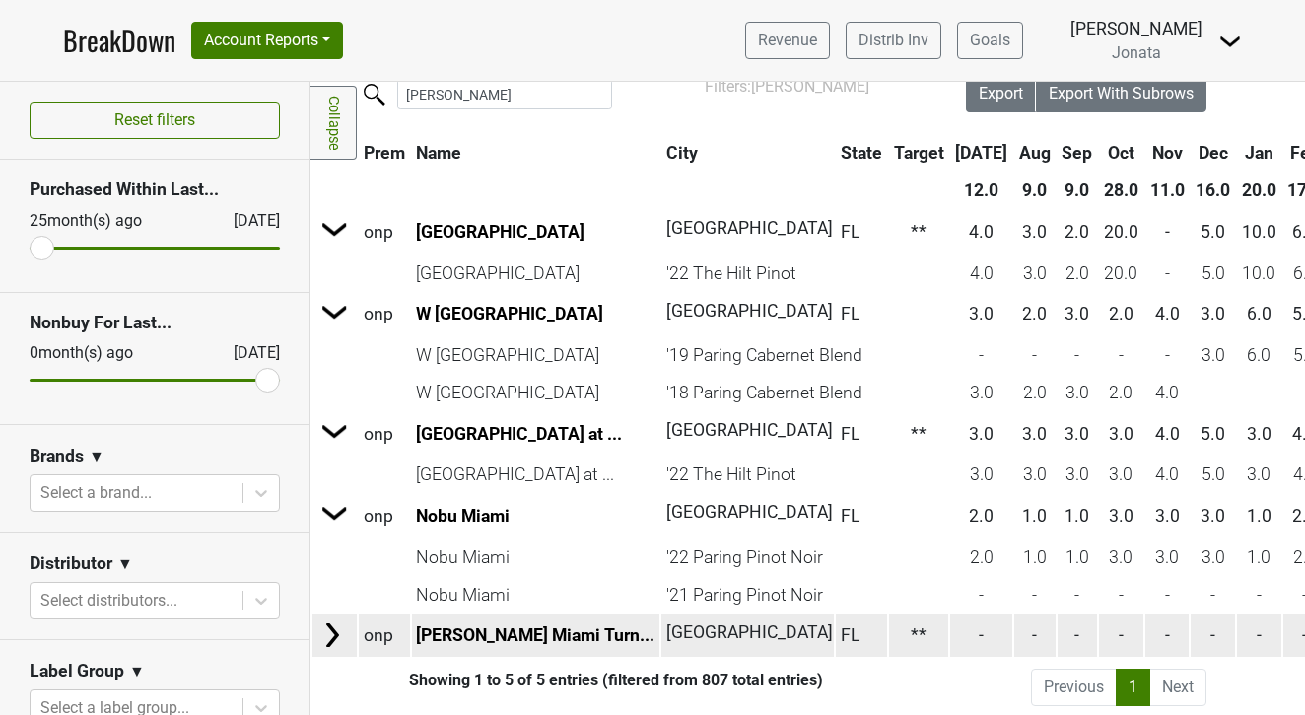
click at [328, 626] on img at bounding box center [332, 635] width 30 height 30
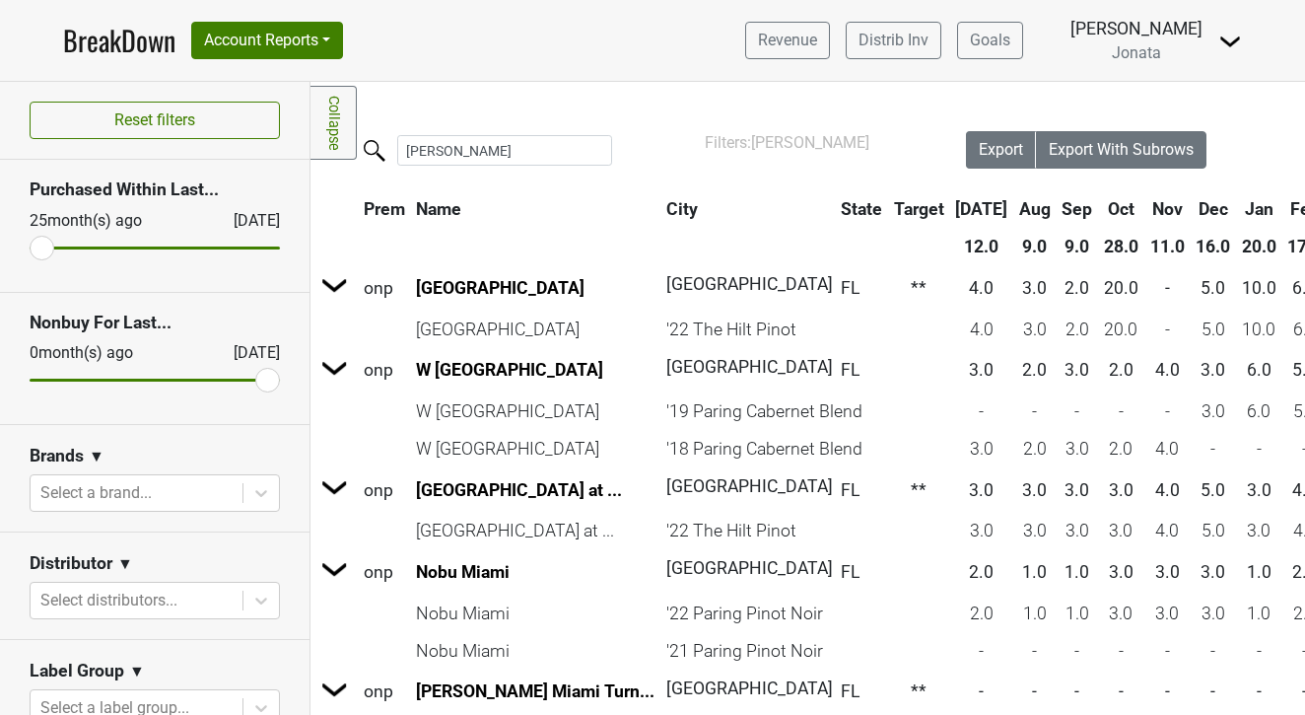
scroll to position [0, 0]
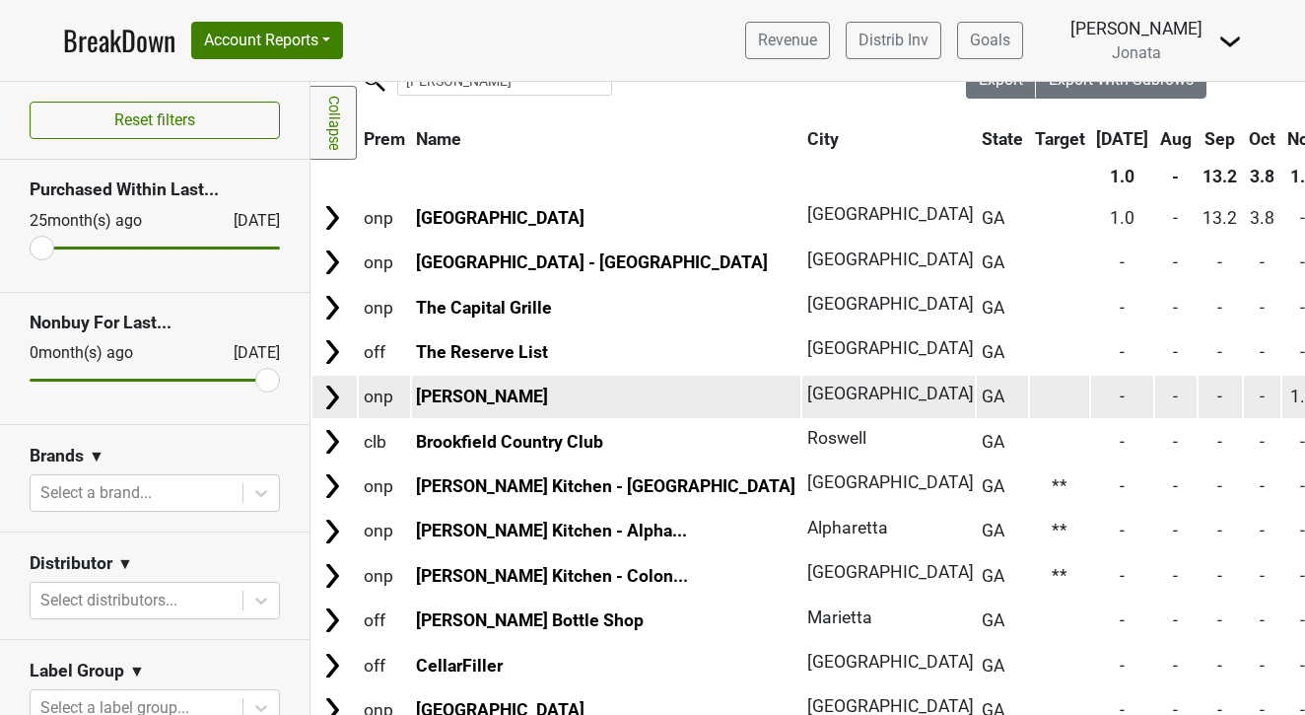
scroll to position [47, 0]
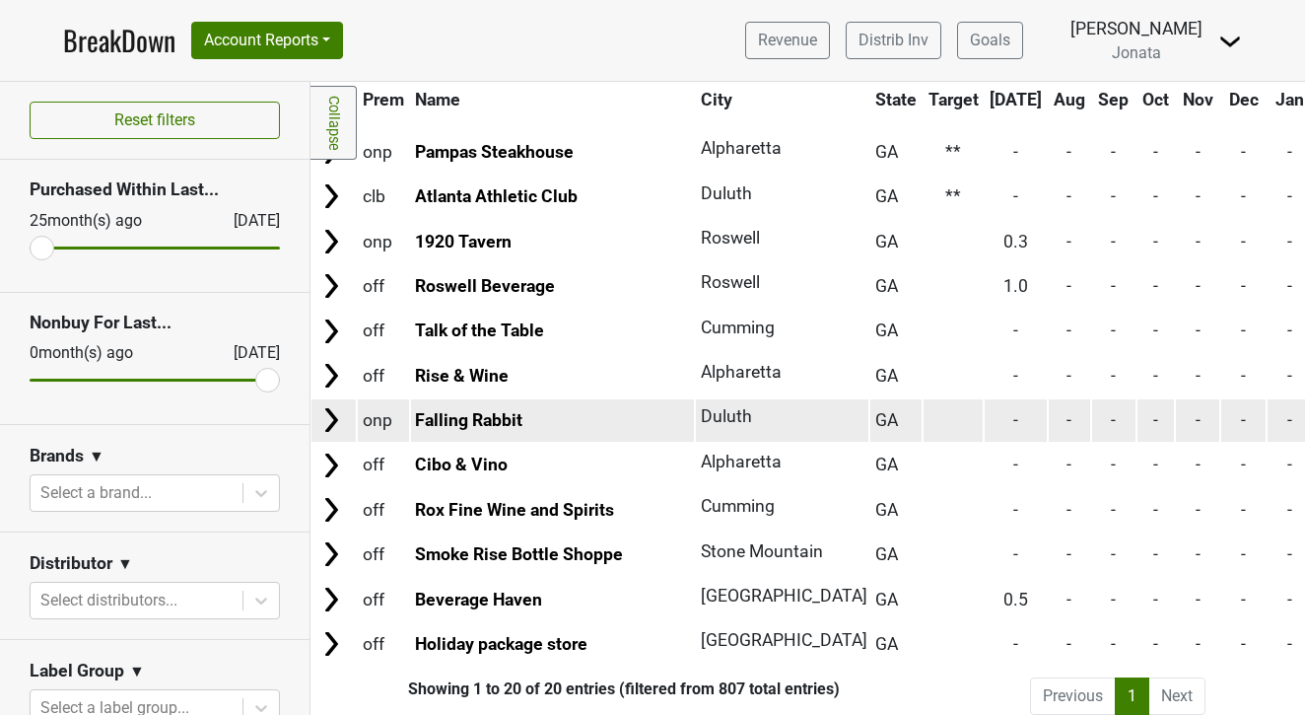
scroll to position [493, 1]
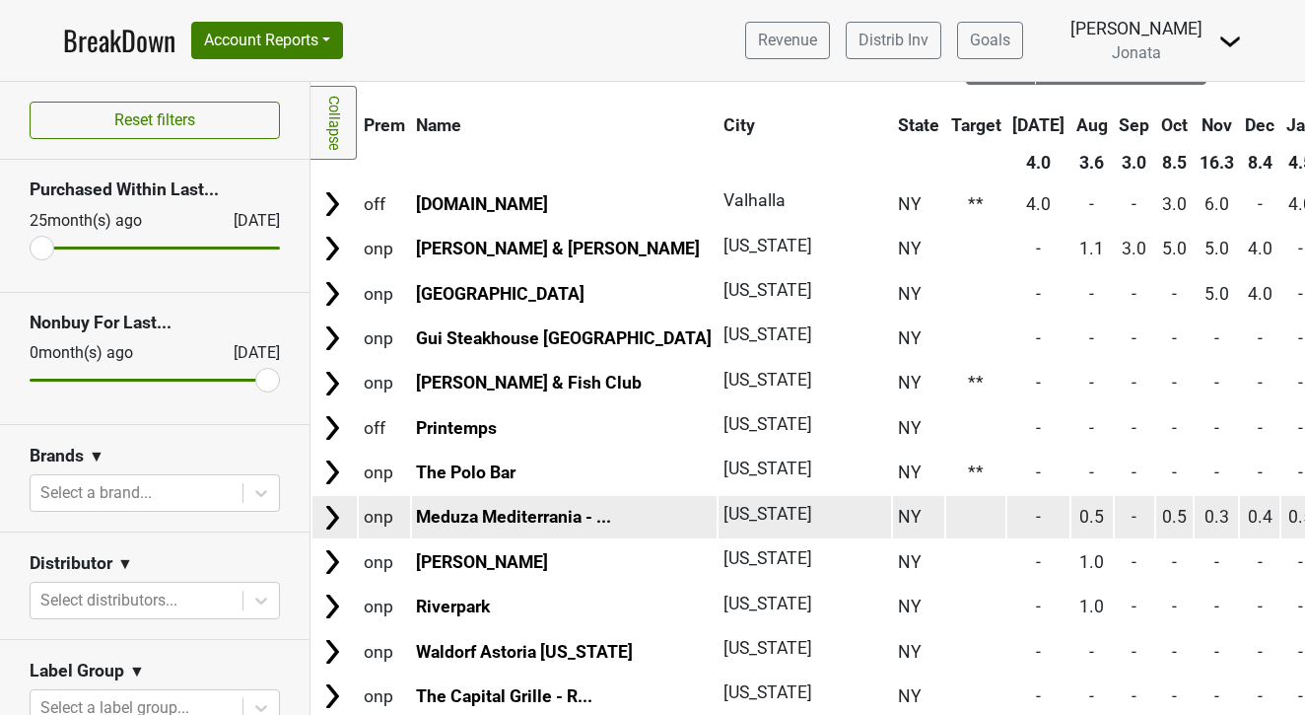
scroll to position [84, 0]
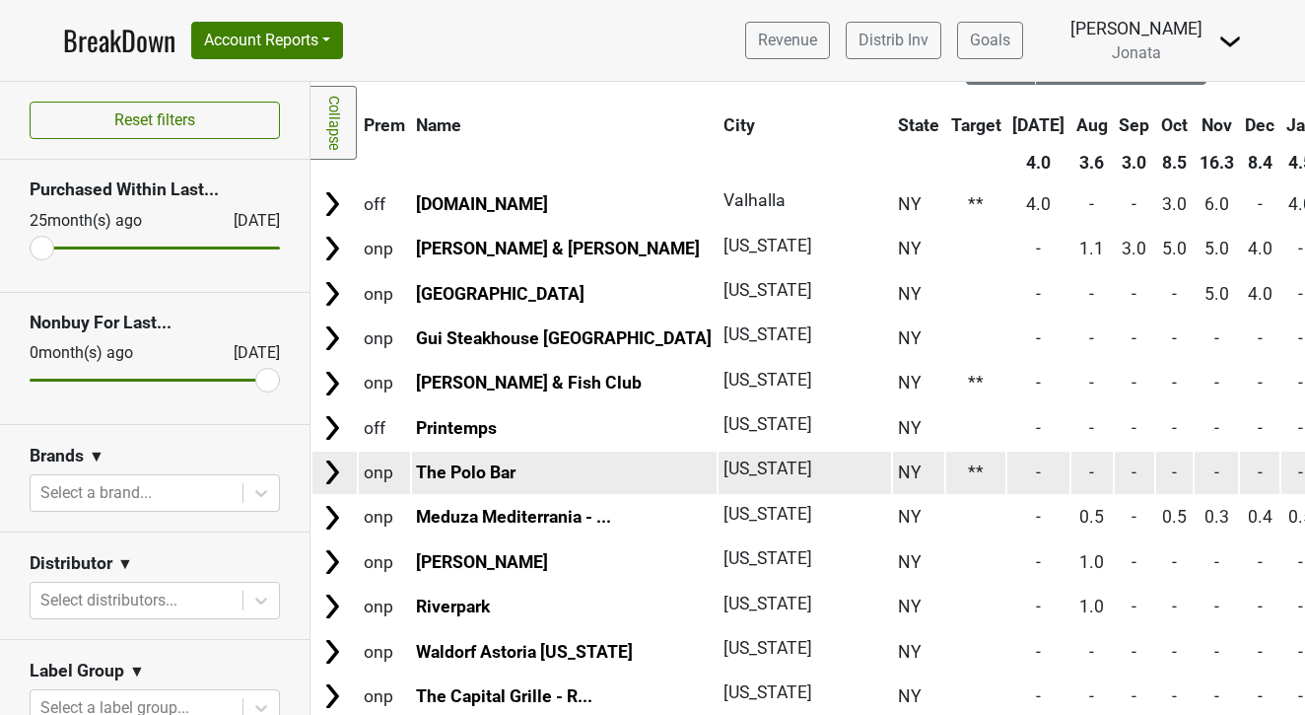
click at [342, 469] on img at bounding box center [332, 472] width 30 height 30
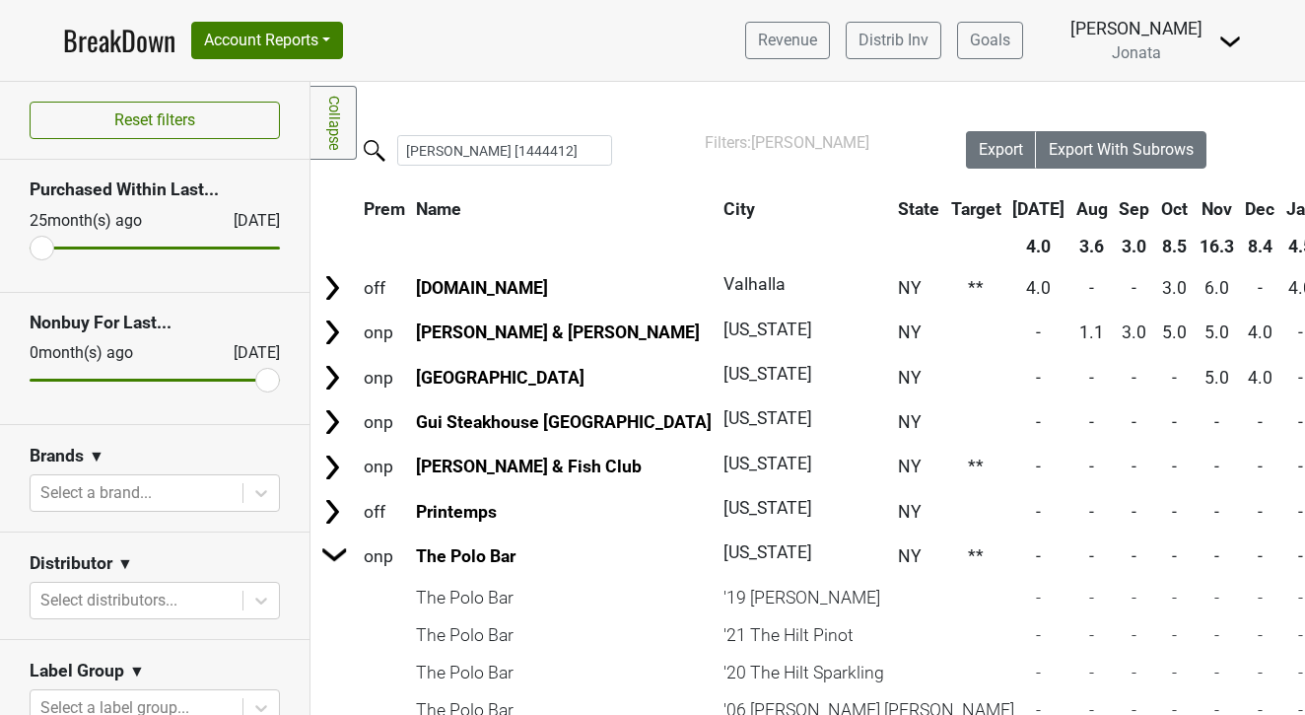
scroll to position [0, 0]
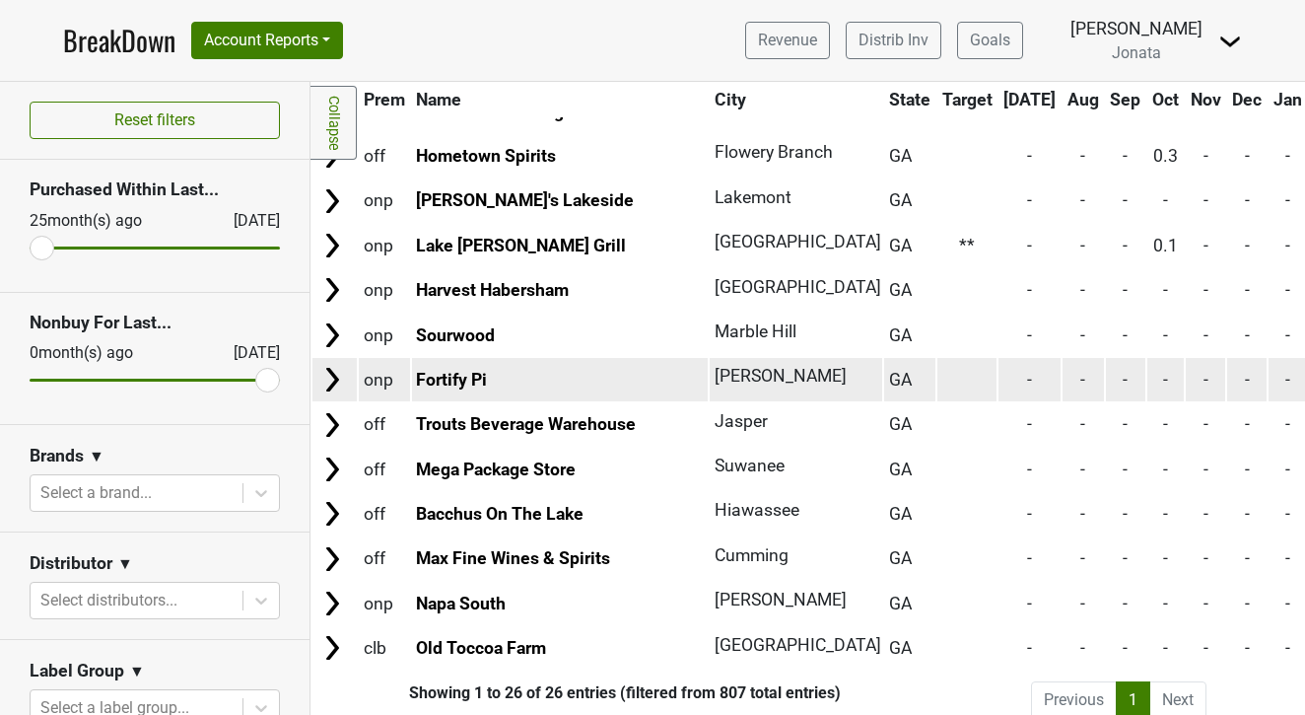
scroll to position [757, 0]
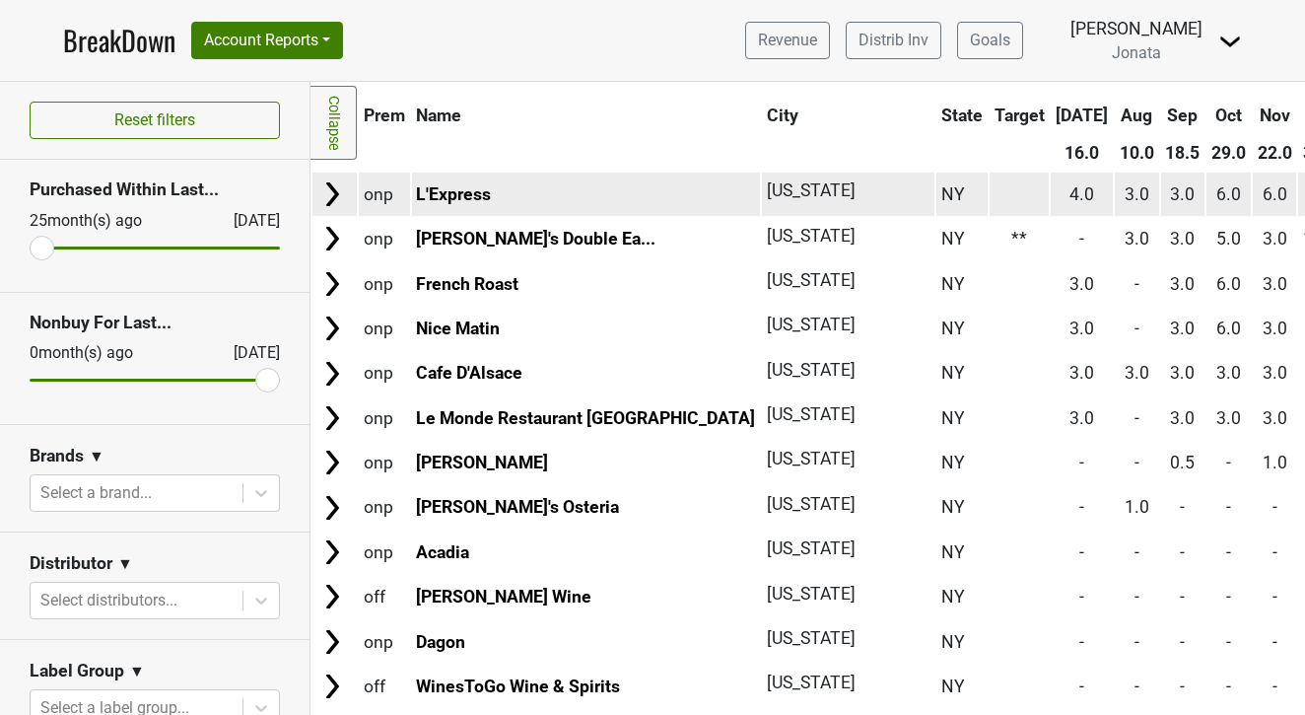
scroll to position [94, 0]
click at [335, 197] on img at bounding box center [332, 194] width 30 height 30
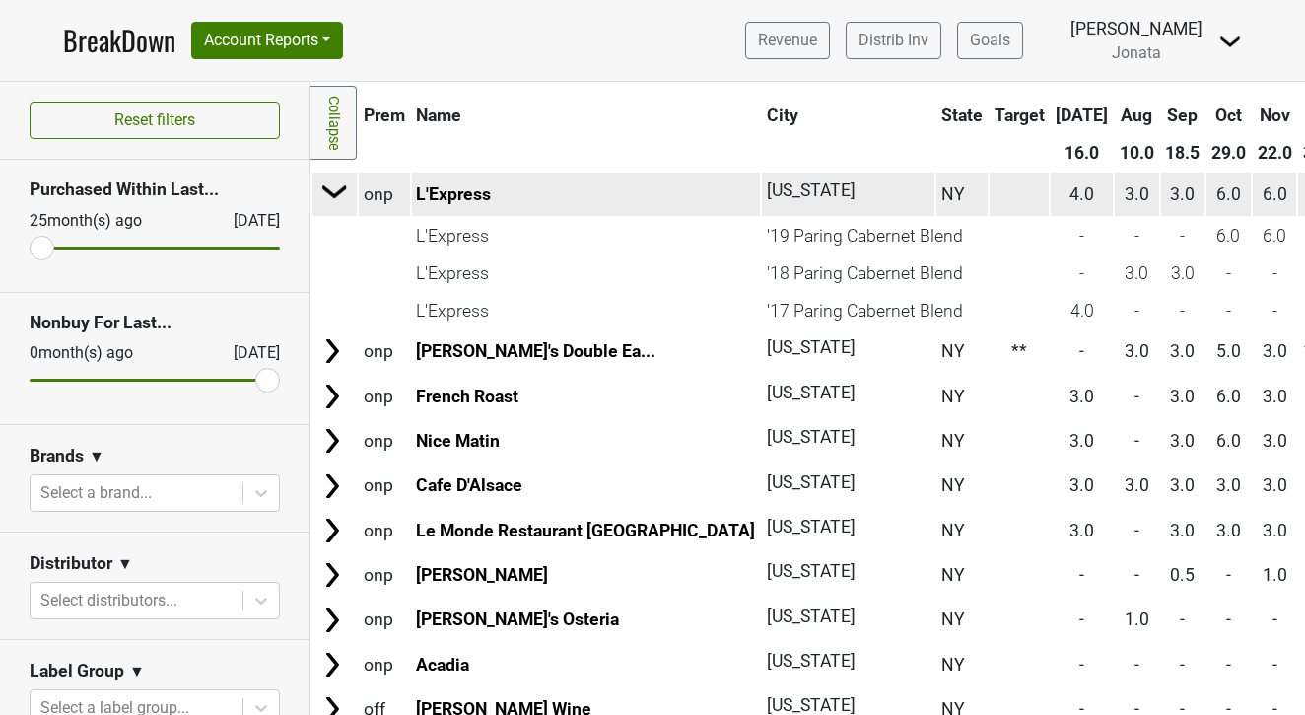
click at [335, 197] on img at bounding box center [335, 191] width 30 height 30
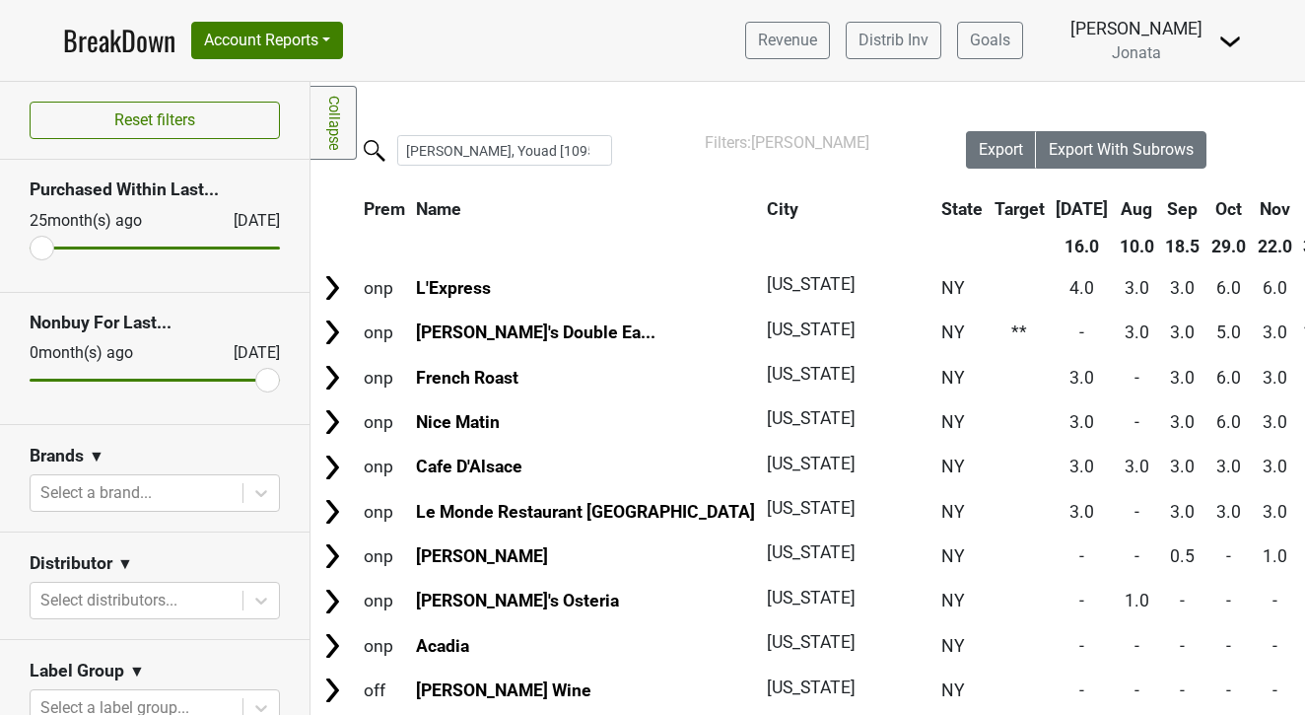
scroll to position [0, 0]
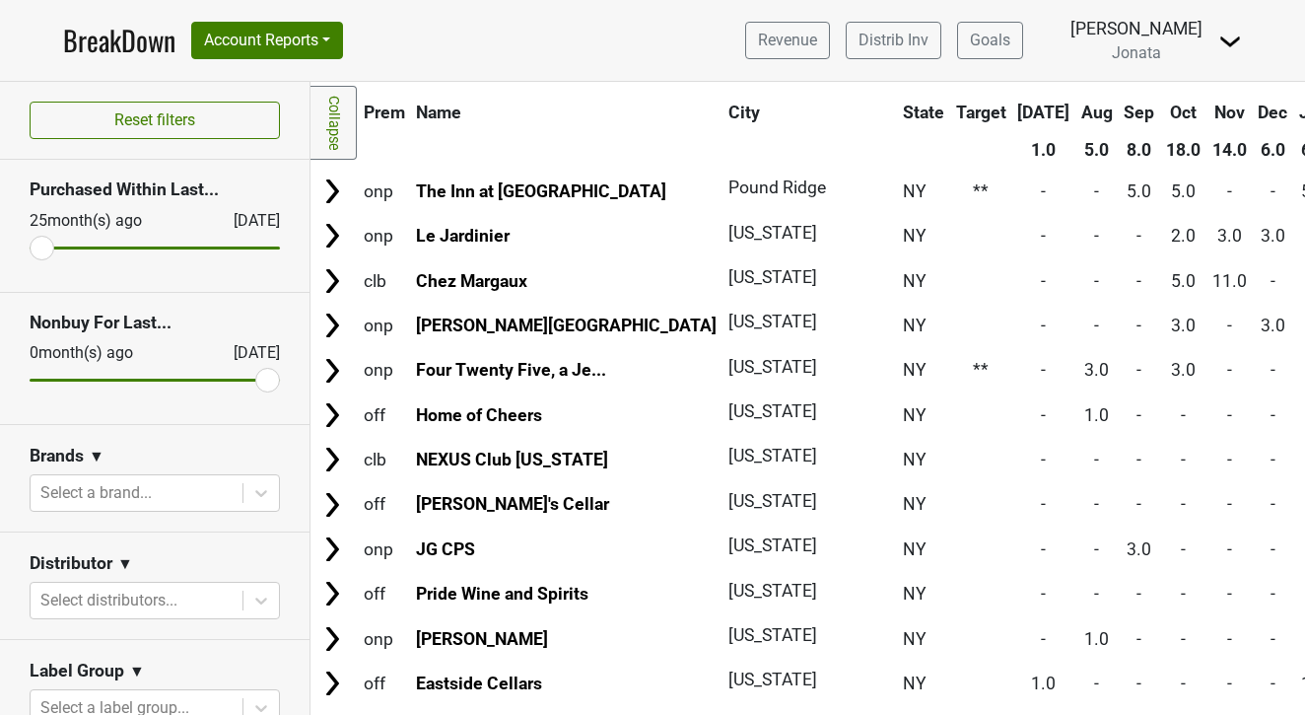
scroll to position [98, 0]
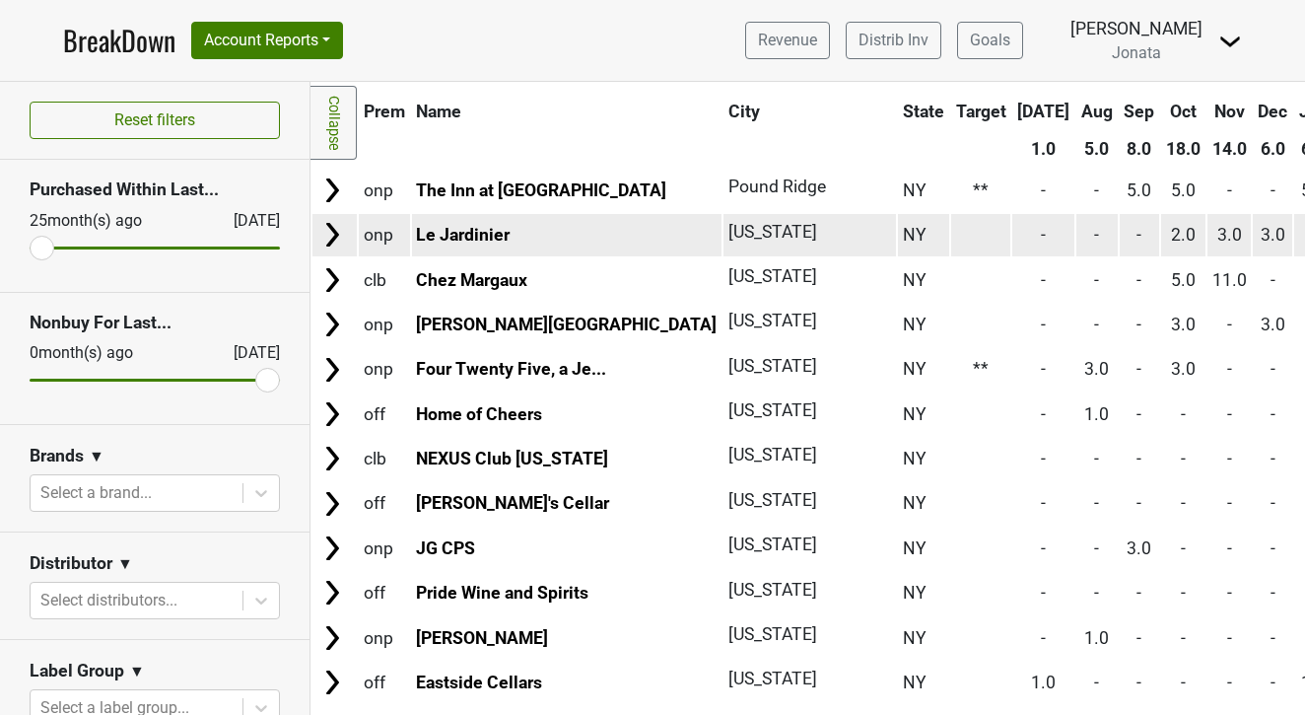
click at [337, 241] on img at bounding box center [332, 235] width 30 height 30
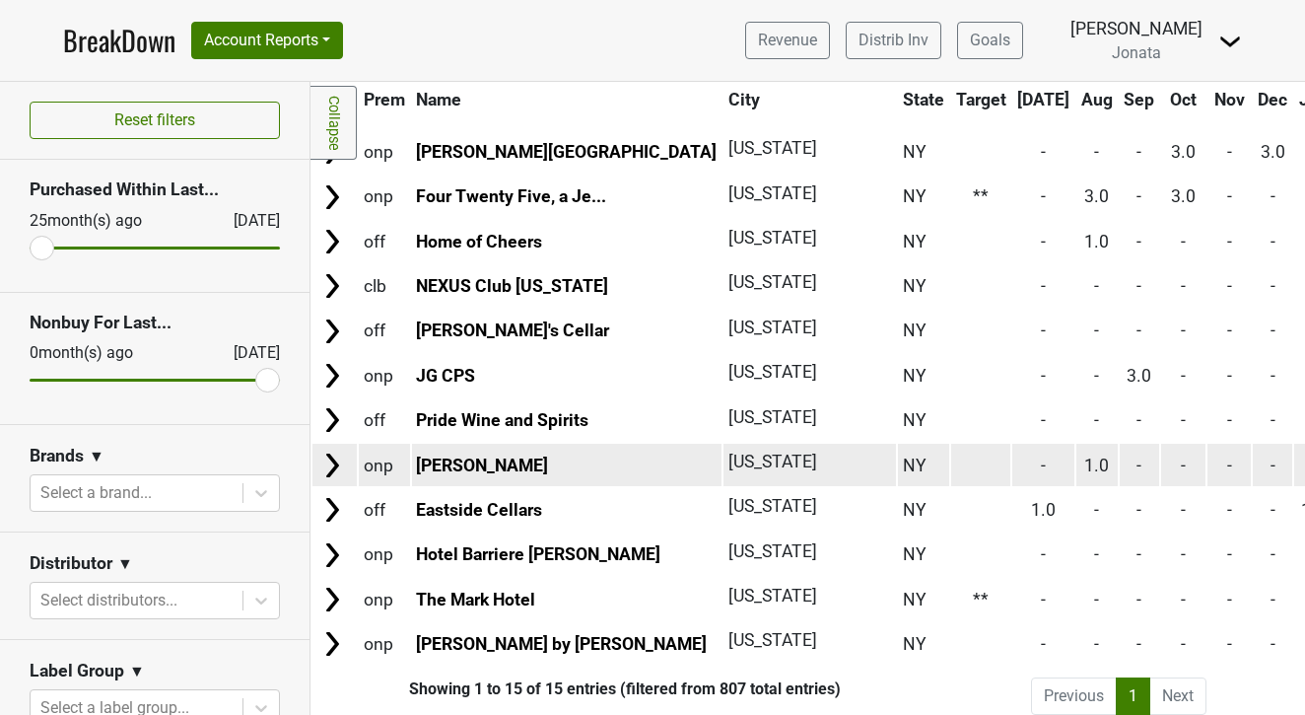
scroll to position [308, 0]
click at [335, 464] on img at bounding box center [332, 466] width 30 height 30
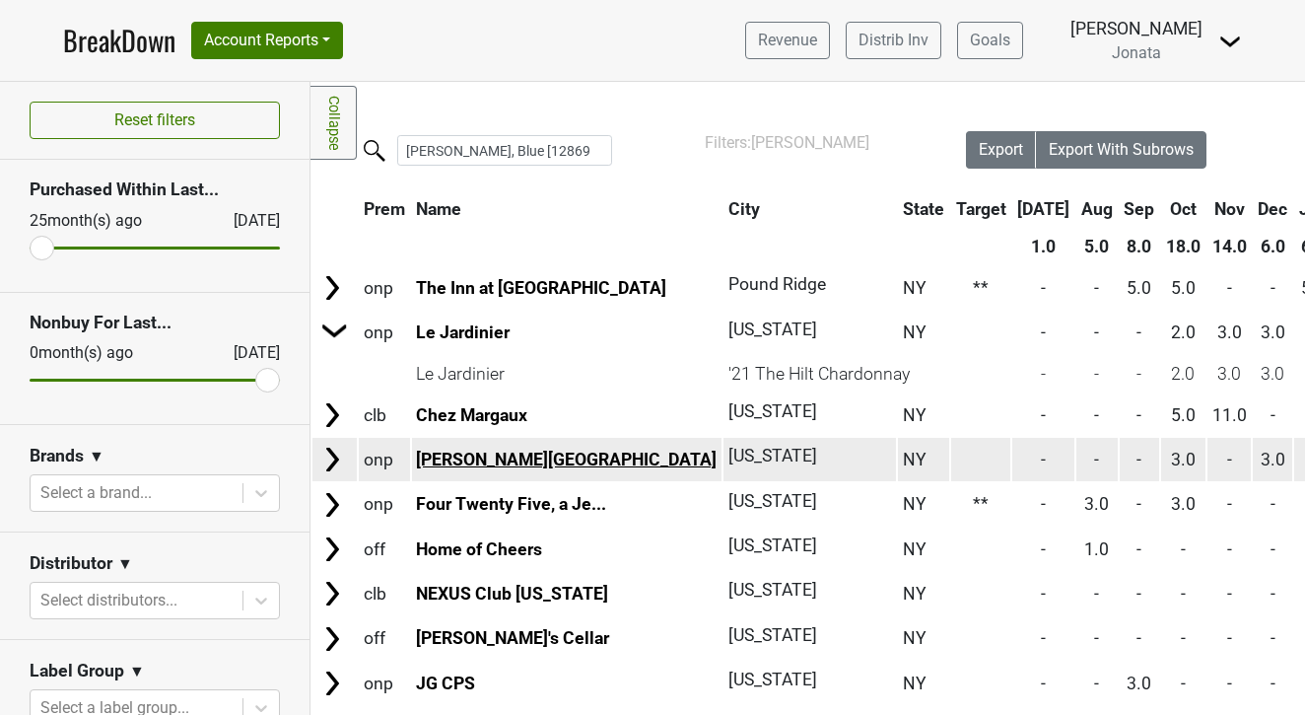
scroll to position [0, 0]
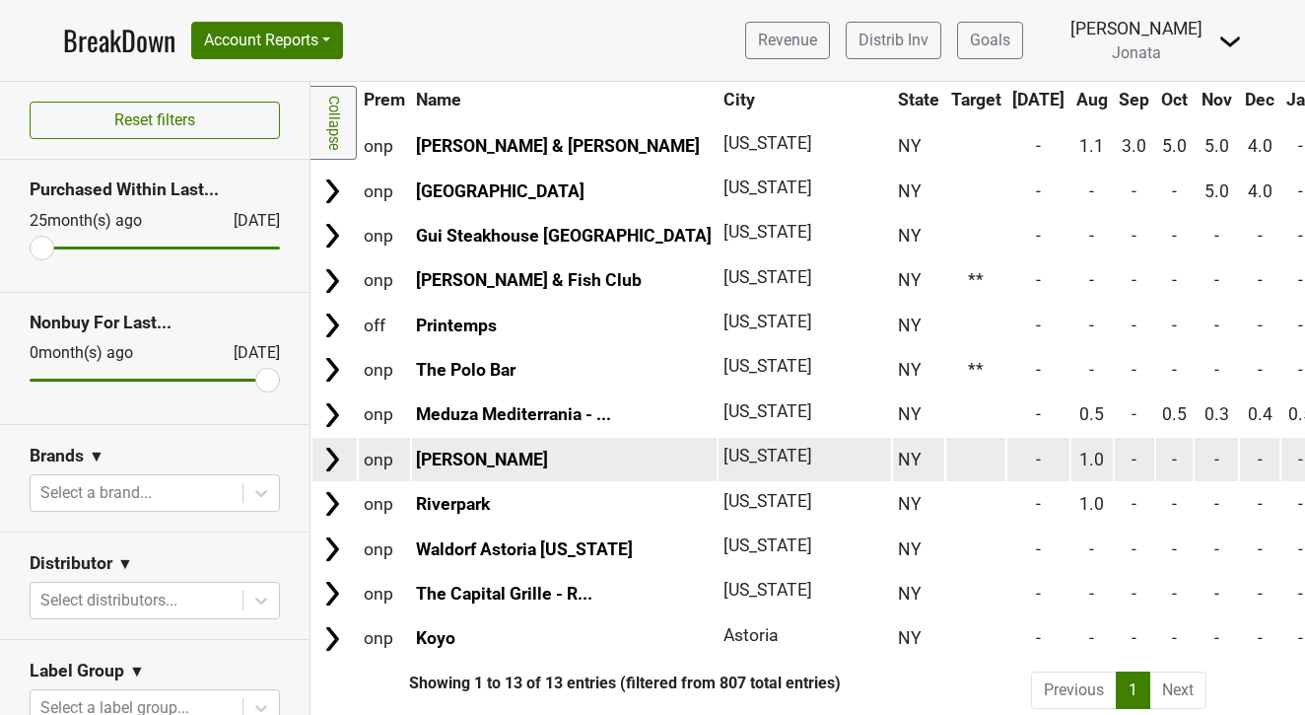
scroll to position [185, 0]
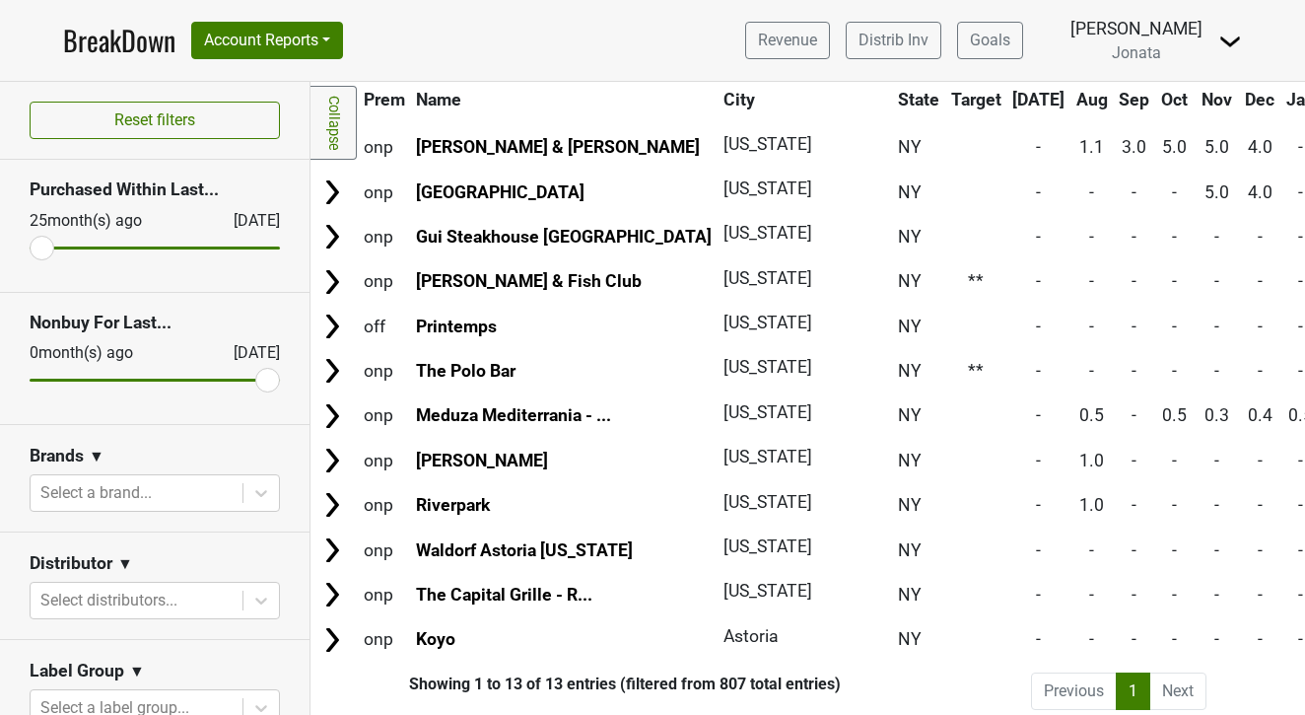
click at [1190, 691] on li "Next" at bounding box center [1179, 690] width 56 height 37
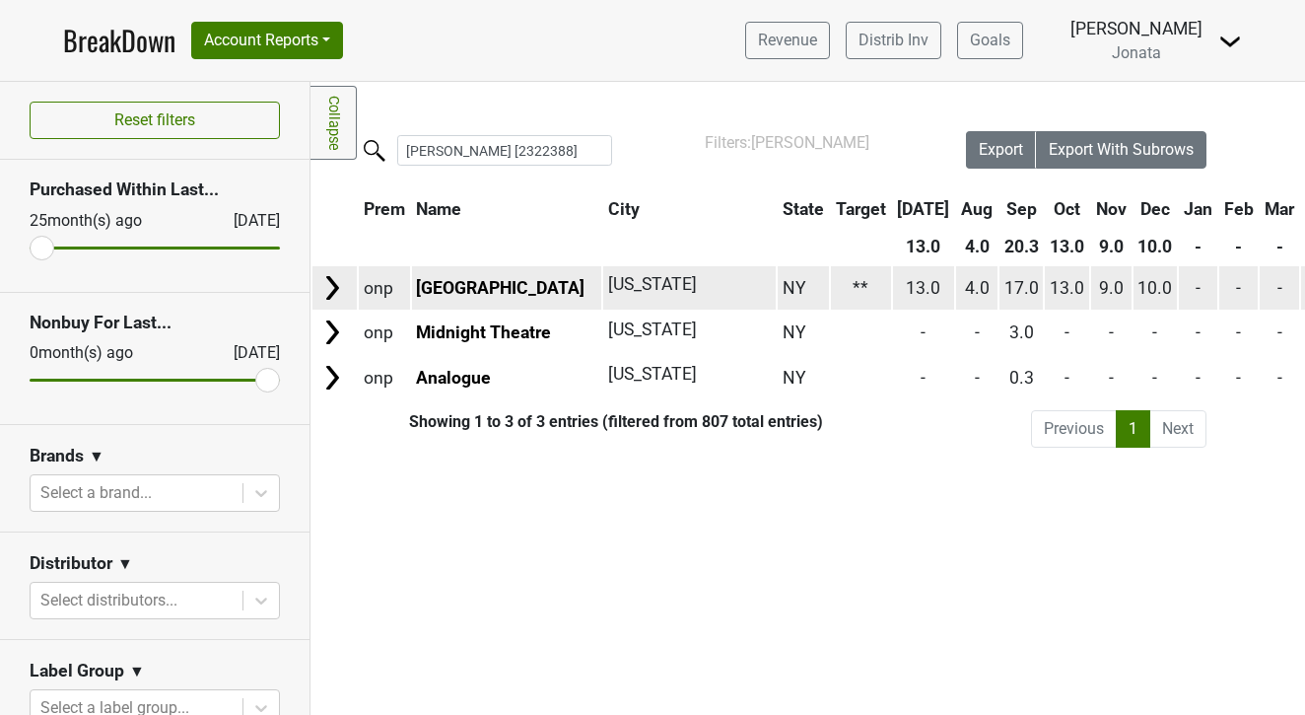
click at [341, 298] on img at bounding box center [332, 288] width 30 height 30
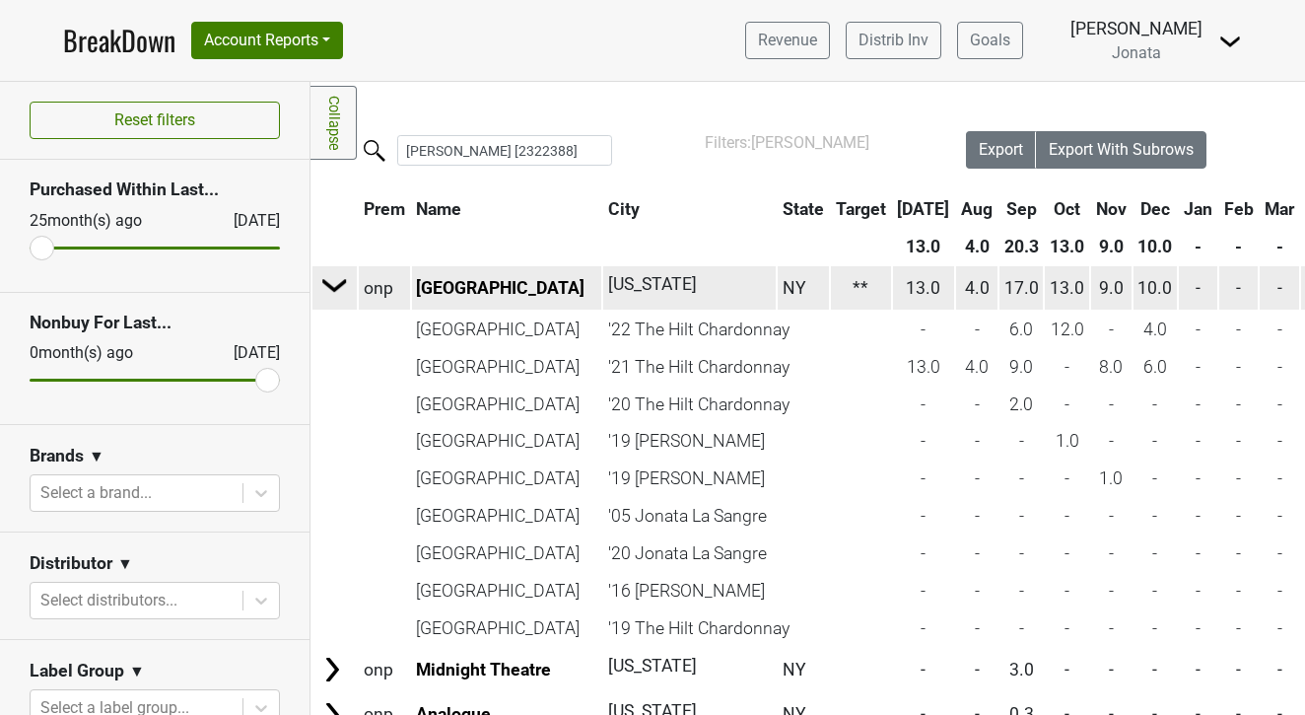
click at [332, 276] on img at bounding box center [335, 285] width 30 height 30
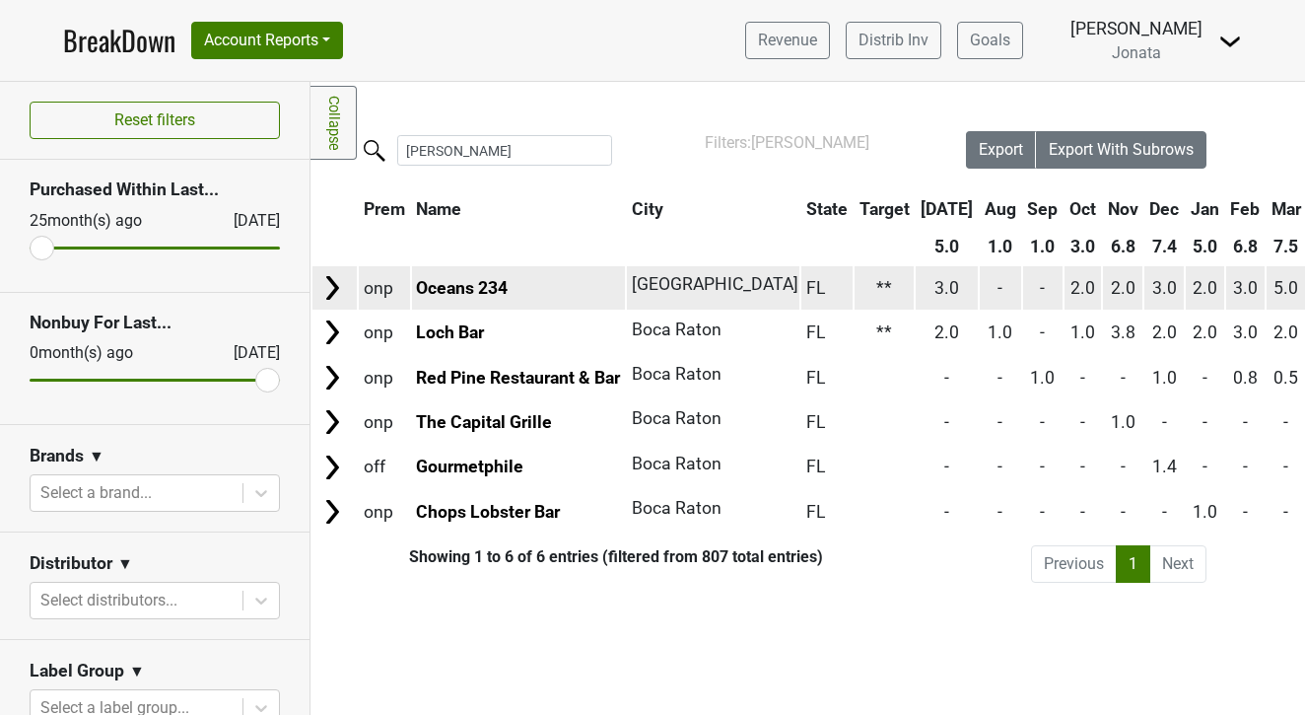
click at [320, 295] on img at bounding box center [332, 288] width 30 height 30
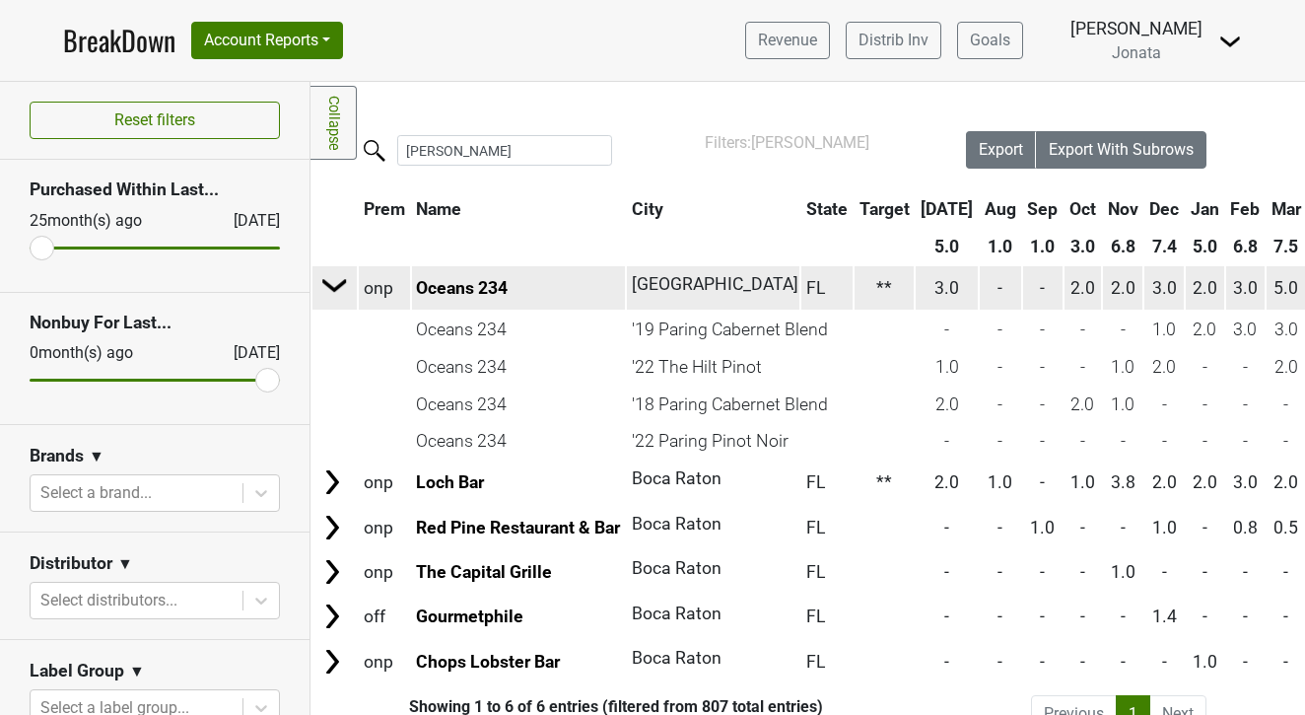
click at [318, 291] on td at bounding box center [335, 288] width 42 height 44
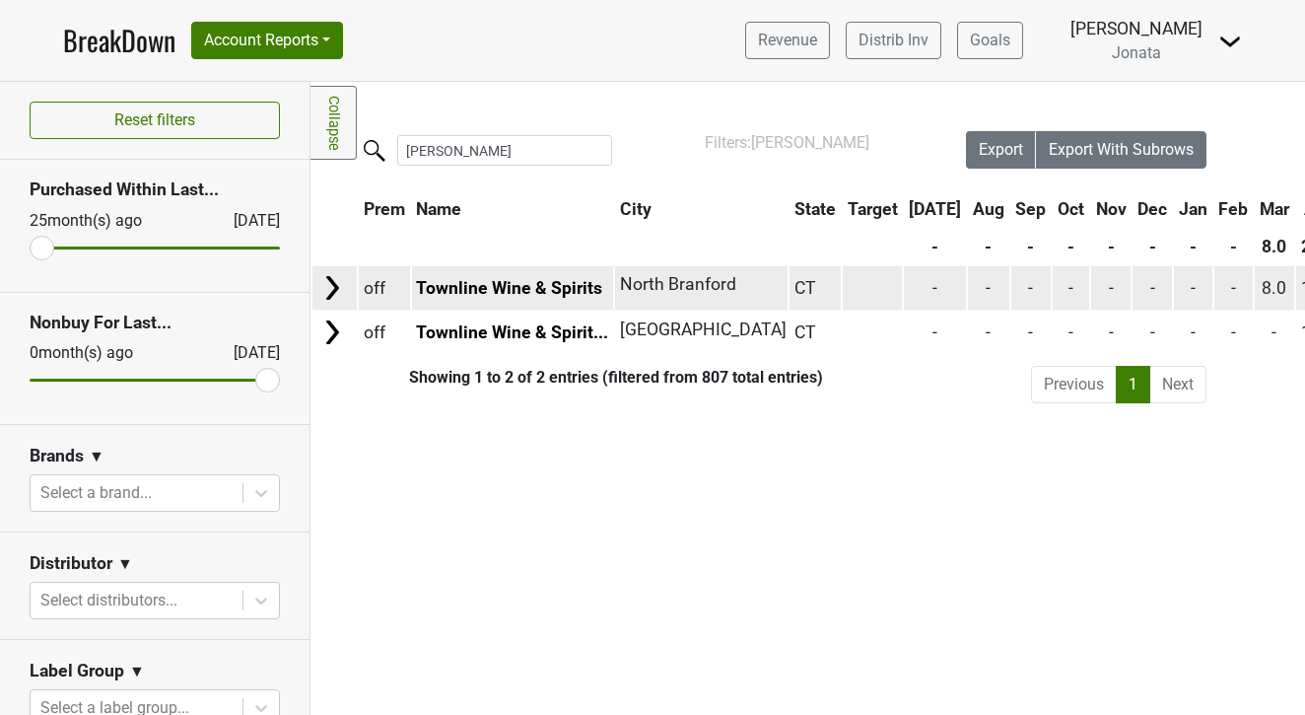
click at [335, 278] on img at bounding box center [332, 288] width 30 height 30
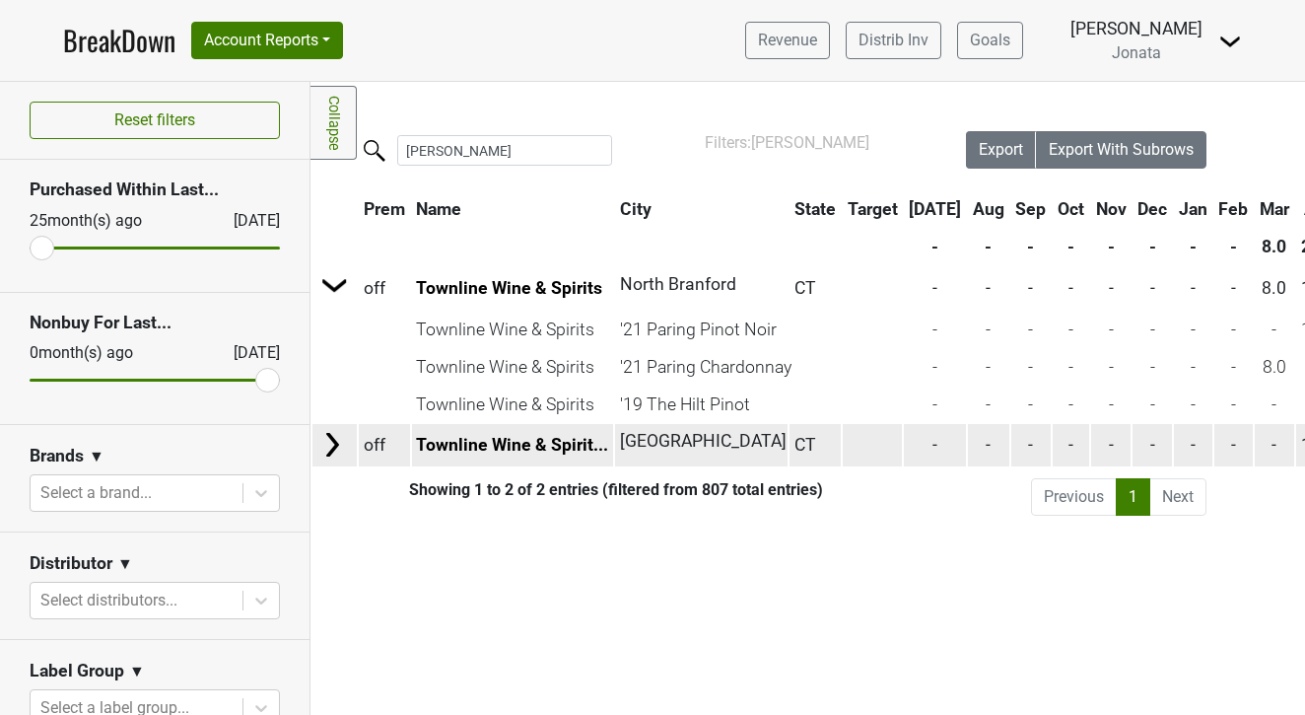
click at [324, 459] on td at bounding box center [335, 445] width 44 height 42
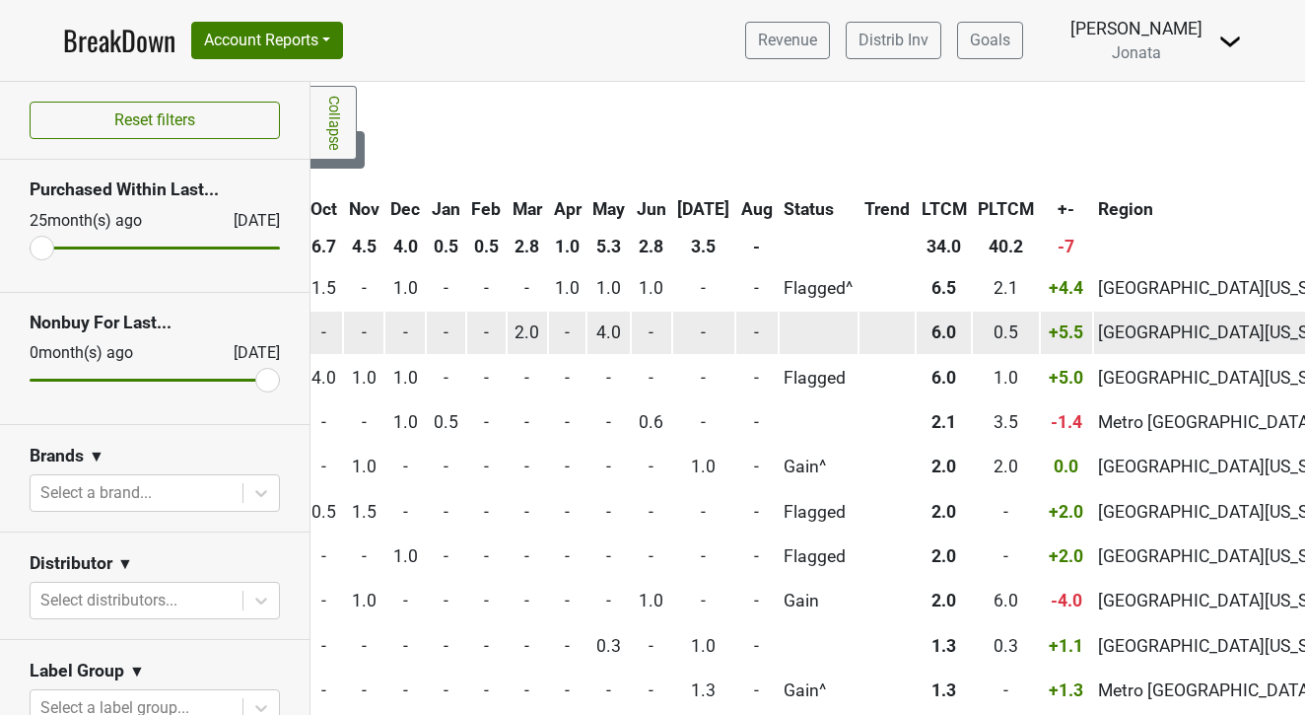
scroll to position [0, 842]
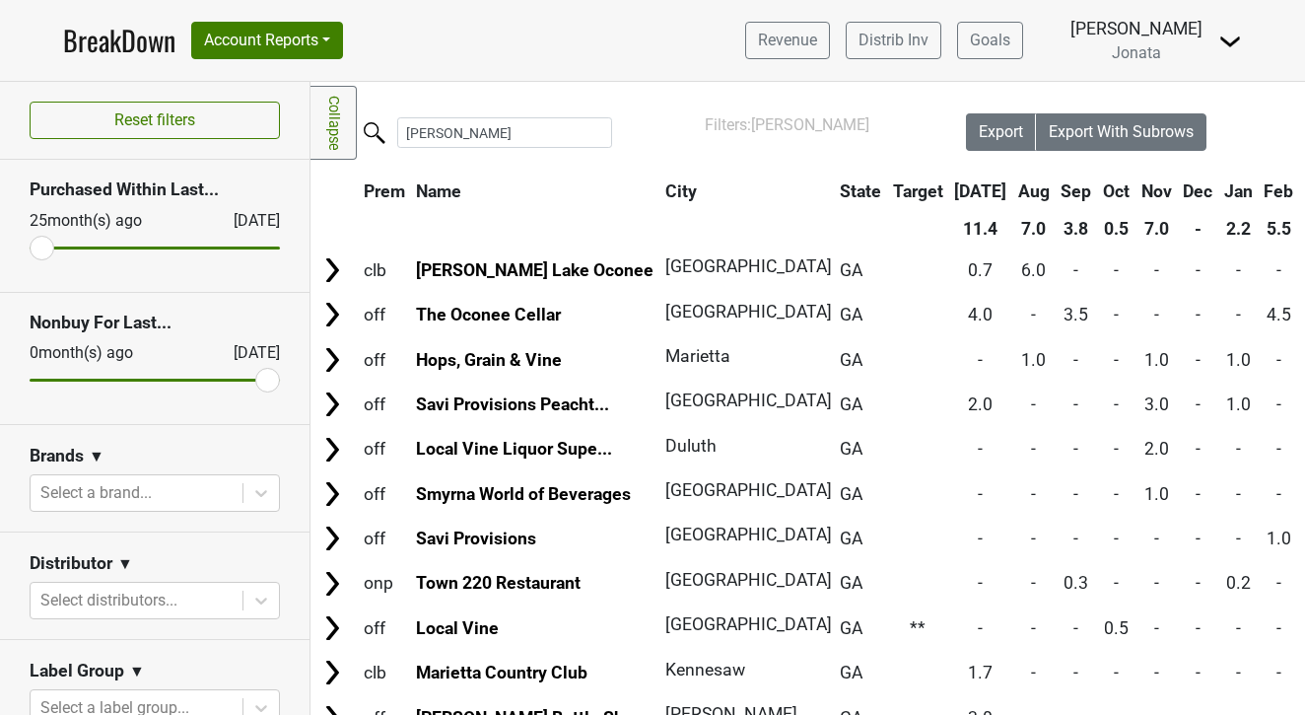
scroll to position [28, 0]
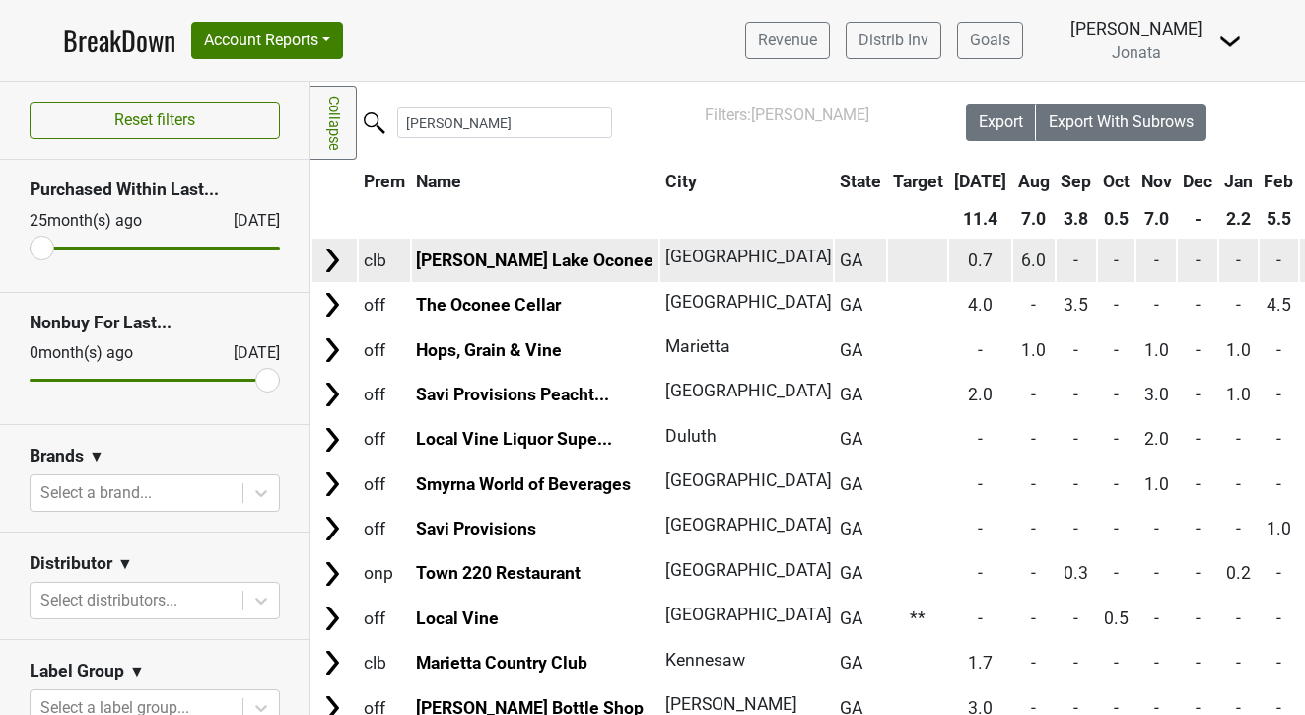
click at [332, 258] on img at bounding box center [332, 261] width 30 height 30
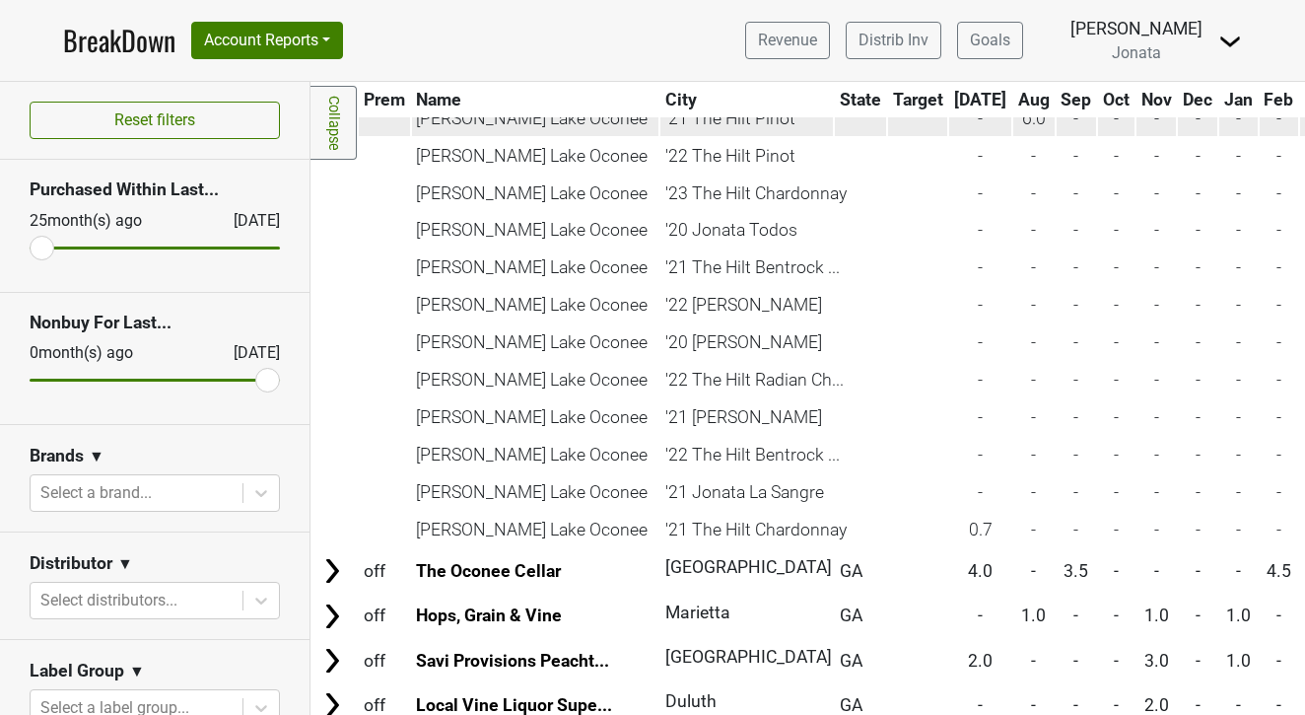
scroll to position [215, 0]
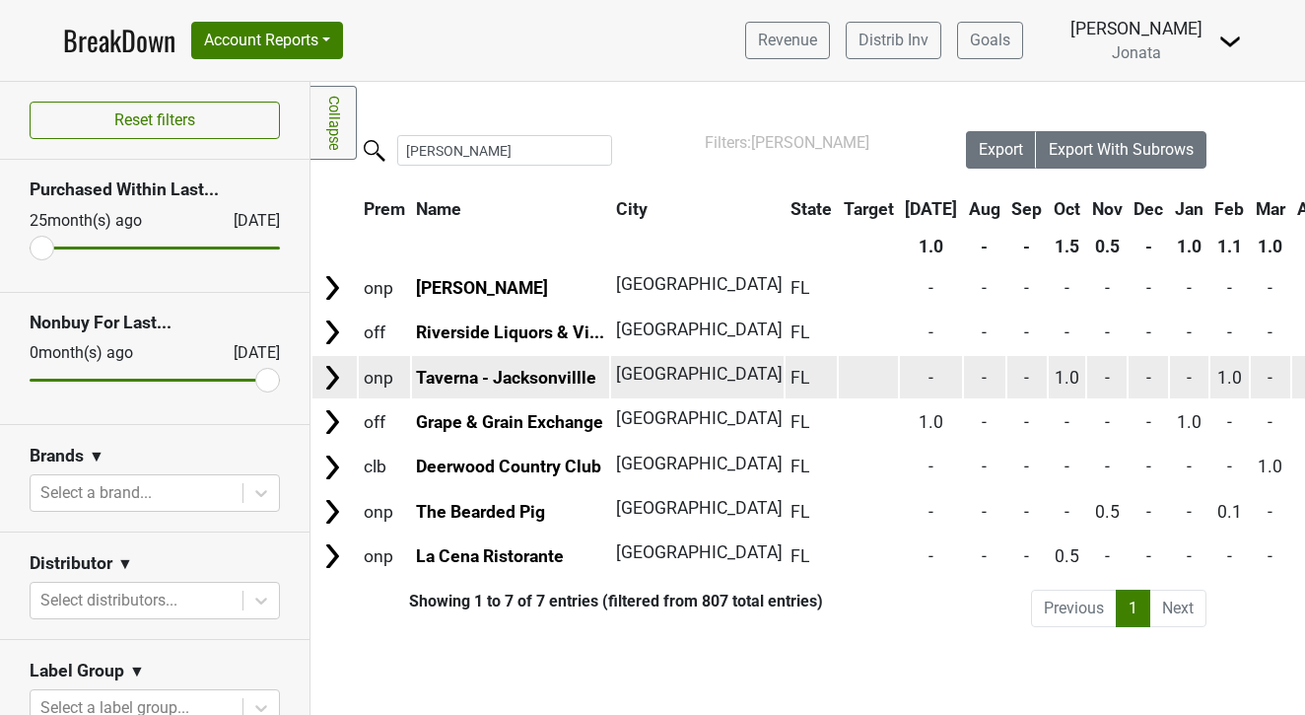
click at [336, 379] on img at bounding box center [332, 378] width 30 height 30
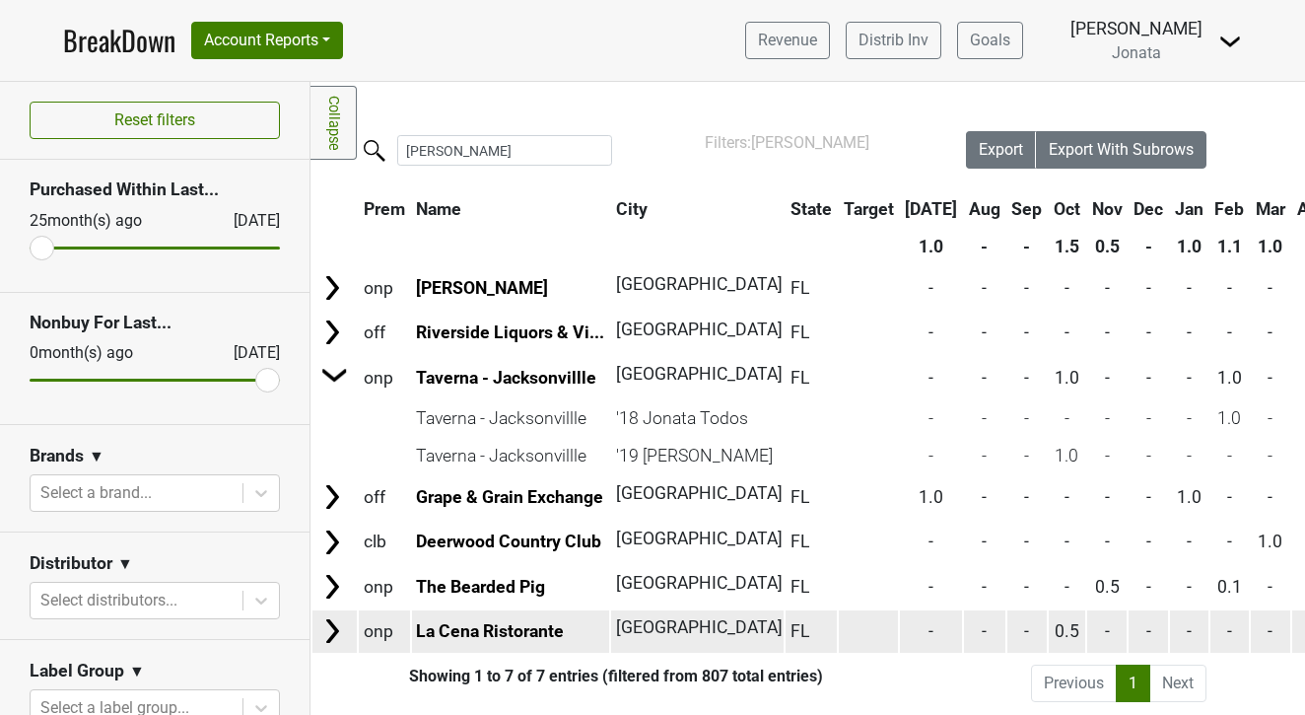
click at [332, 632] on img at bounding box center [332, 631] width 30 height 30
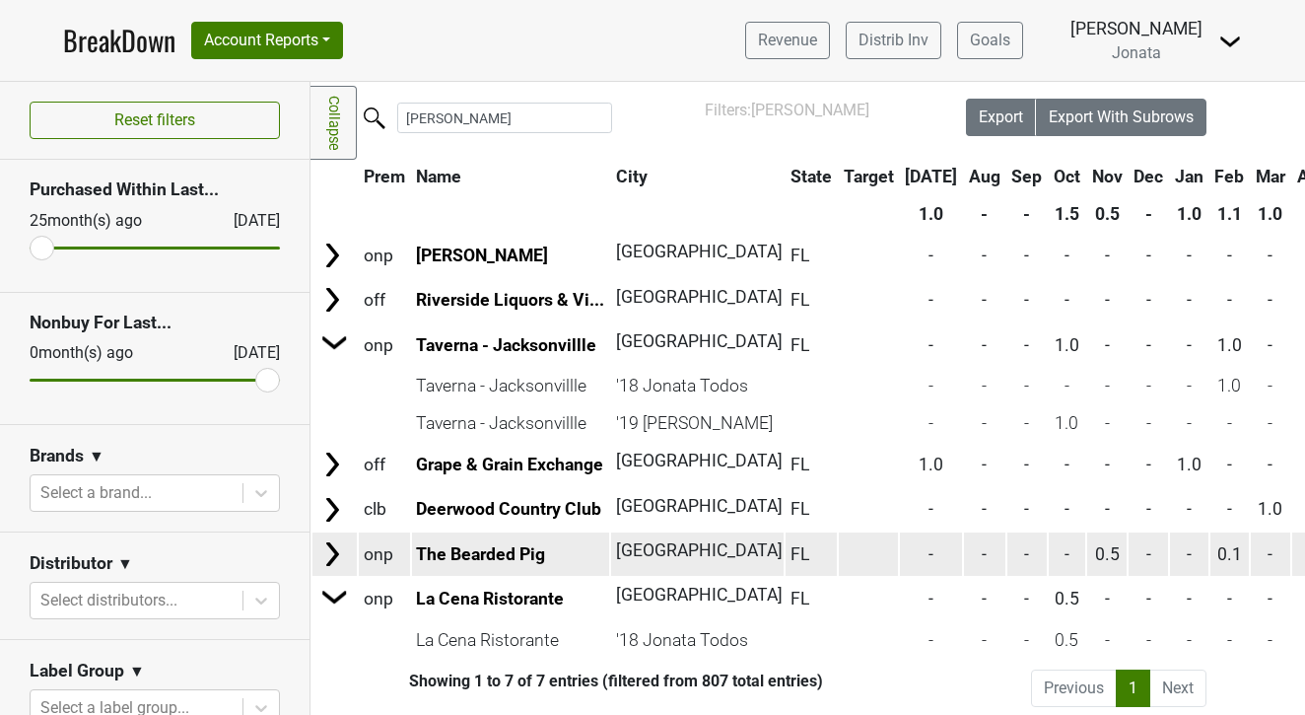
click at [335, 542] on img at bounding box center [332, 554] width 30 height 30
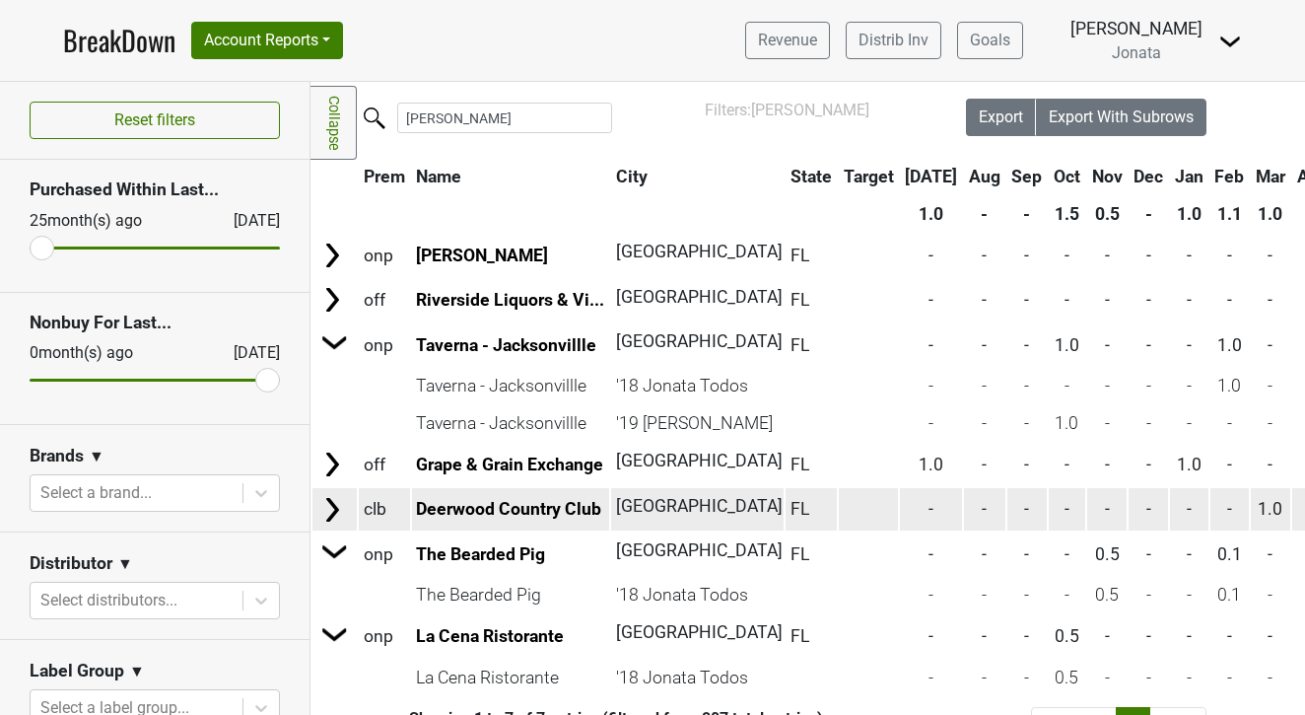
click at [330, 495] on img at bounding box center [332, 510] width 30 height 30
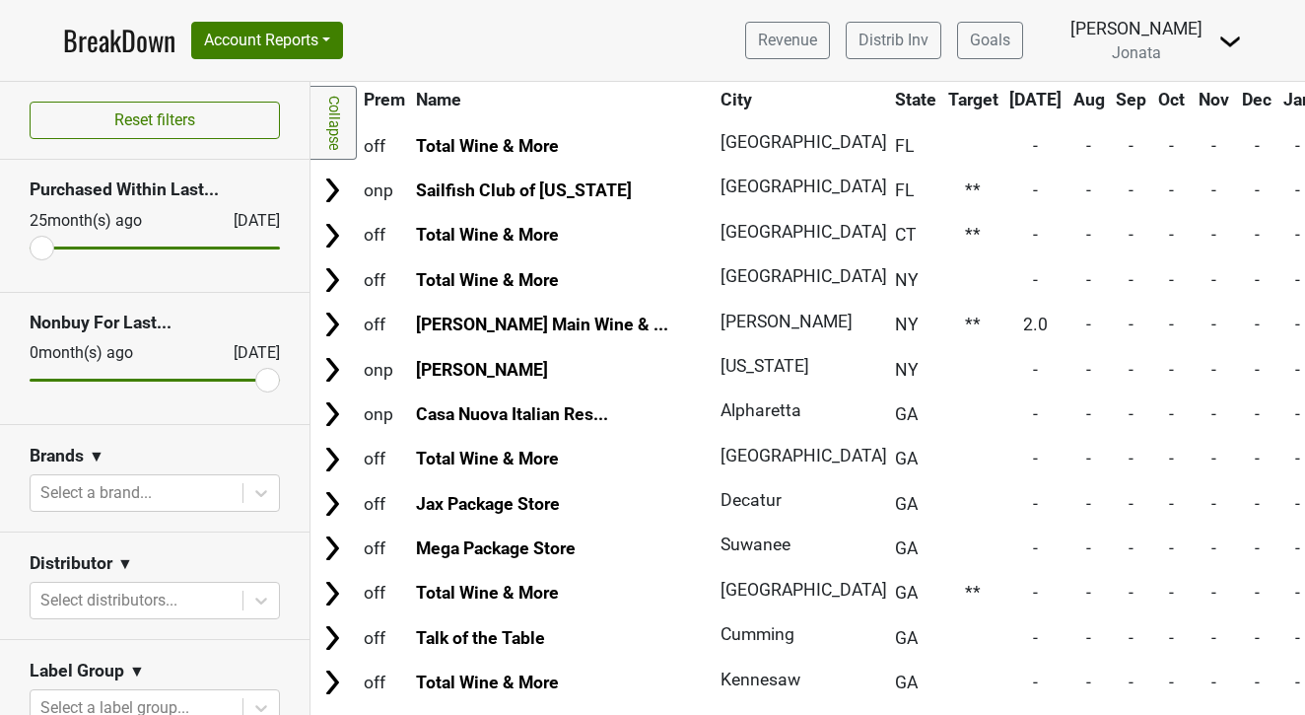
scroll to position [2203, 0]
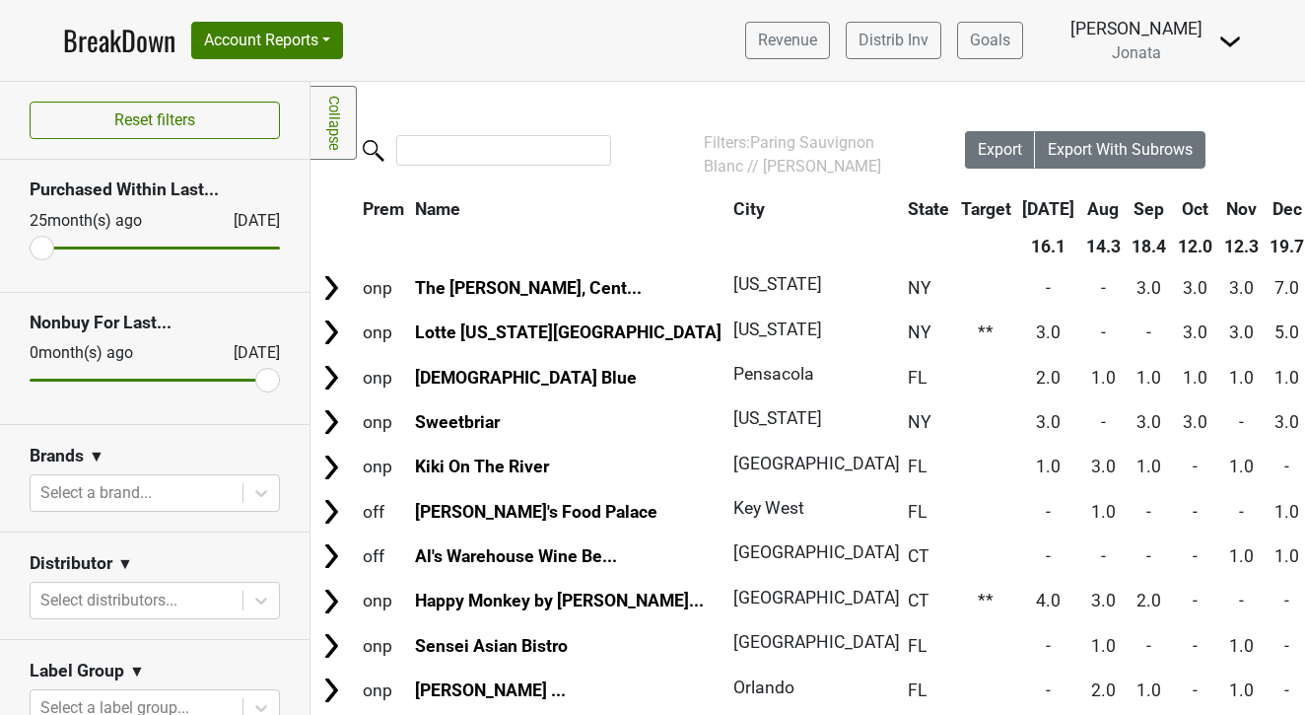
scroll to position [0, 1]
